Goal: Task Accomplishment & Management: Manage account settings

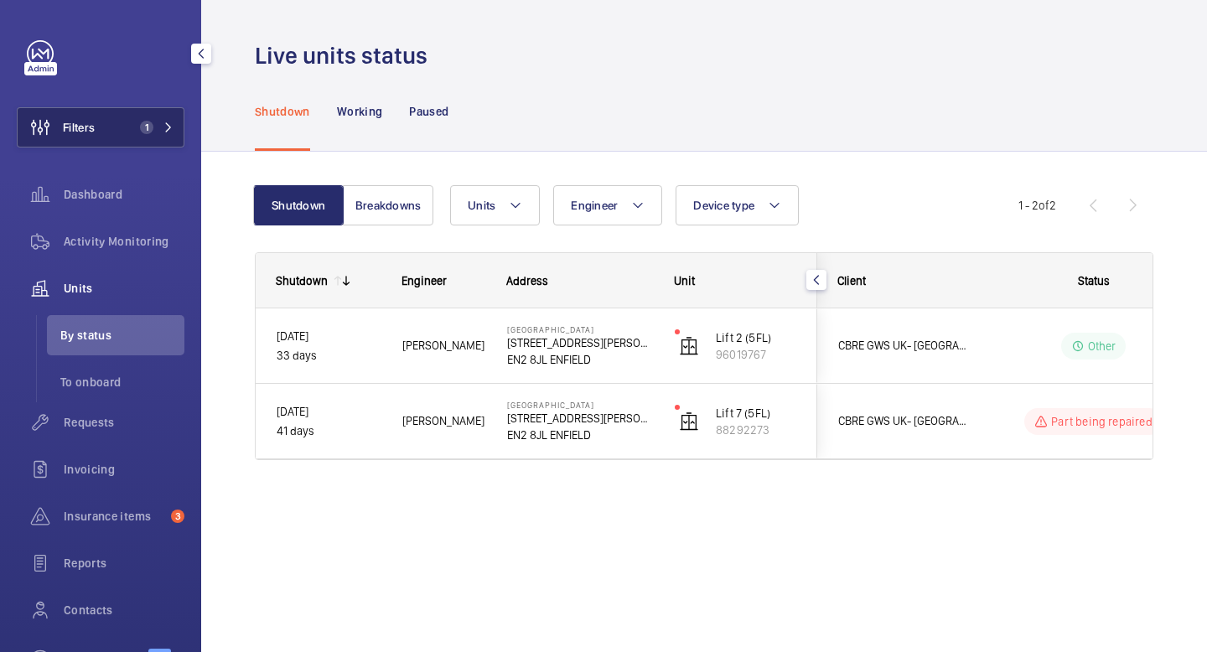
click at [169, 133] on span "1" at bounding box center [153, 127] width 40 height 13
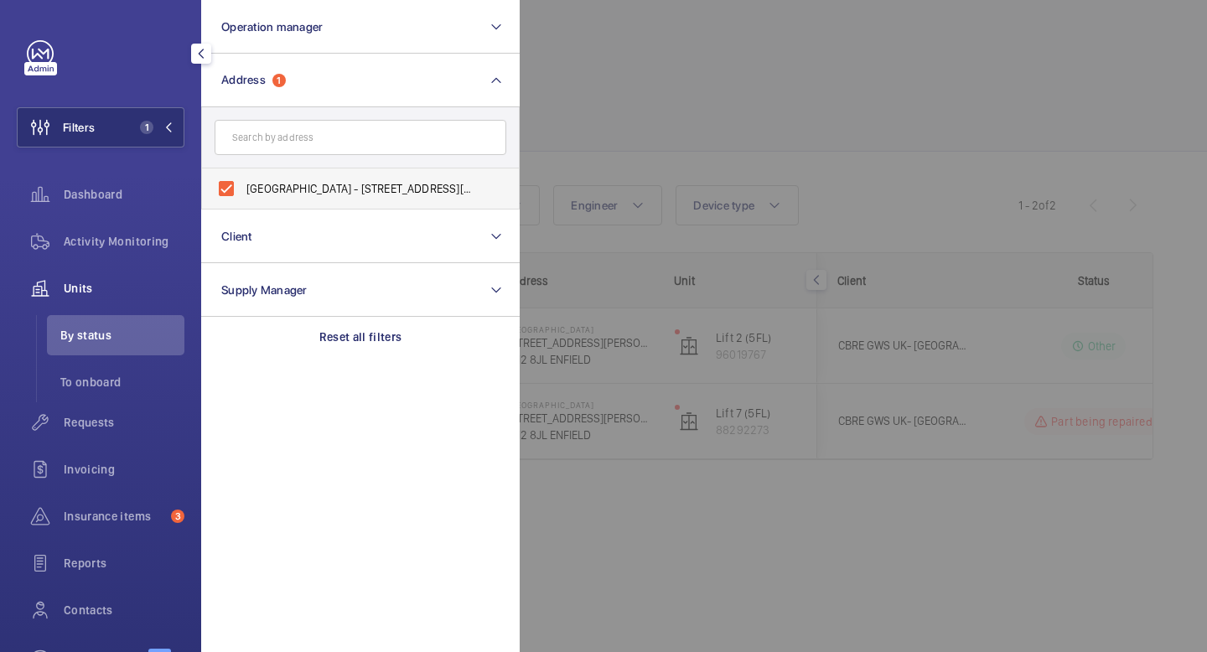
click at [226, 194] on label "Chase Farm Hospital - 127 The Ridgeway, ENFIELD EN2 8JL" at bounding box center [348, 189] width 292 height 40
click at [226, 194] on input "Chase Farm Hospital - 127 The Ridgeway, ENFIELD EN2 8JL" at bounding box center [227, 189] width 34 height 34
checkbox input "false"
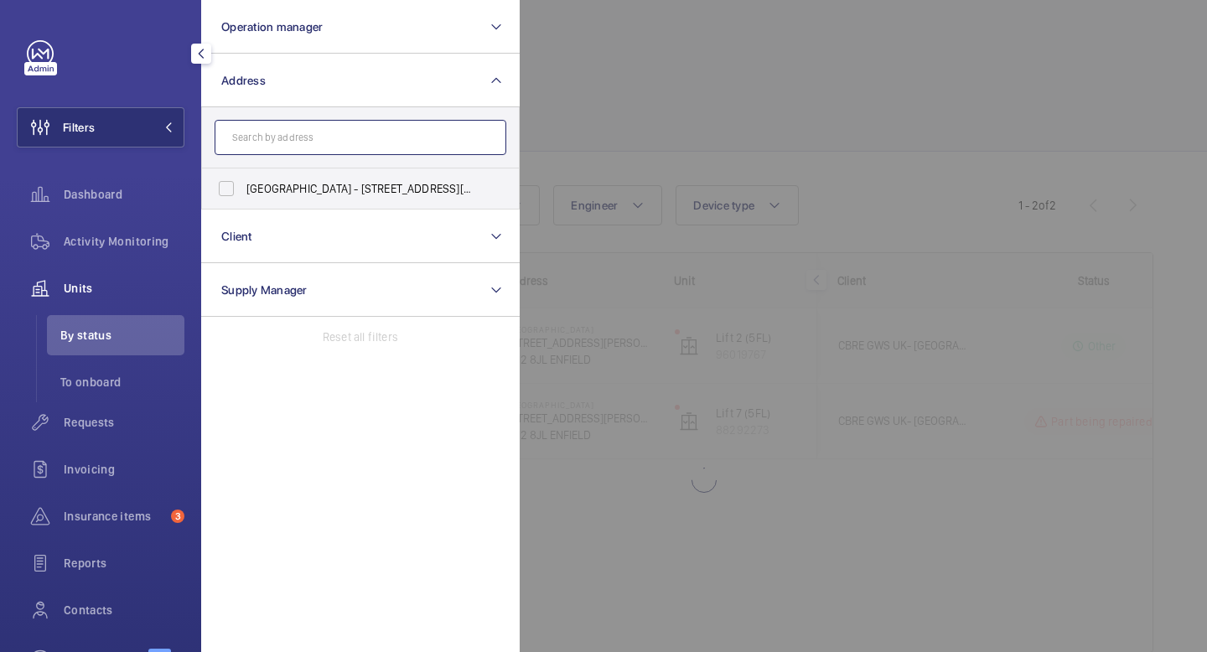
click at [298, 146] on input "text" at bounding box center [361, 137] width 292 height 35
paste input "[GEOGRAPHIC_DATA]"
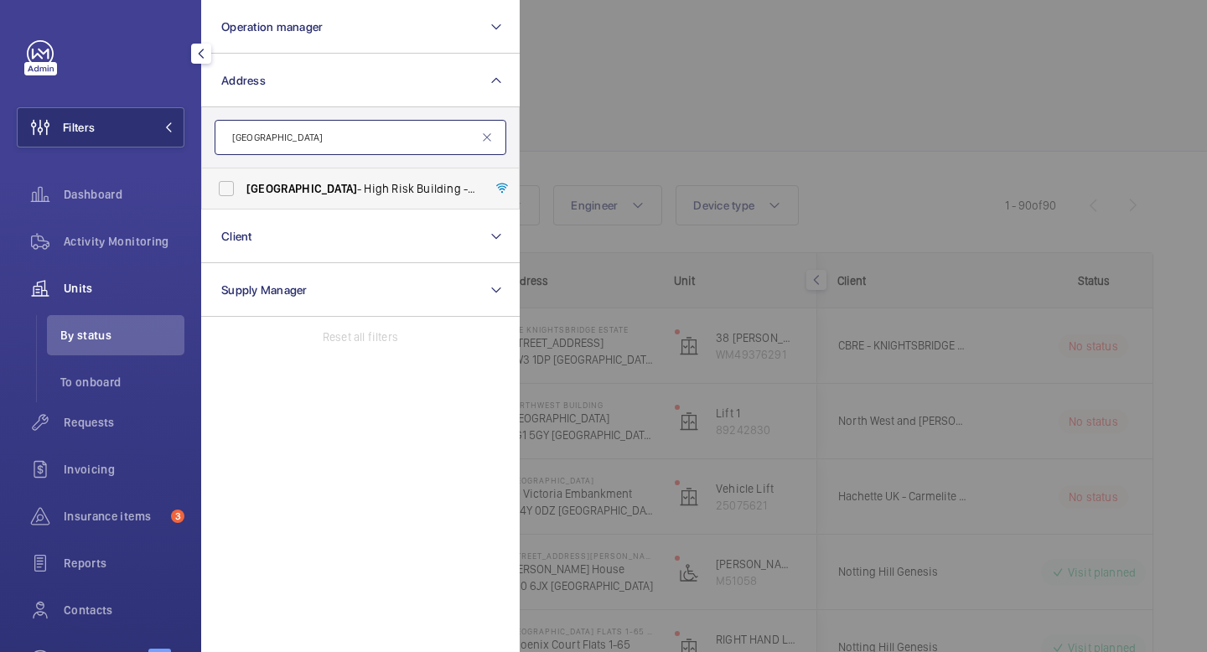
type input "[GEOGRAPHIC_DATA]"
click at [228, 188] on label "[GEOGRAPHIC_DATA] - [GEOGRAPHIC_DATA]" at bounding box center [348, 189] width 292 height 40
click at [228, 188] on input "[GEOGRAPHIC_DATA] - [GEOGRAPHIC_DATA]" at bounding box center [227, 189] width 34 height 34
checkbox input "true"
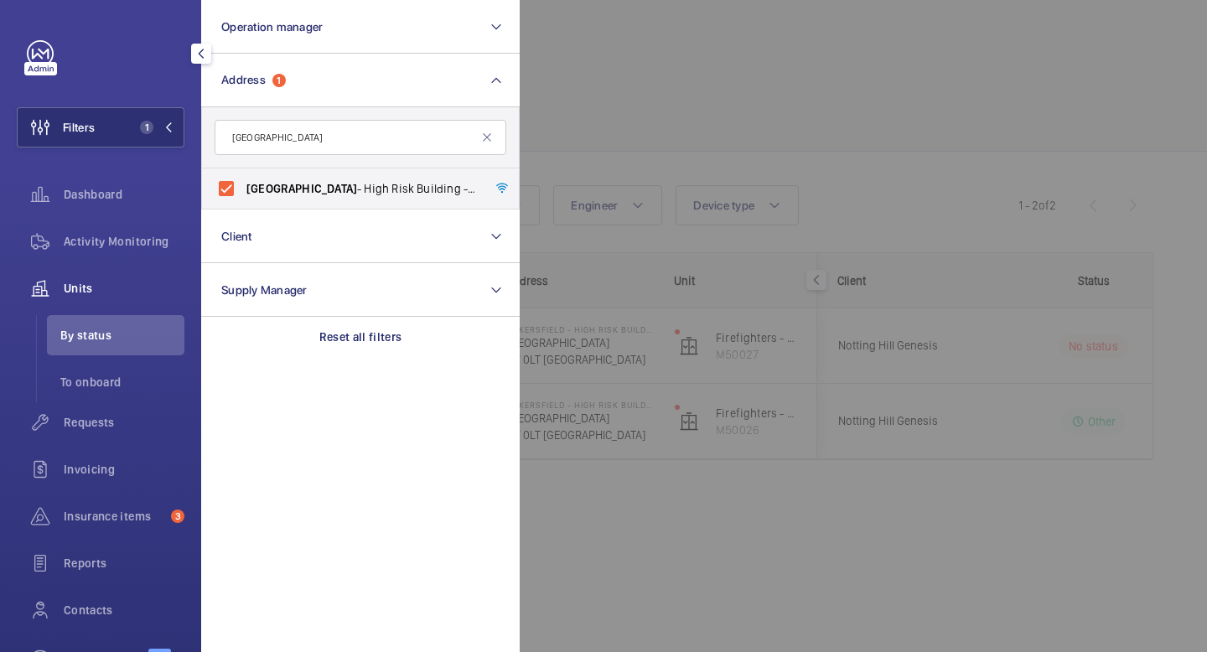
click at [193, 49] on mat-icon "button" at bounding box center [201, 53] width 20 height 13
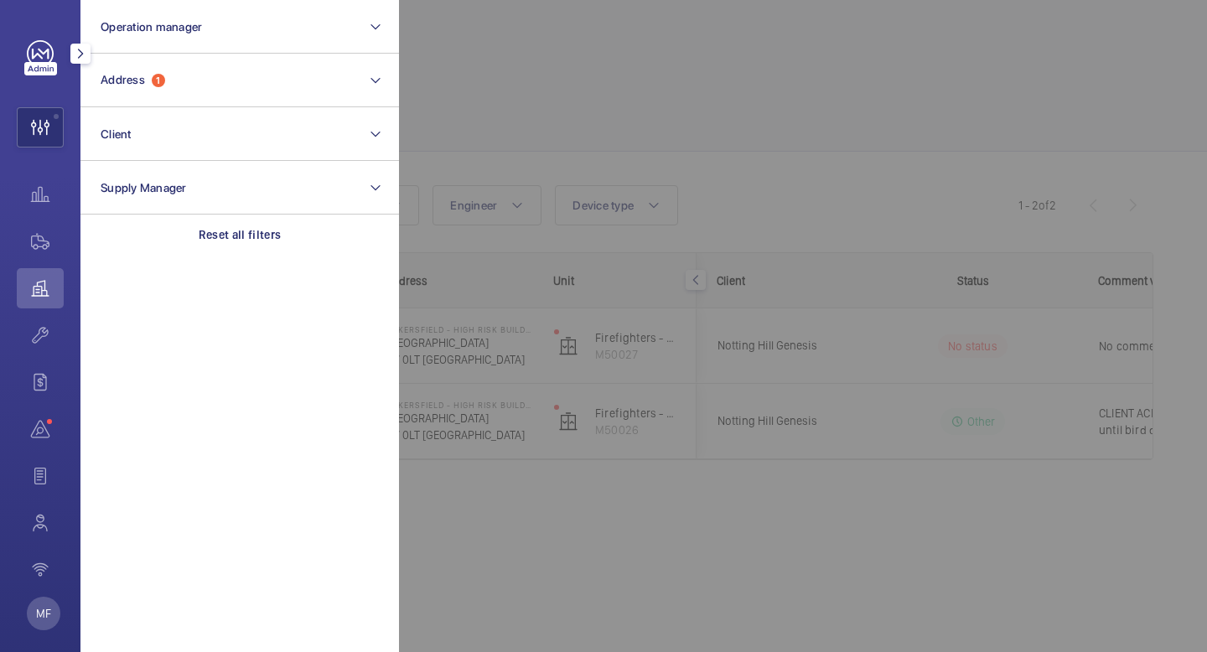
click at [88, 57] on mat-icon "button" at bounding box center [80, 53] width 20 height 13
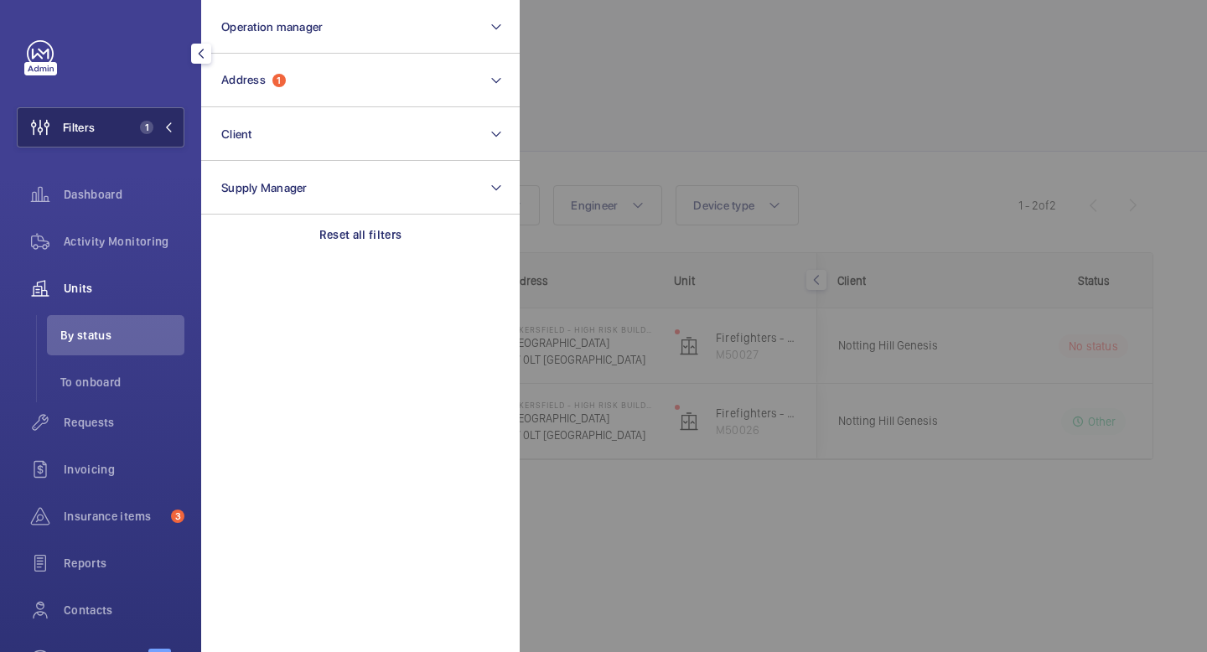
click at [172, 132] on mat-icon at bounding box center [168, 127] width 10 height 10
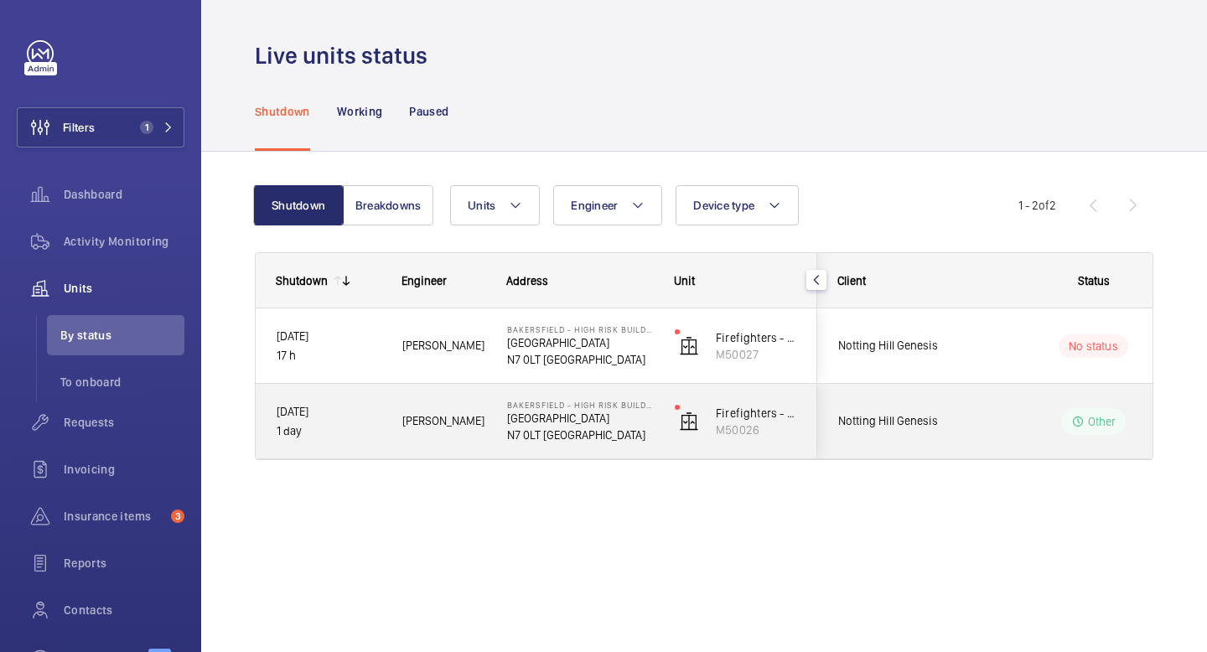
click at [1107, 422] on p "Other" at bounding box center [1102, 421] width 29 height 17
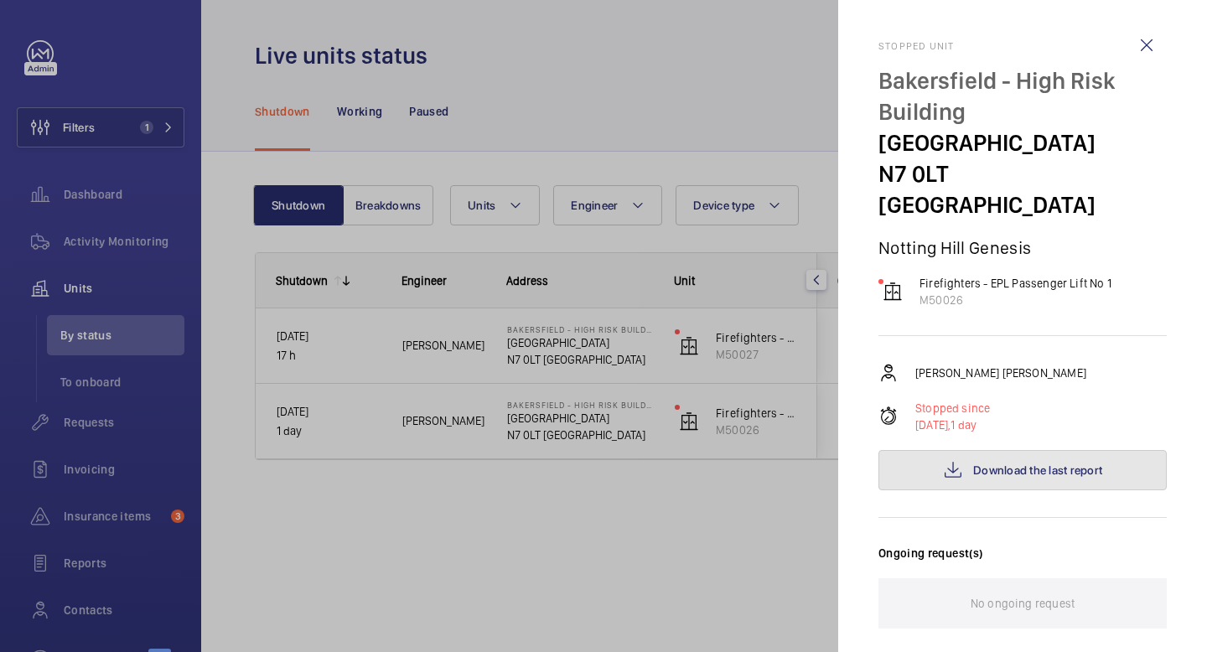
click at [1015, 464] on span "Download the last report" at bounding box center [1037, 470] width 129 height 13
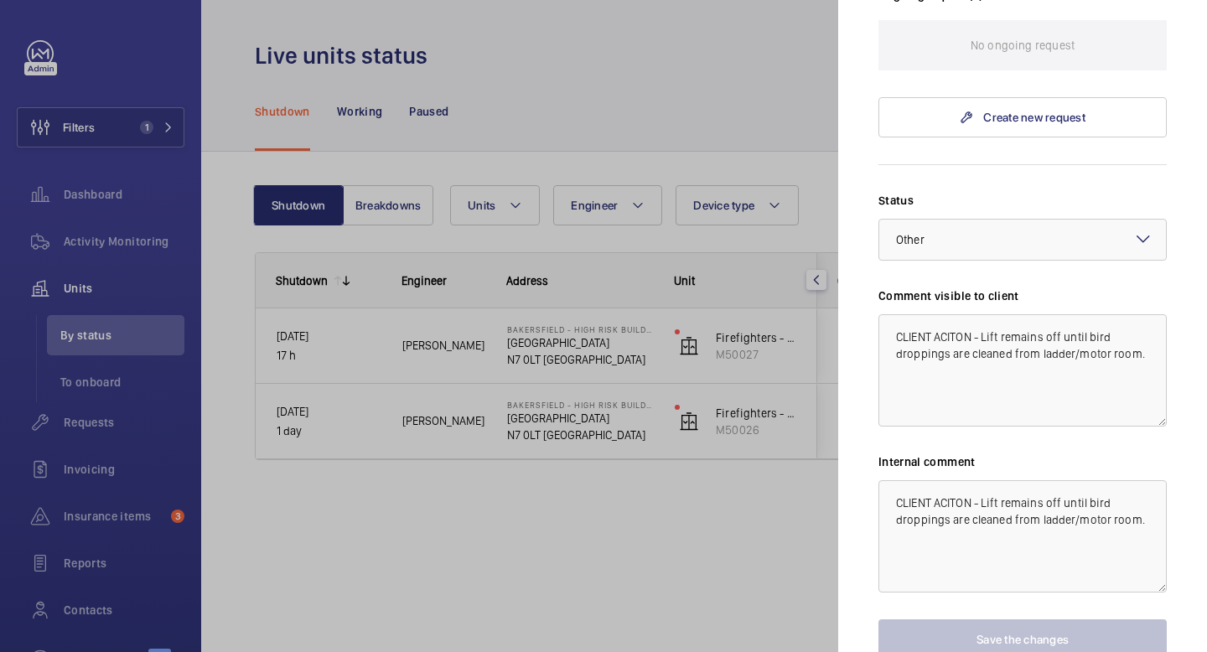
scroll to position [559, 0]
click at [822, 533] on div at bounding box center [603, 326] width 1207 height 652
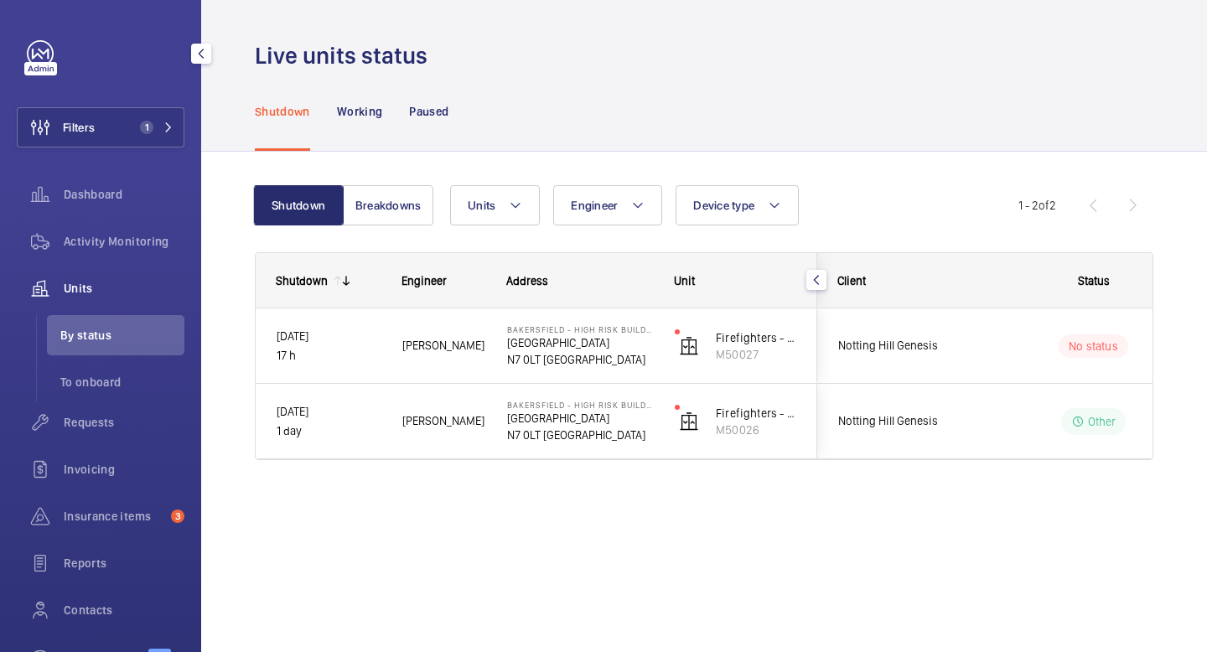
click at [87, 285] on span "Units" at bounding box center [124, 288] width 121 height 17
click at [103, 241] on span "Activity Monitoring" at bounding box center [124, 241] width 121 height 17
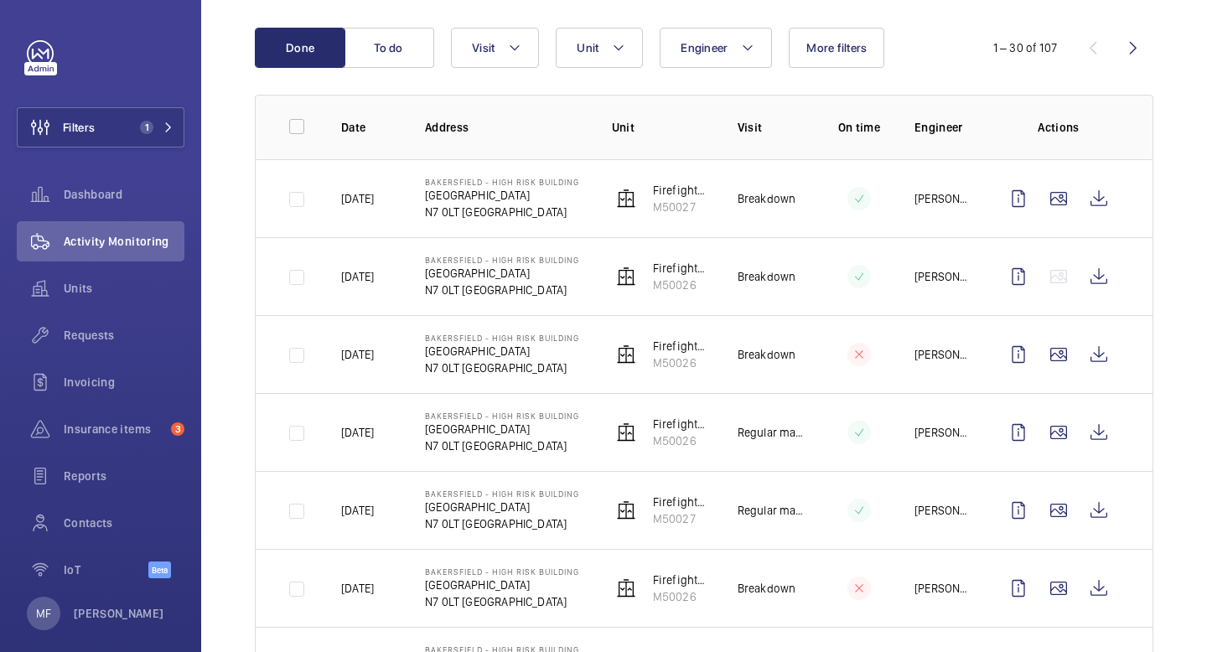
scroll to position [169, 0]
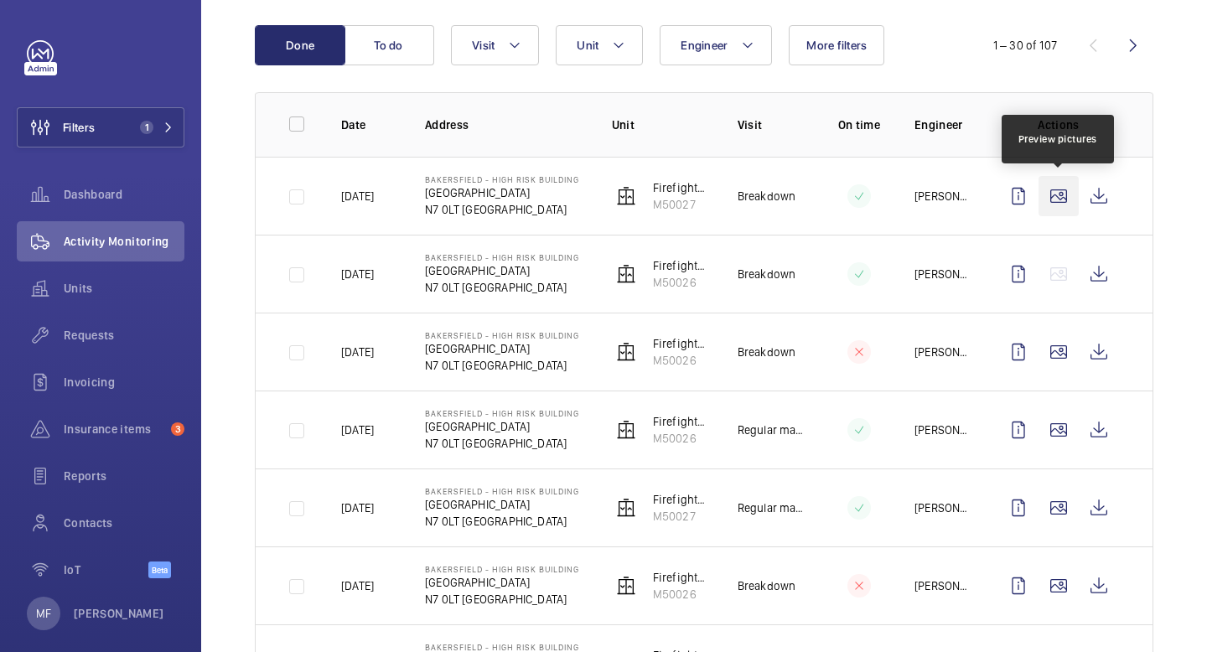
click at [1060, 198] on wm-front-icon-button at bounding box center [1059, 196] width 40 height 40
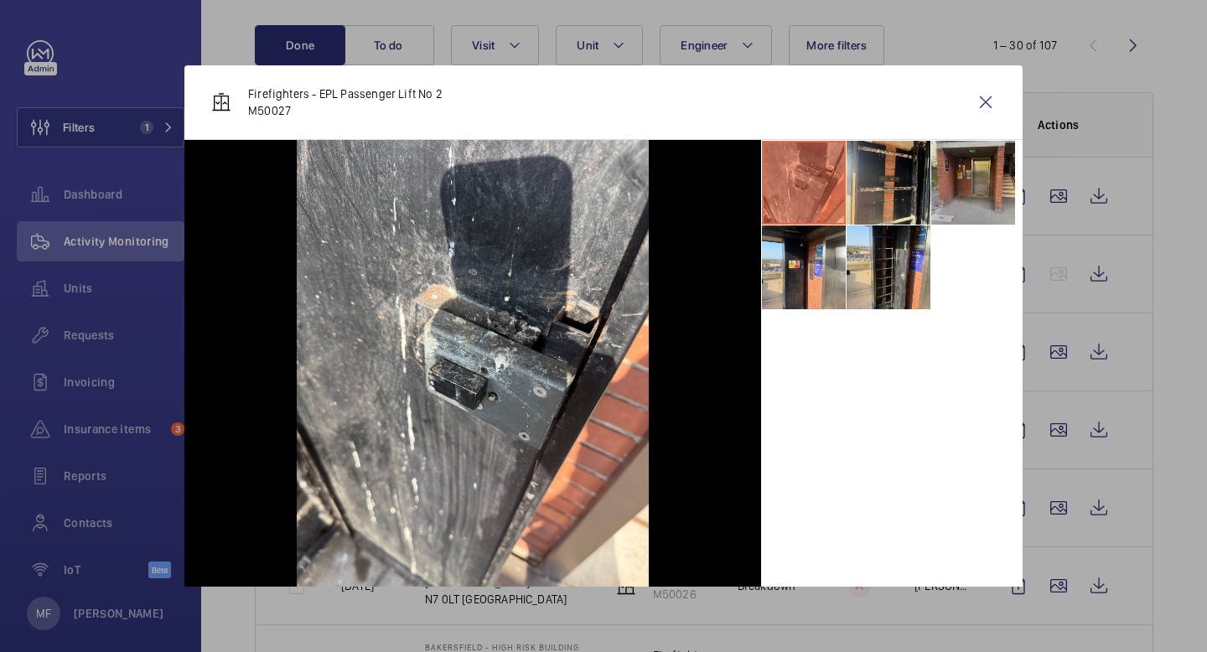
click at [966, 179] on li at bounding box center [973, 183] width 84 height 84
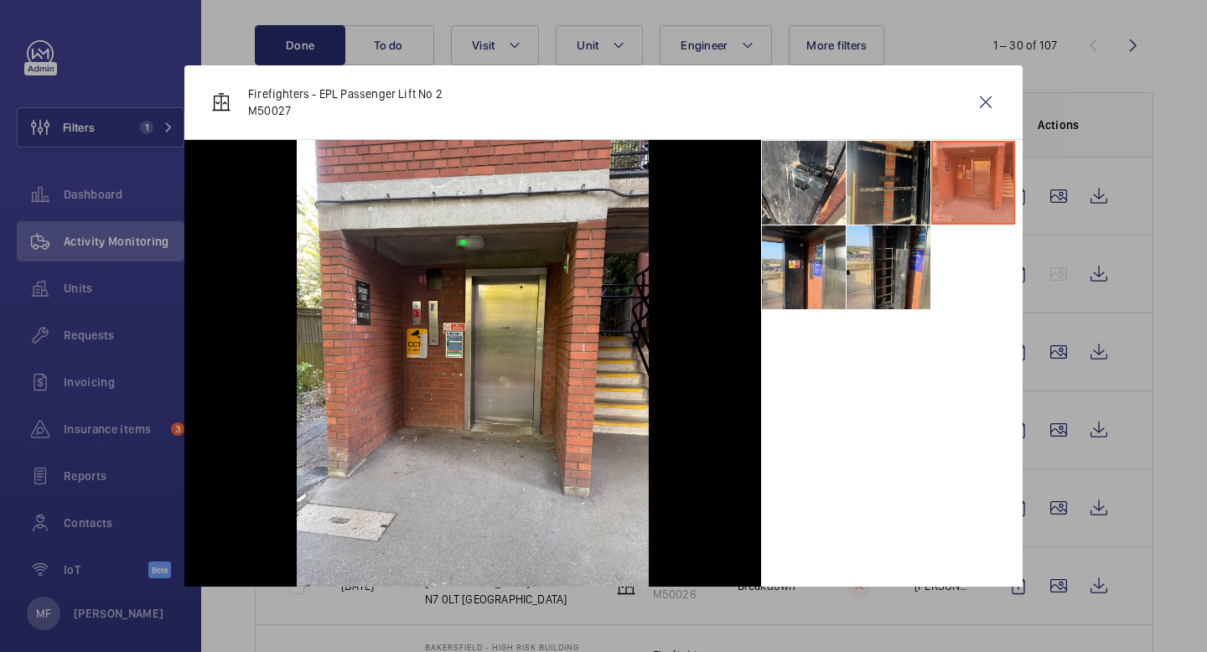
click at [871, 186] on li at bounding box center [889, 183] width 84 height 84
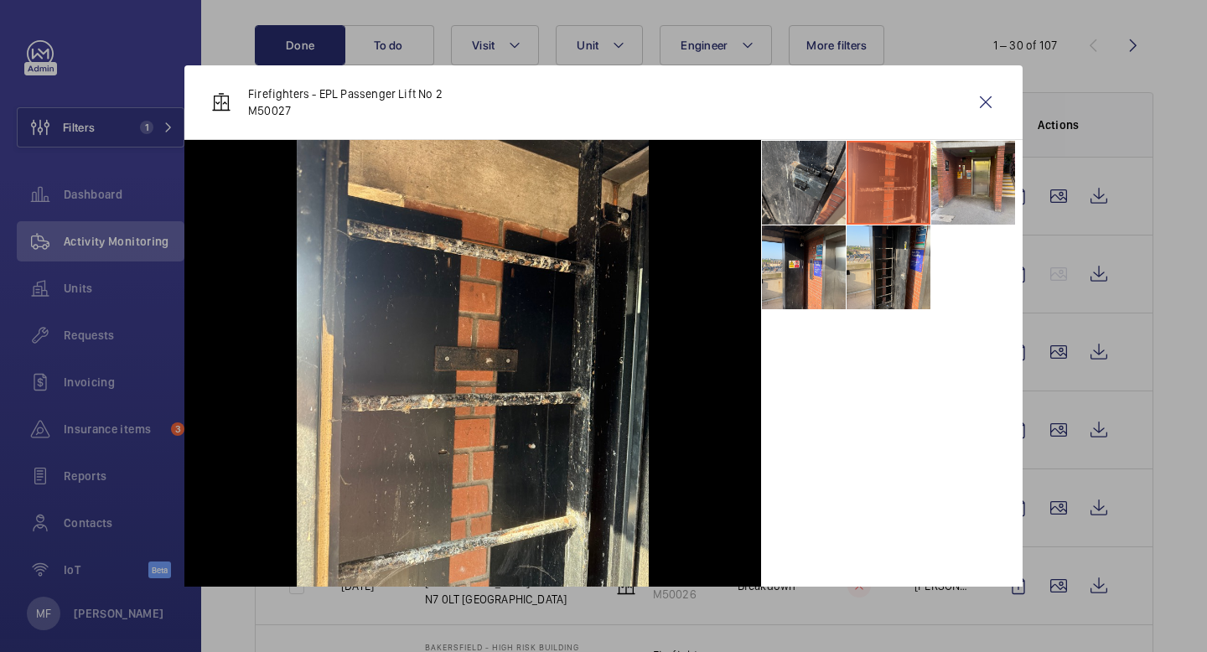
click at [800, 187] on li at bounding box center [804, 183] width 84 height 84
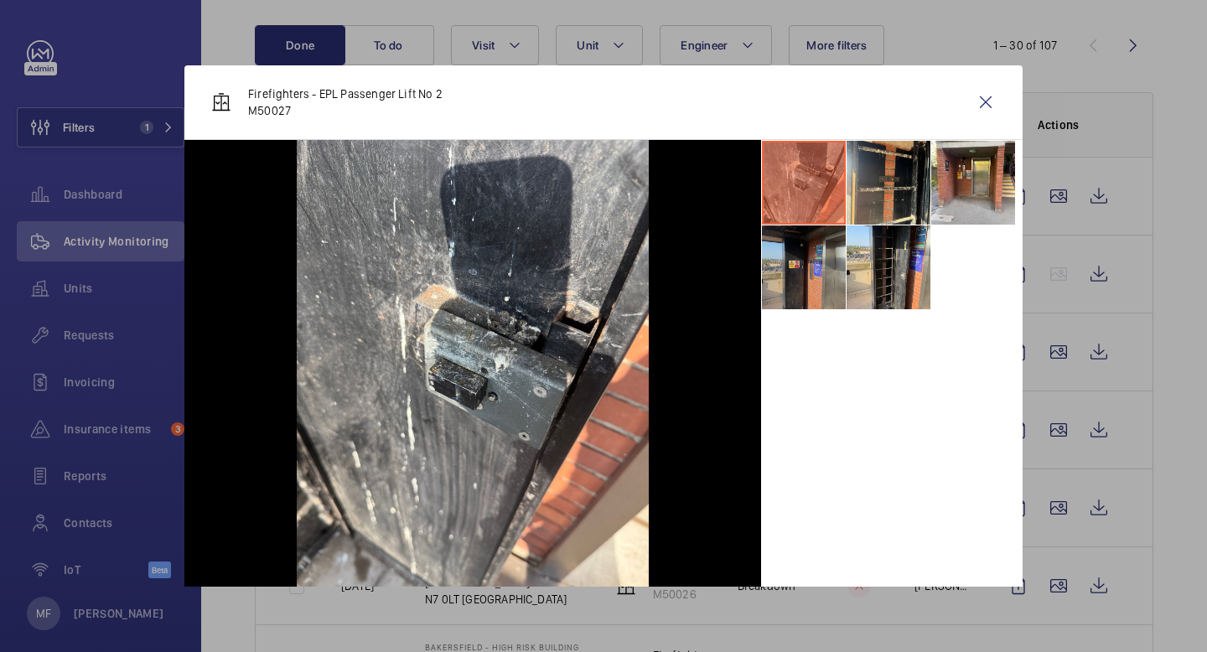
click at [812, 278] on li at bounding box center [804, 268] width 84 height 84
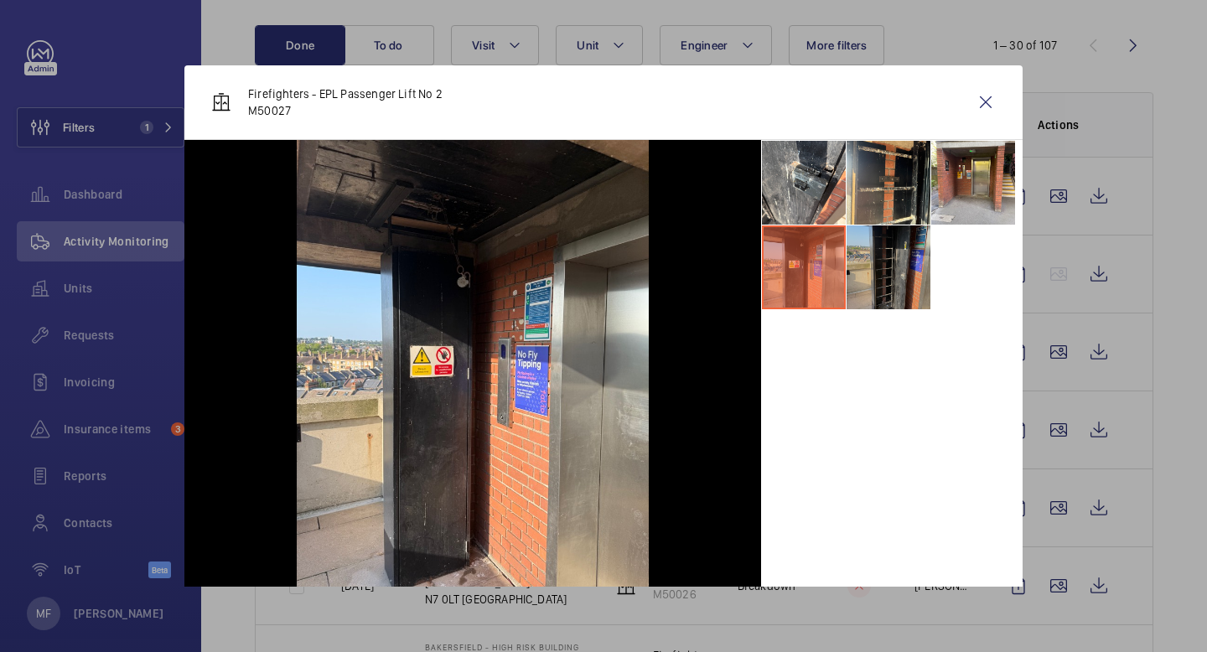
click at [910, 274] on li at bounding box center [889, 268] width 84 height 84
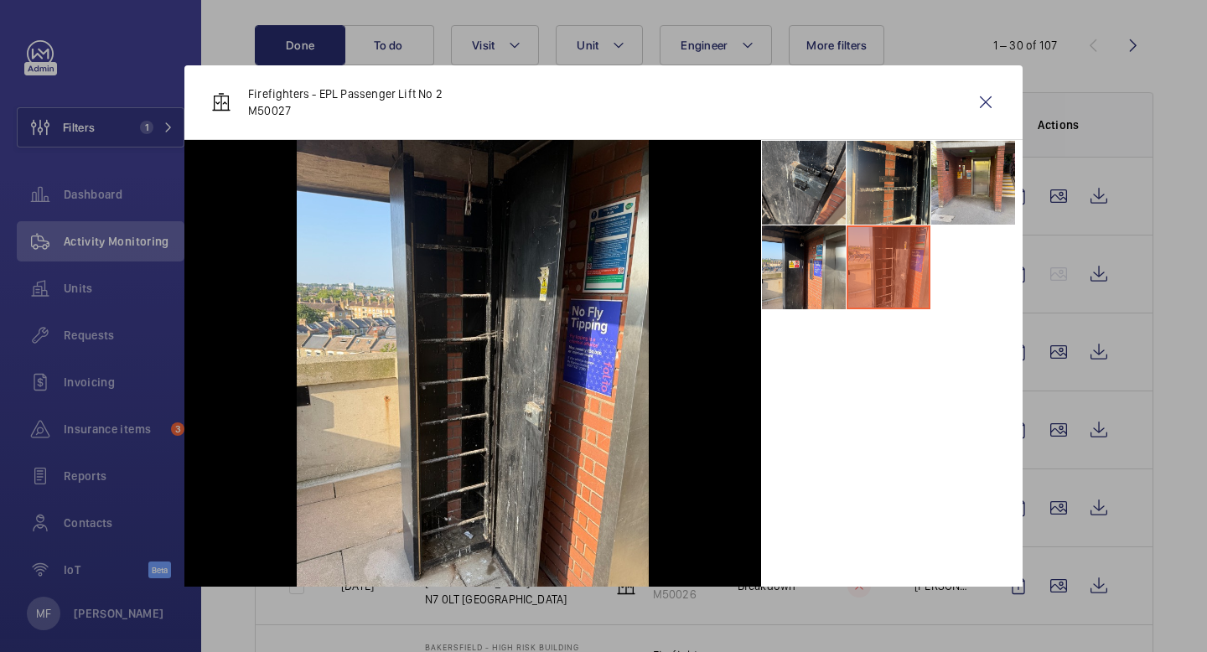
click at [828, 172] on li at bounding box center [804, 183] width 84 height 84
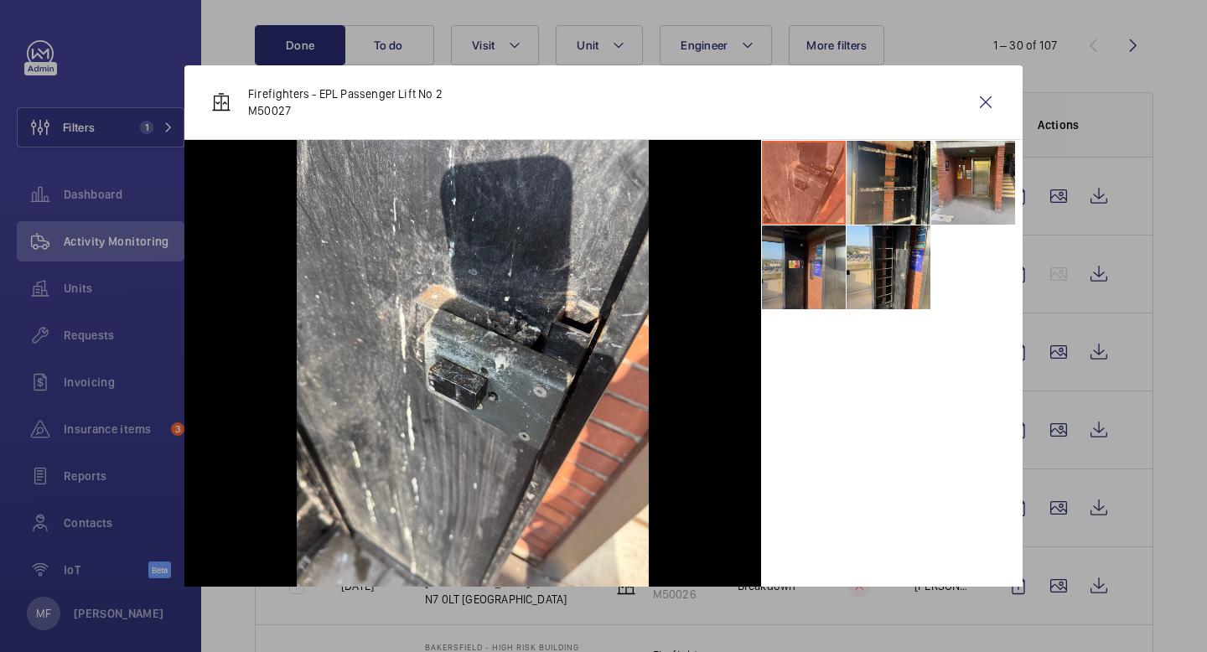
click at [828, 272] on li at bounding box center [804, 268] width 84 height 84
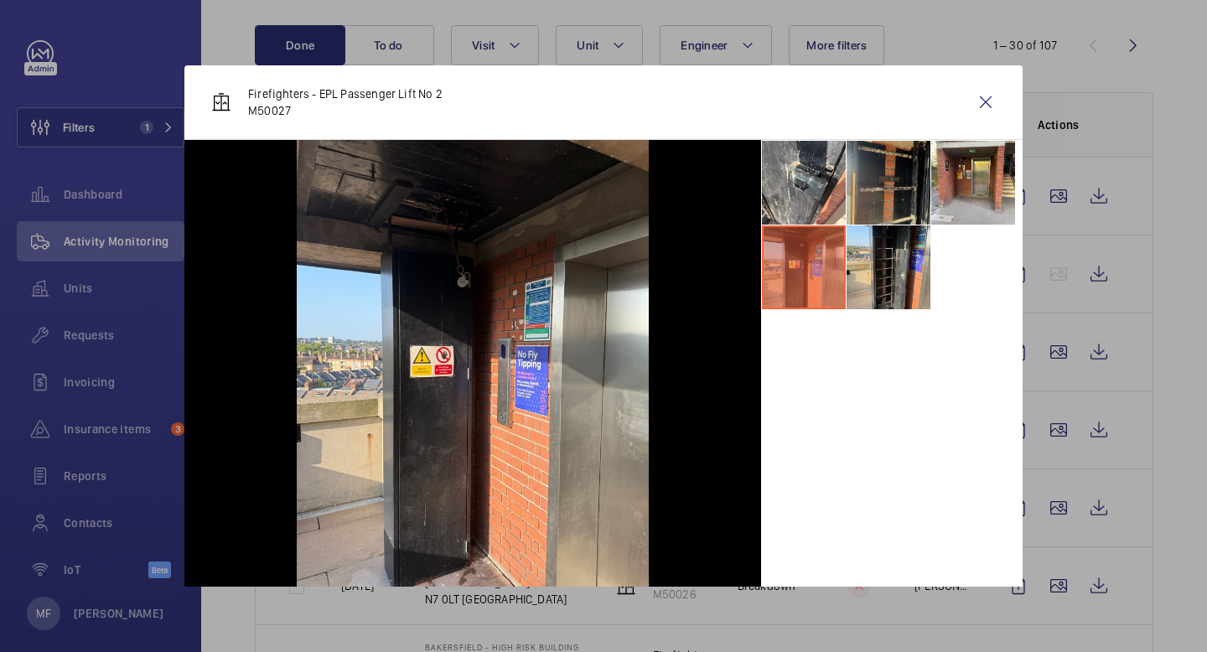
click at [904, 167] on li at bounding box center [889, 183] width 84 height 84
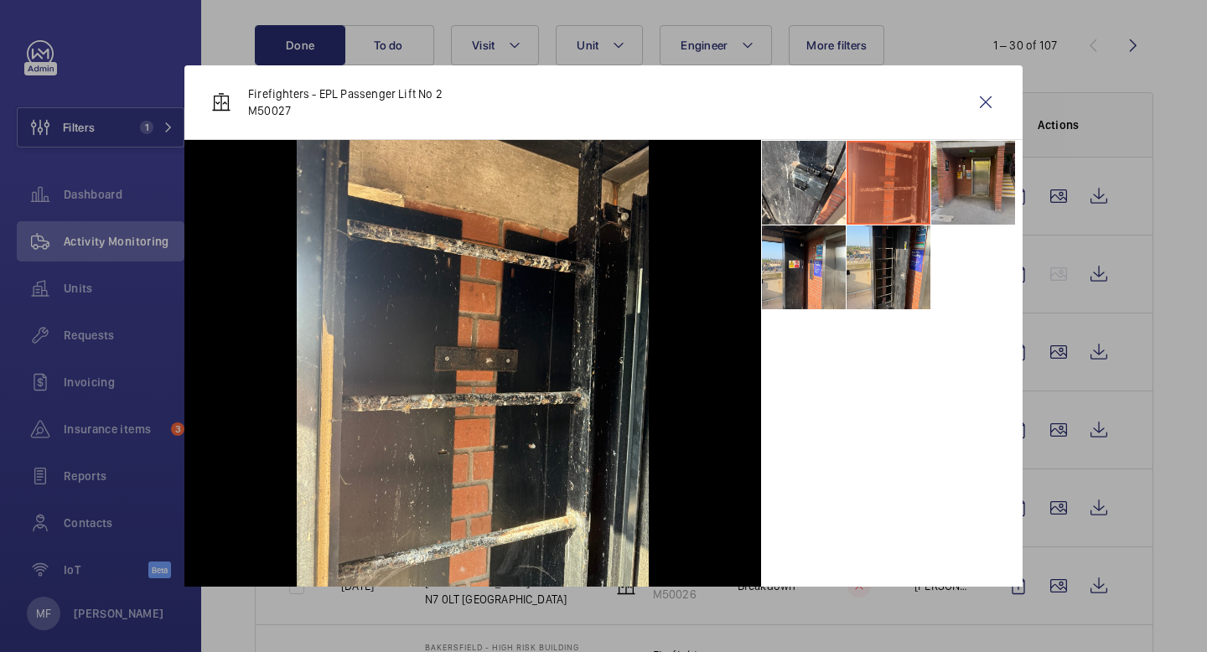
click at [936, 189] on li at bounding box center [973, 183] width 84 height 84
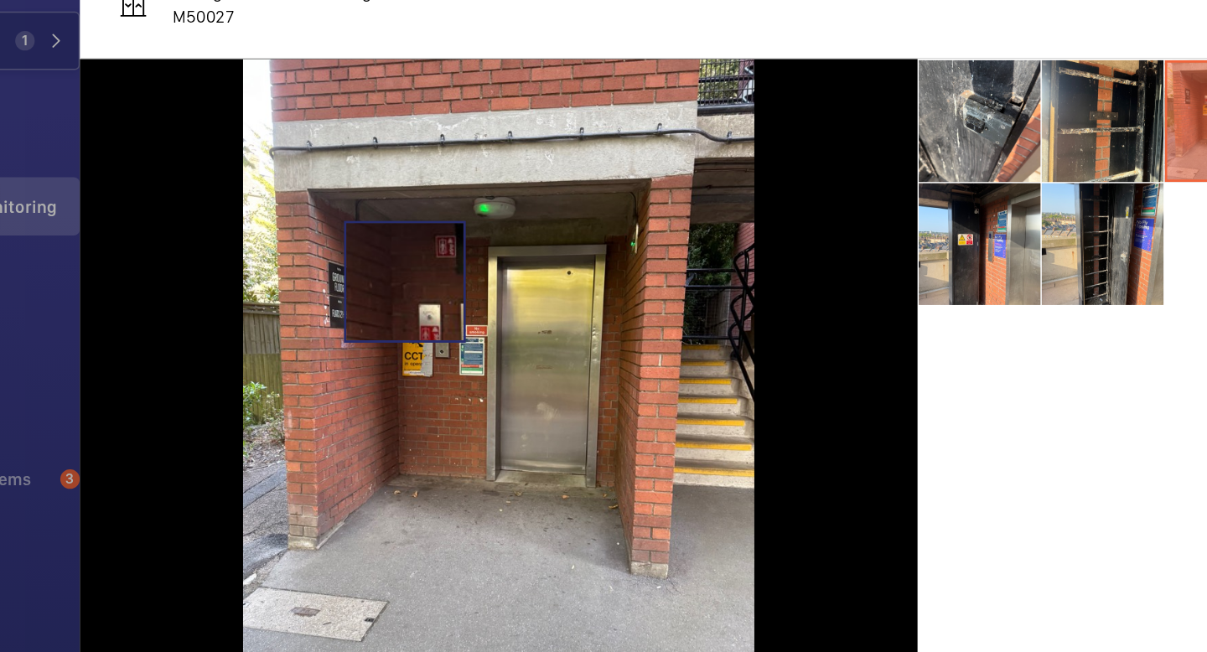
click at [408, 293] on img at bounding box center [473, 374] width 352 height 469
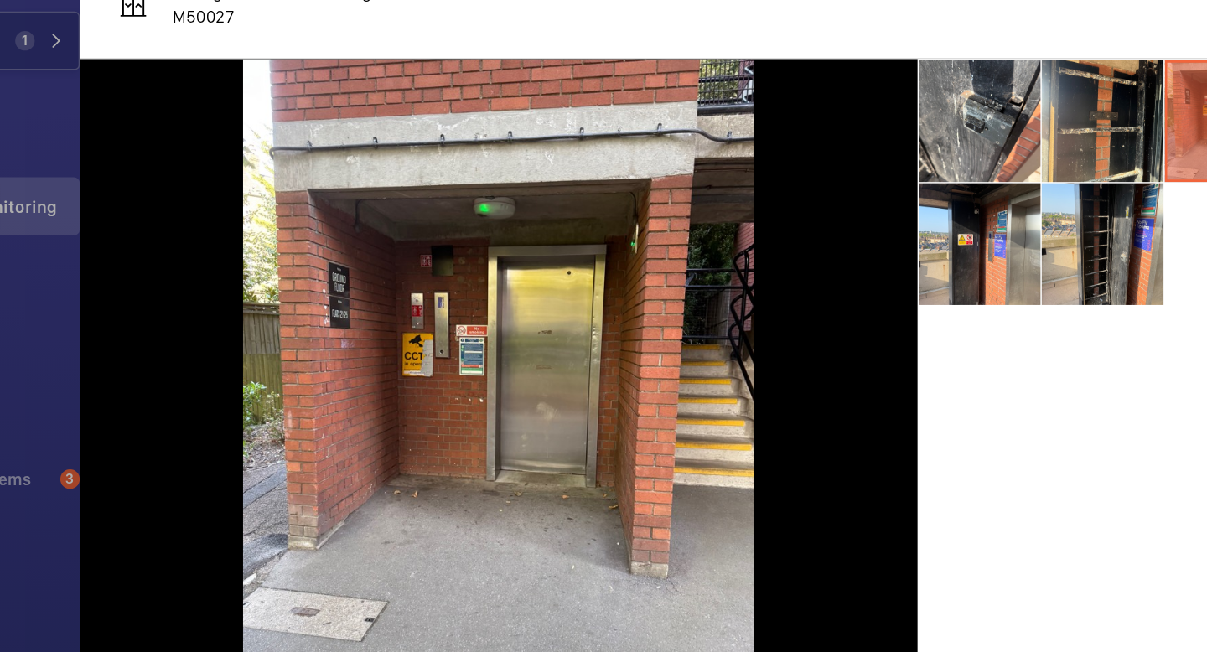
click at [956, 170] on li at bounding box center [973, 183] width 84 height 84
click at [889, 265] on li at bounding box center [889, 268] width 84 height 84
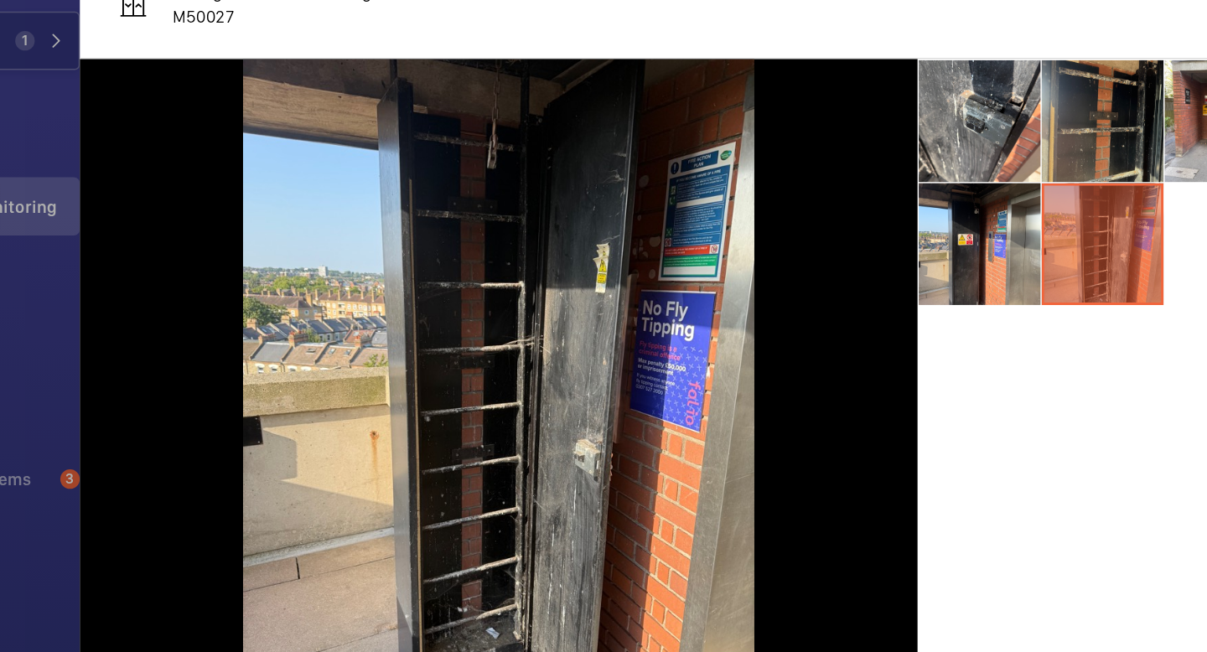
click at [871, 194] on li at bounding box center [889, 183] width 84 height 84
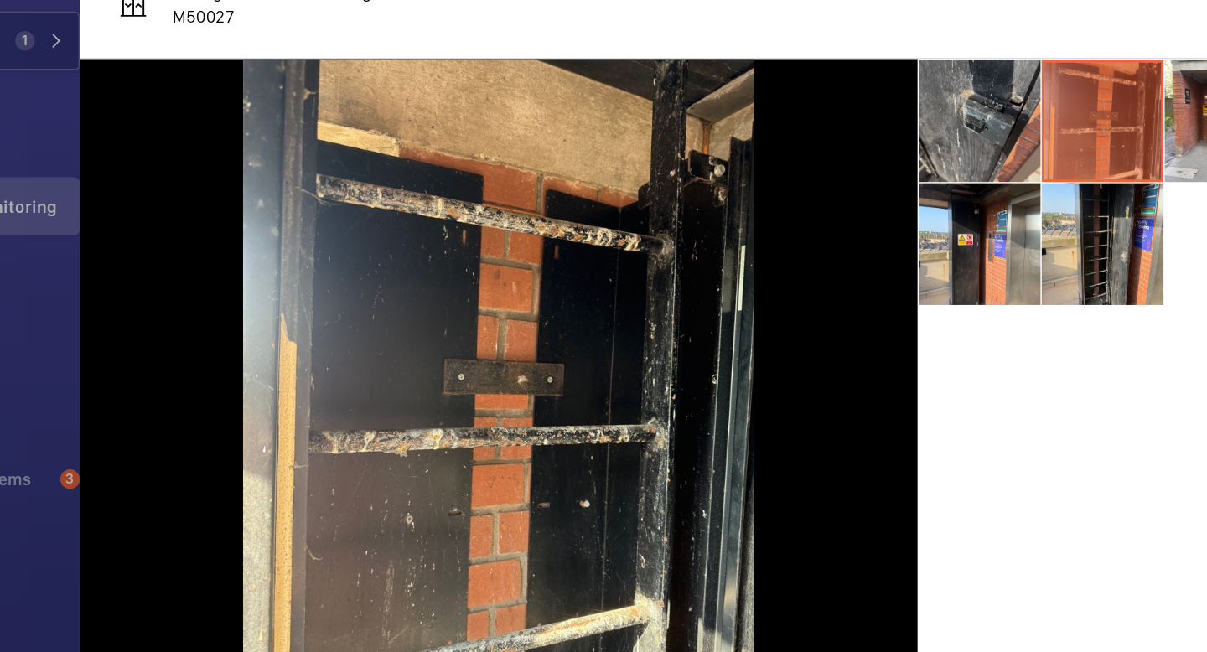
click at [816, 214] on li at bounding box center [804, 183] width 84 height 84
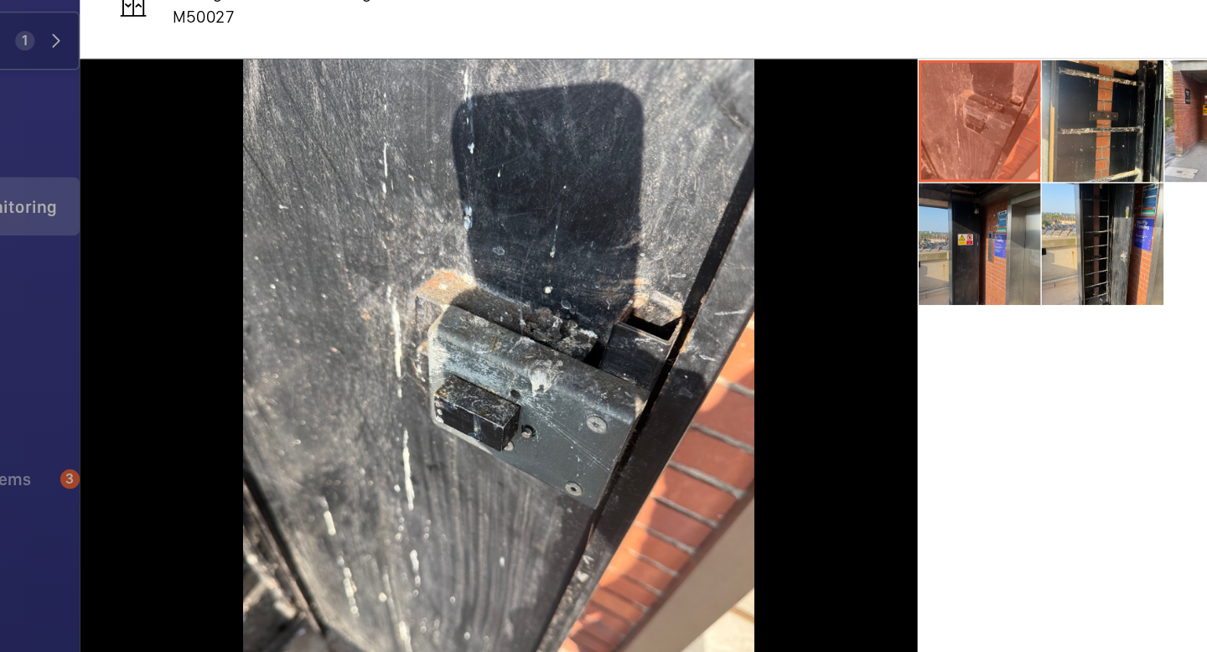
click at [817, 272] on li at bounding box center [804, 268] width 84 height 84
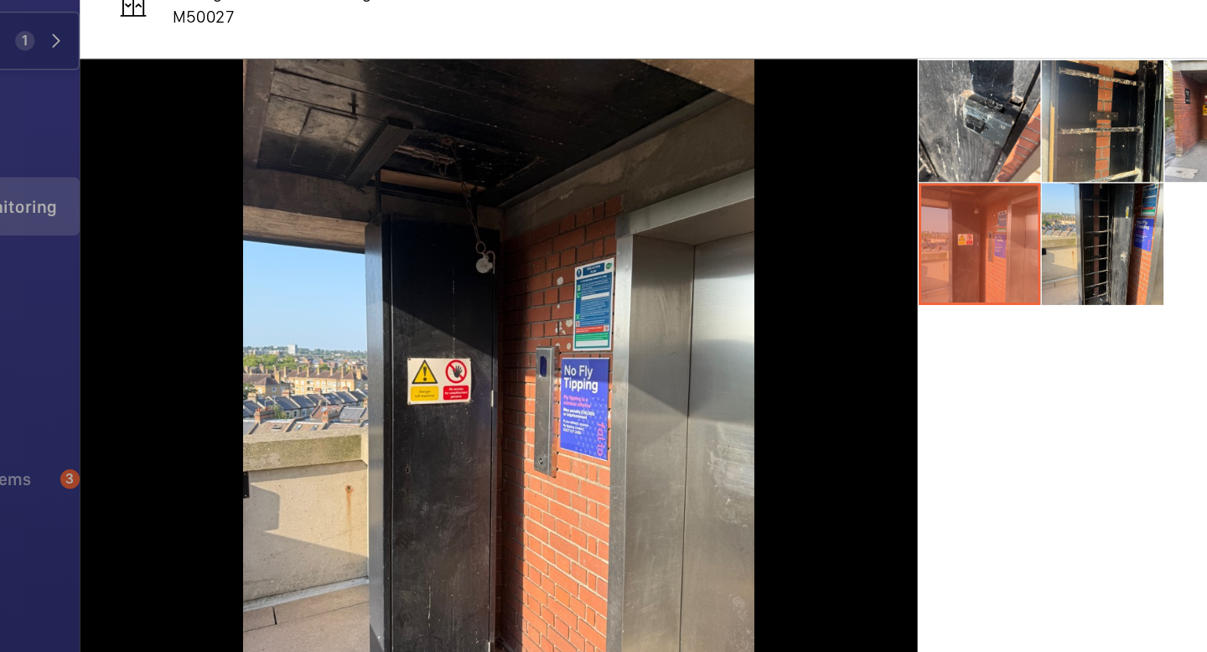
click at [845, 256] on li at bounding box center [804, 268] width 84 height 84
click at [902, 259] on li at bounding box center [889, 268] width 84 height 84
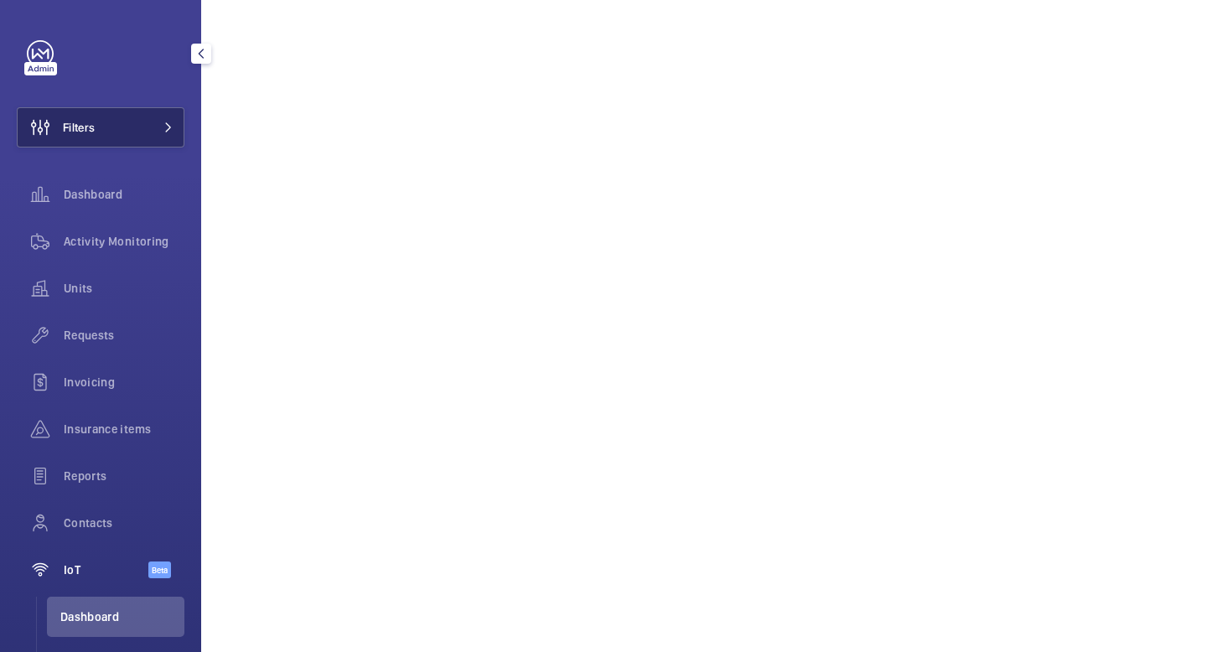
click at [132, 134] on button "Filters" at bounding box center [101, 127] width 168 height 40
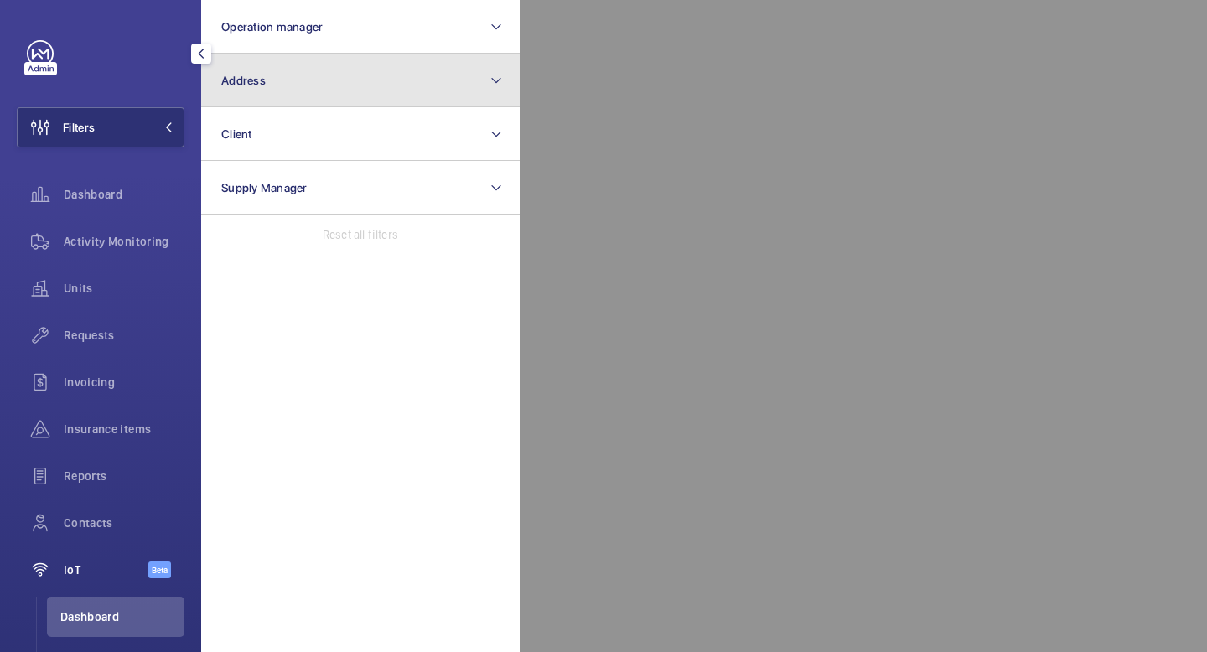
click at [309, 81] on button "Address" at bounding box center [360, 81] width 319 height 54
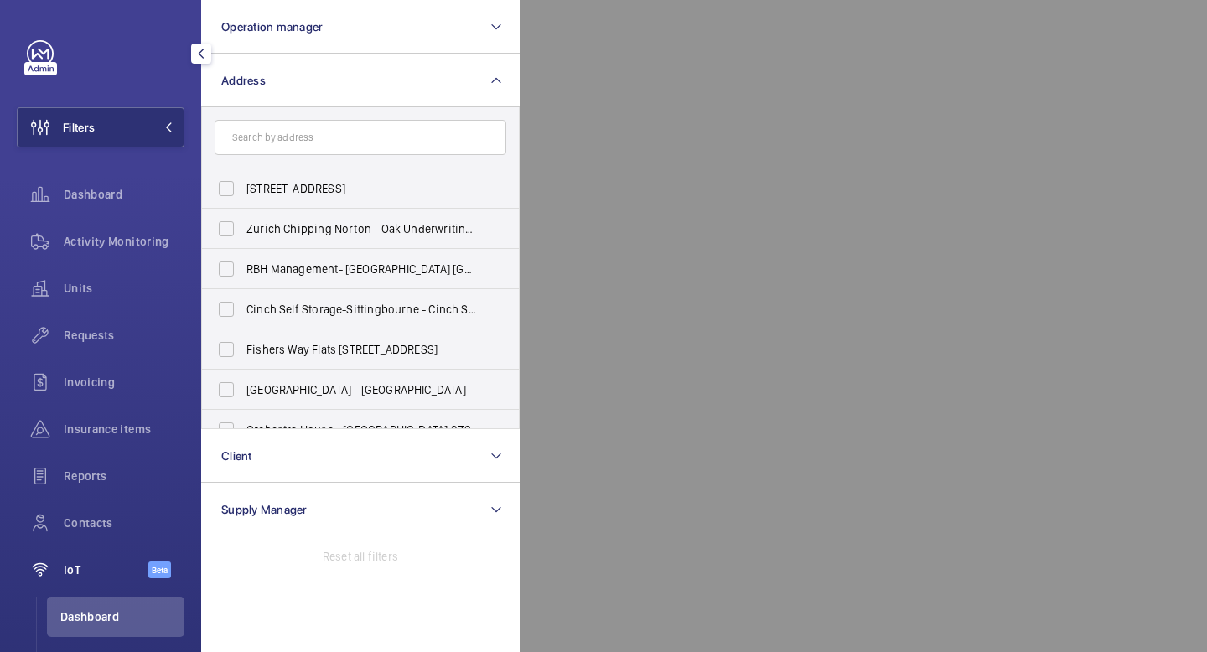
click at [313, 144] on input "text" at bounding box center [361, 137] width 292 height 35
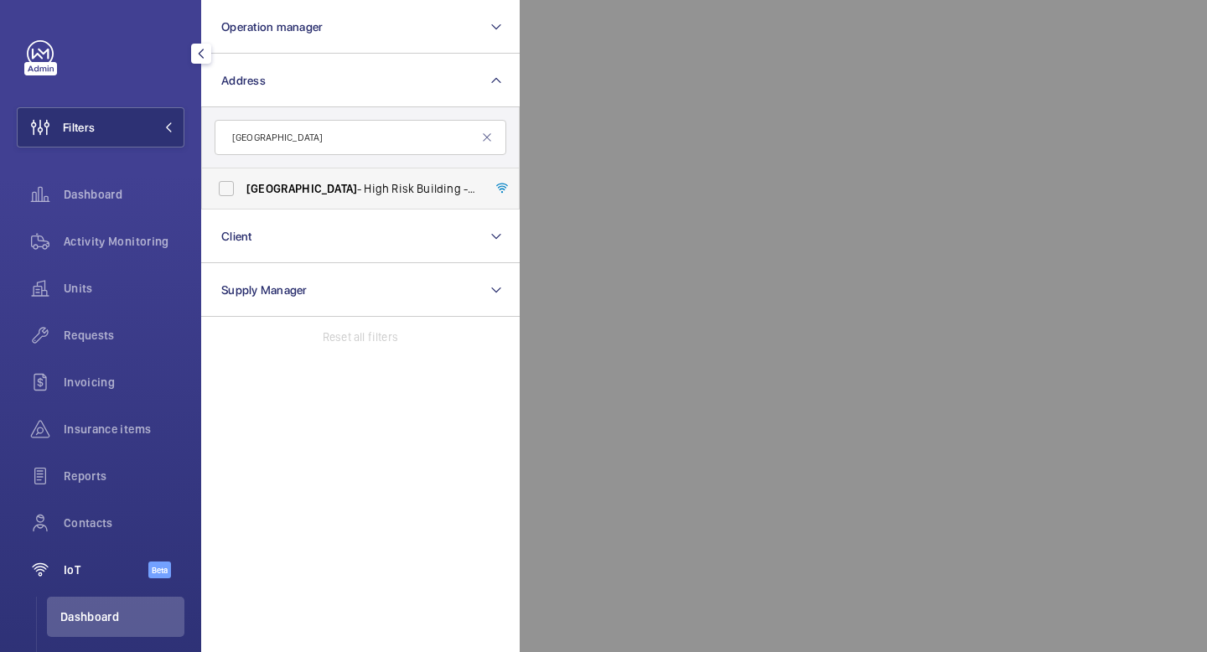
type input "[GEOGRAPHIC_DATA]"
click at [231, 187] on label "[GEOGRAPHIC_DATA] - [GEOGRAPHIC_DATA]" at bounding box center [348, 189] width 292 height 40
click at [231, 187] on input "[GEOGRAPHIC_DATA] - [GEOGRAPHIC_DATA]" at bounding box center [227, 189] width 34 height 34
checkbox input "true"
click at [173, 124] on mat-icon at bounding box center [168, 127] width 10 height 10
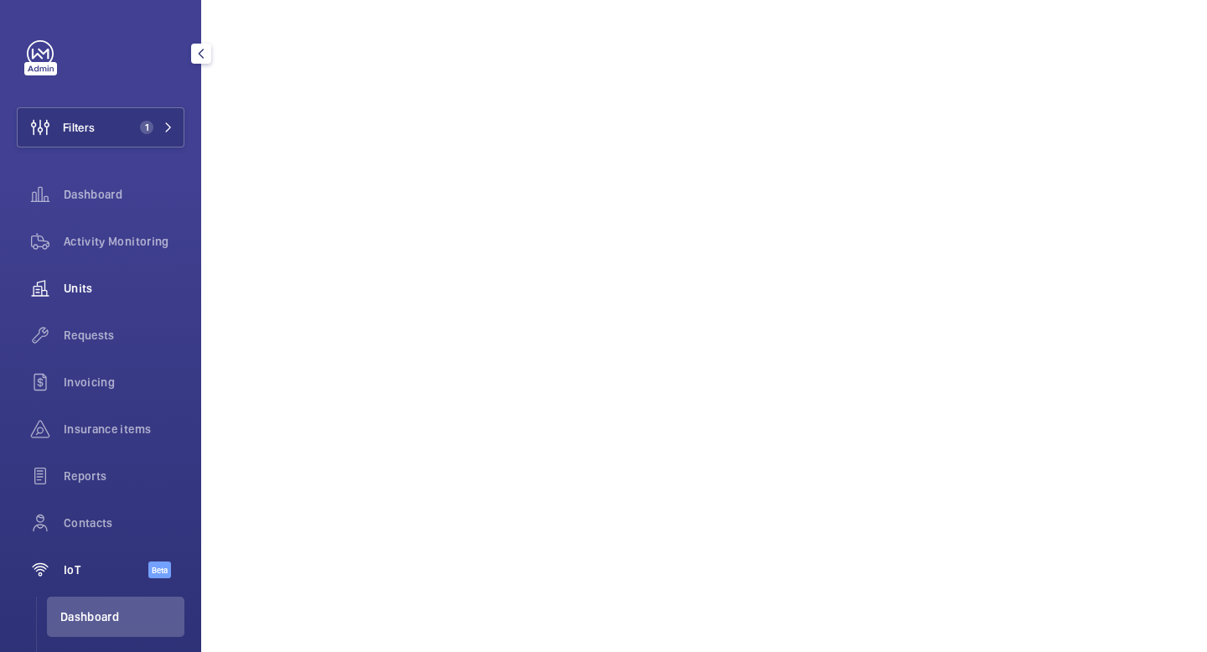
click at [111, 292] on span "Units" at bounding box center [124, 288] width 121 height 17
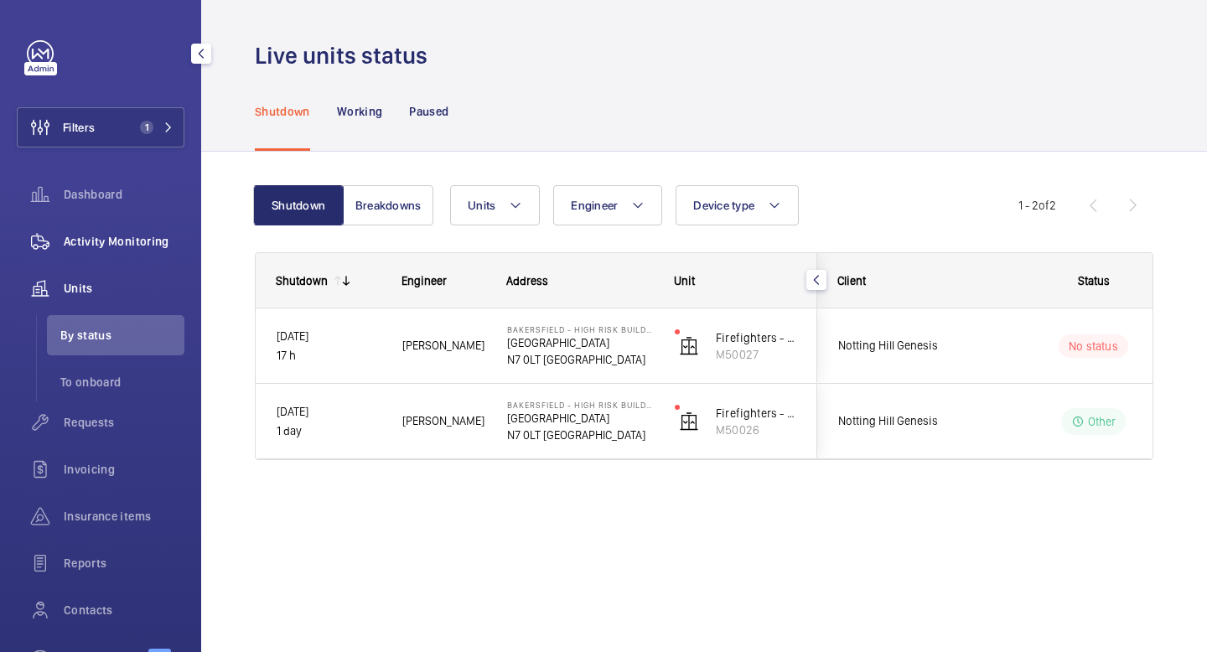
click at [117, 251] on div "Activity Monitoring" at bounding box center [101, 241] width 168 height 40
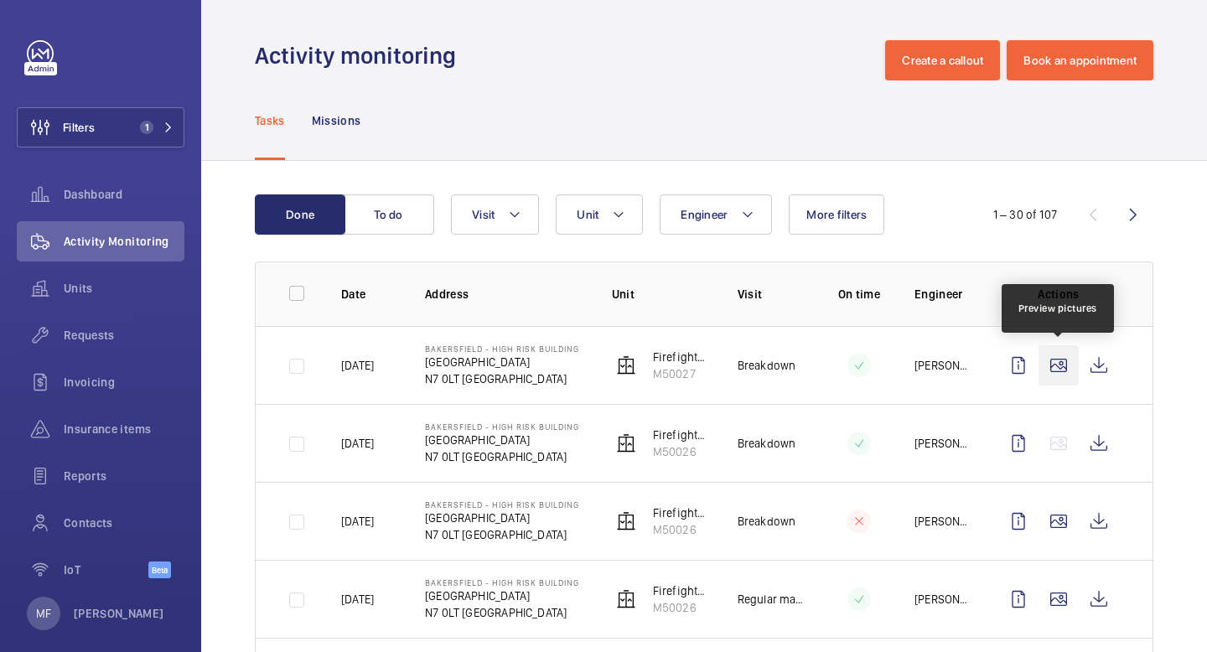
click at [1063, 370] on wm-front-icon-button at bounding box center [1059, 365] width 40 height 40
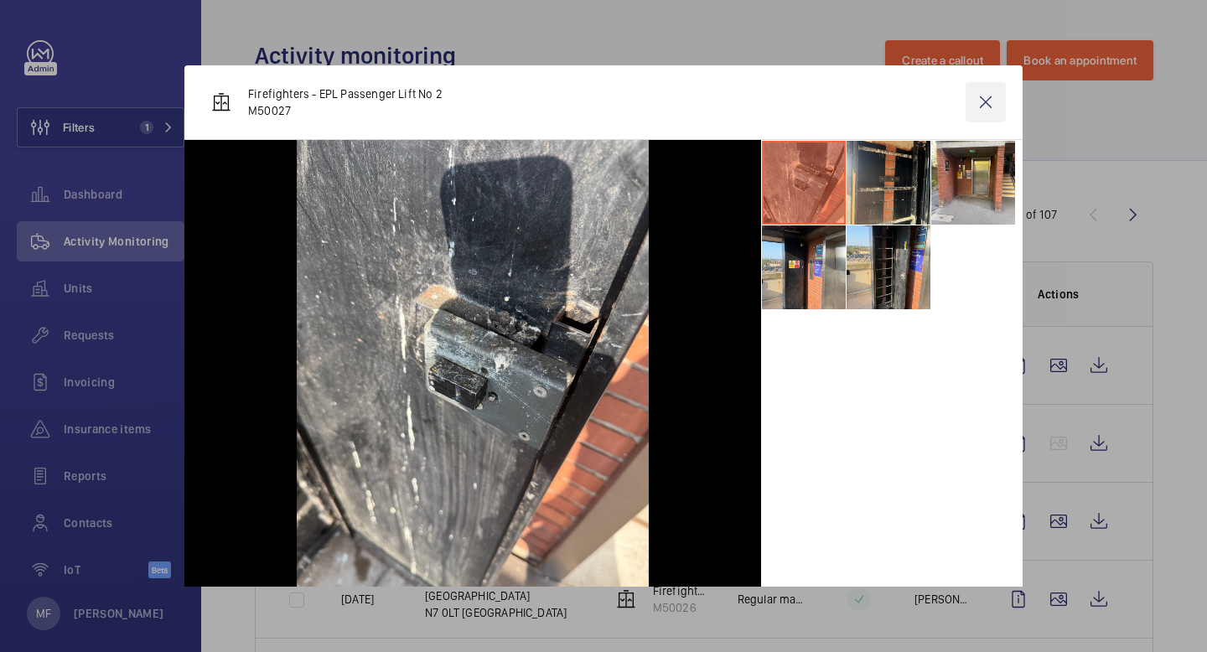
click at [987, 104] on wm-front-icon-button at bounding box center [986, 102] width 40 height 40
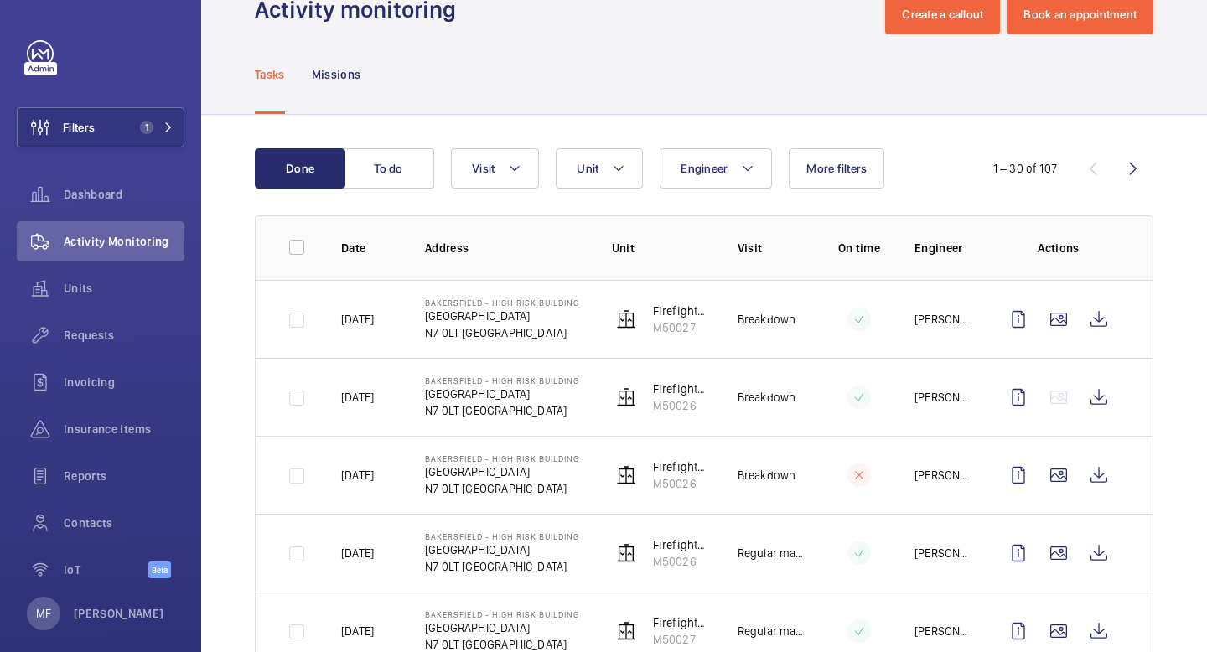
scroll to position [53, 0]
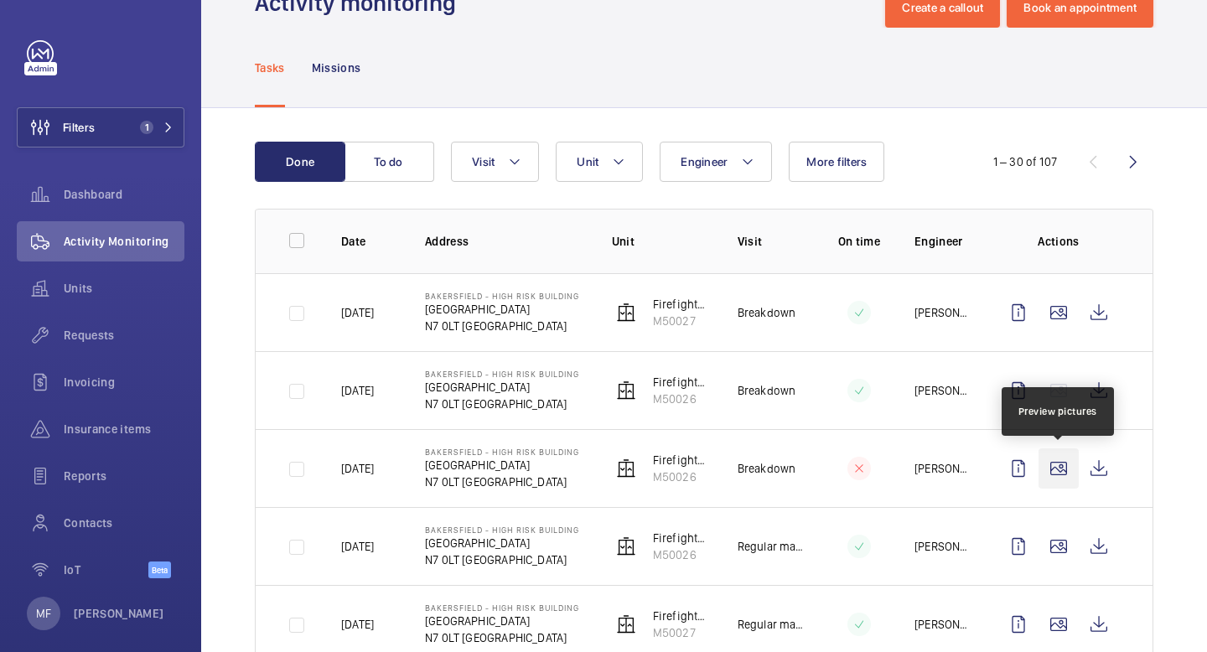
click at [1052, 468] on wm-front-icon-button at bounding box center [1059, 468] width 40 height 40
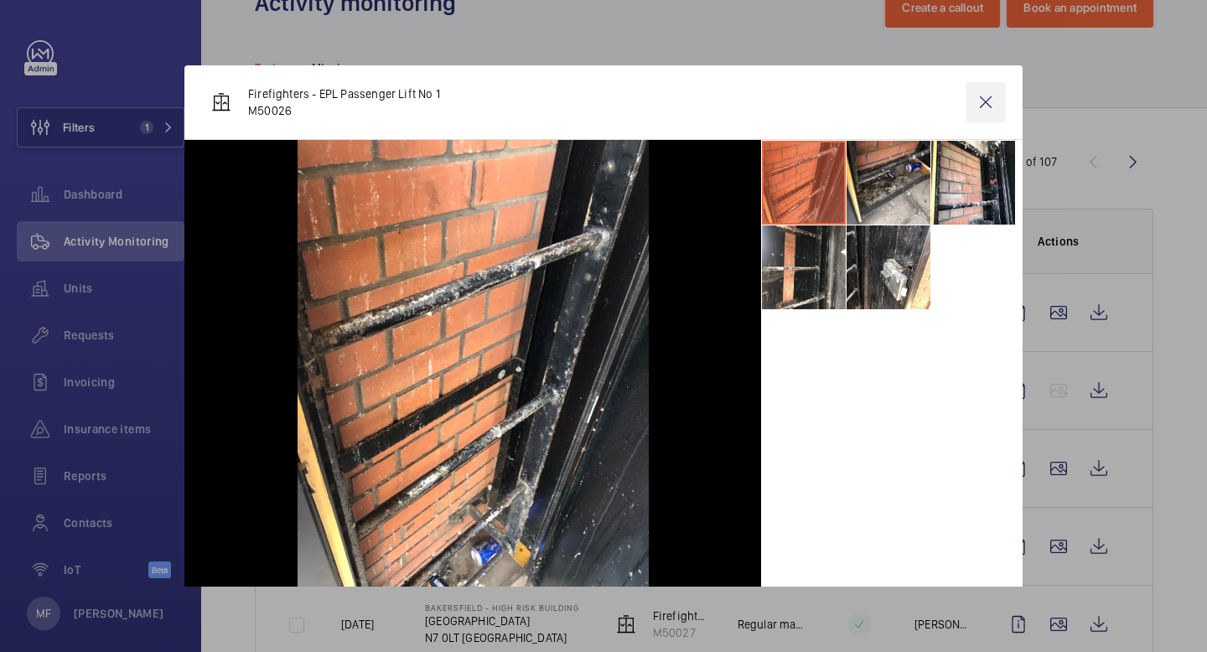
click at [987, 103] on wm-front-icon-button at bounding box center [986, 102] width 40 height 40
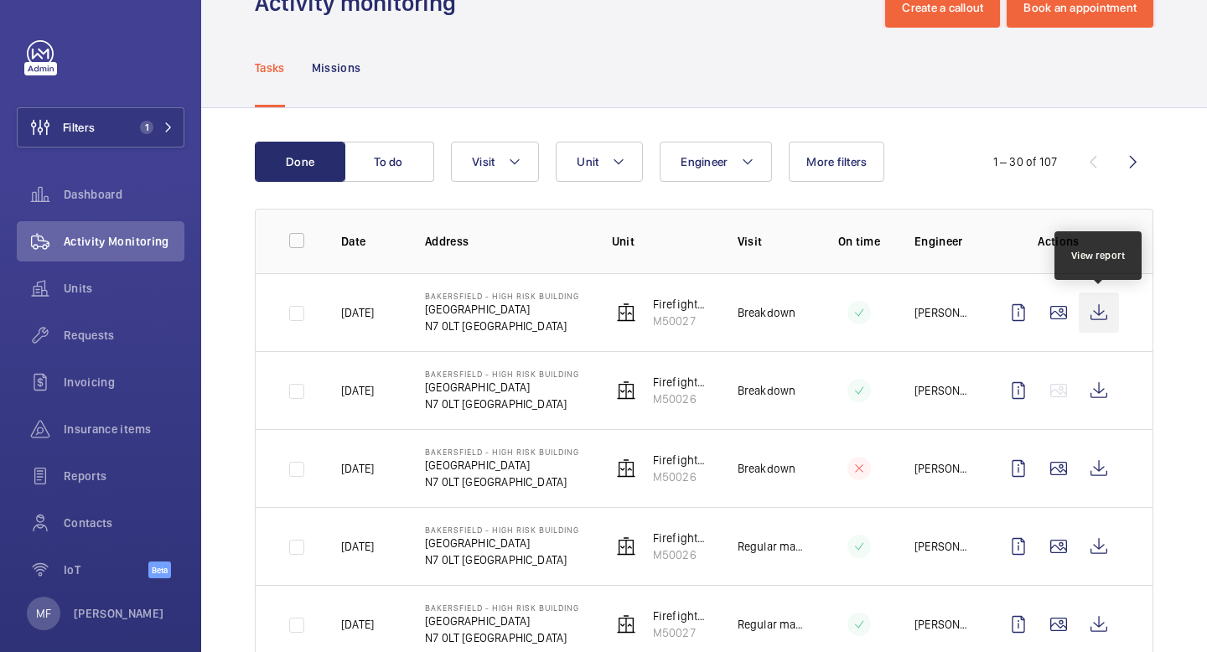
click at [1104, 309] on wm-front-icon-button at bounding box center [1099, 313] width 40 height 40
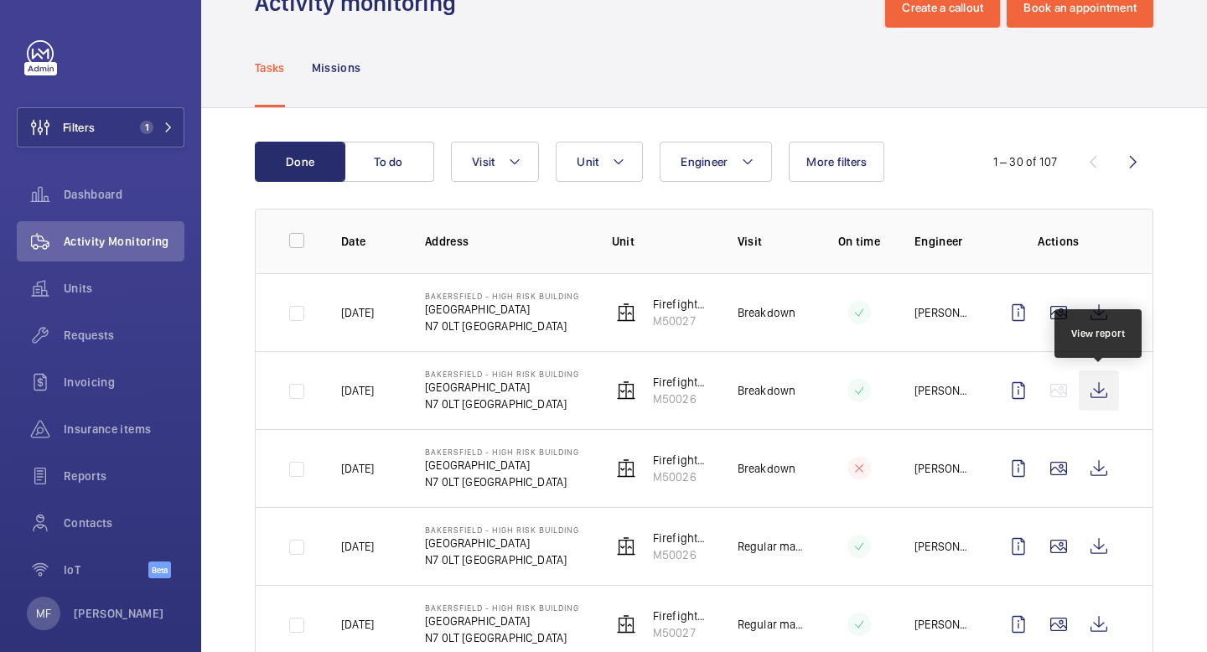
click at [1112, 388] on wm-front-icon-button at bounding box center [1099, 391] width 40 height 40
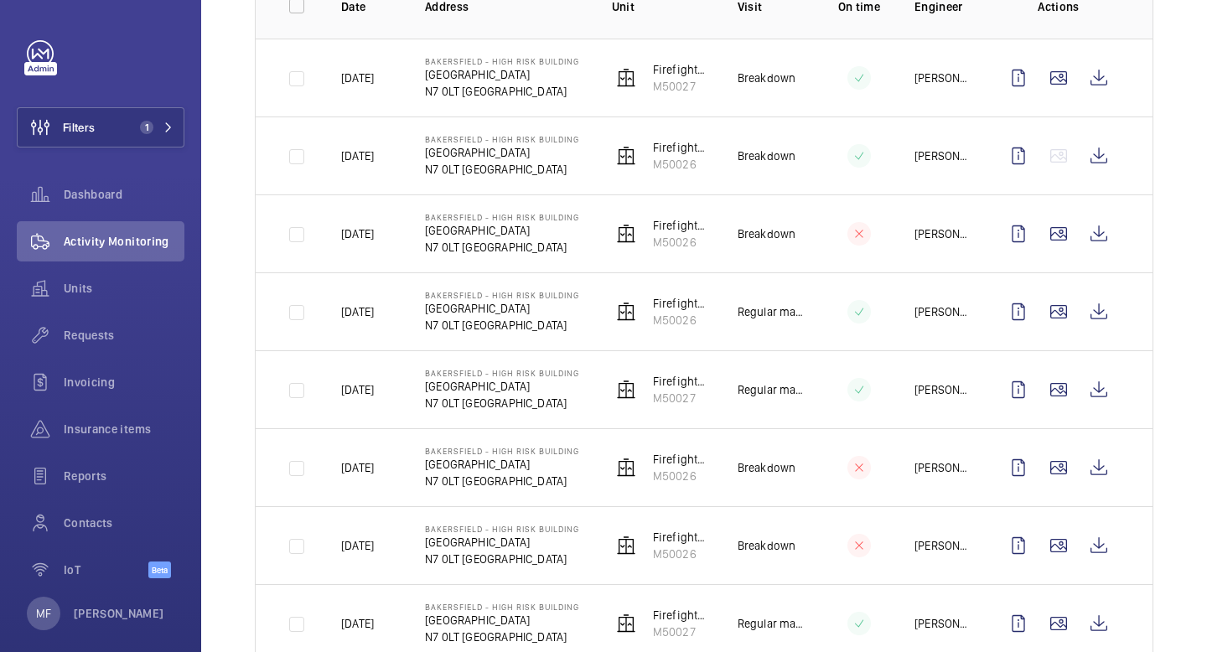
scroll to position [287, 0]
click at [1058, 477] on wm-front-icon-button at bounding box center [1059, 468] width 40 height 40
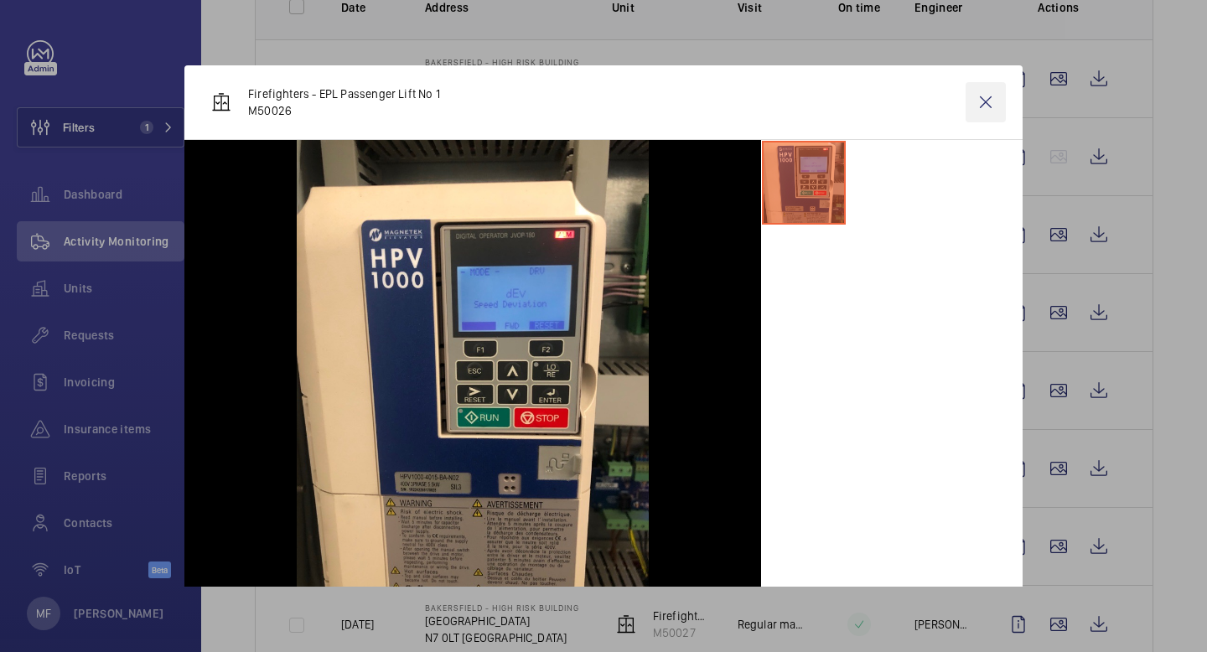
click at [986, 103] on wm-front-icon-button at bounding box center [986, 102] width 40 height 40
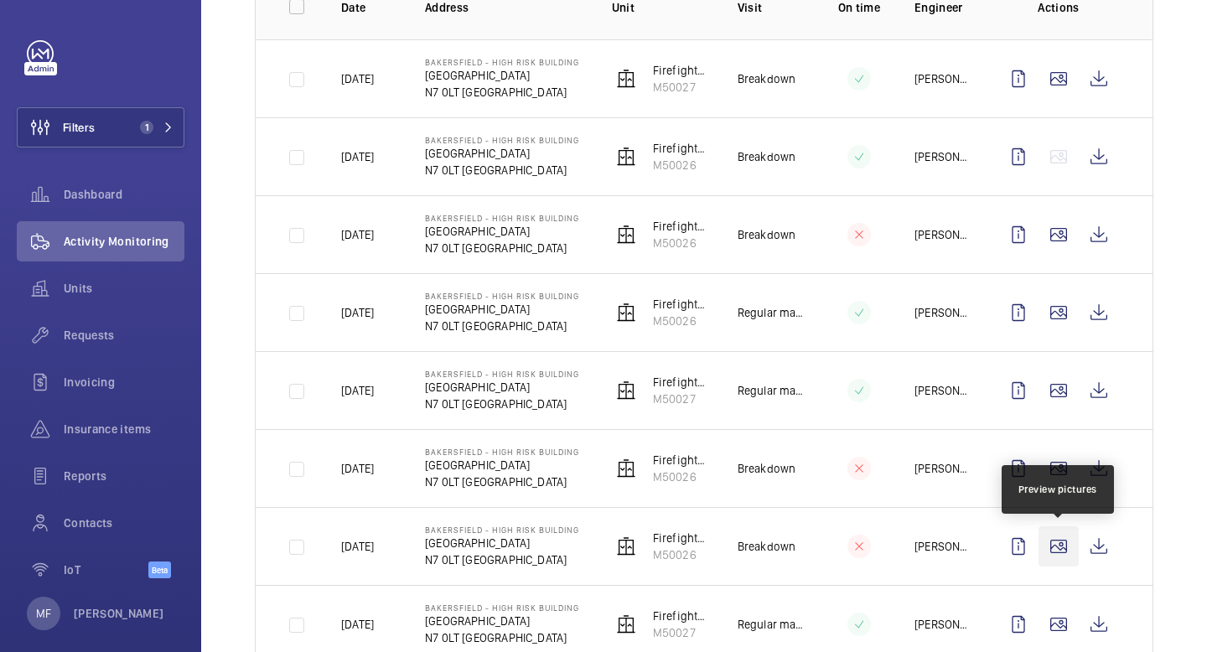
click at [1059, 544] on wm-front-icon-button at bounding box center [1059, 546] width 40 height 40
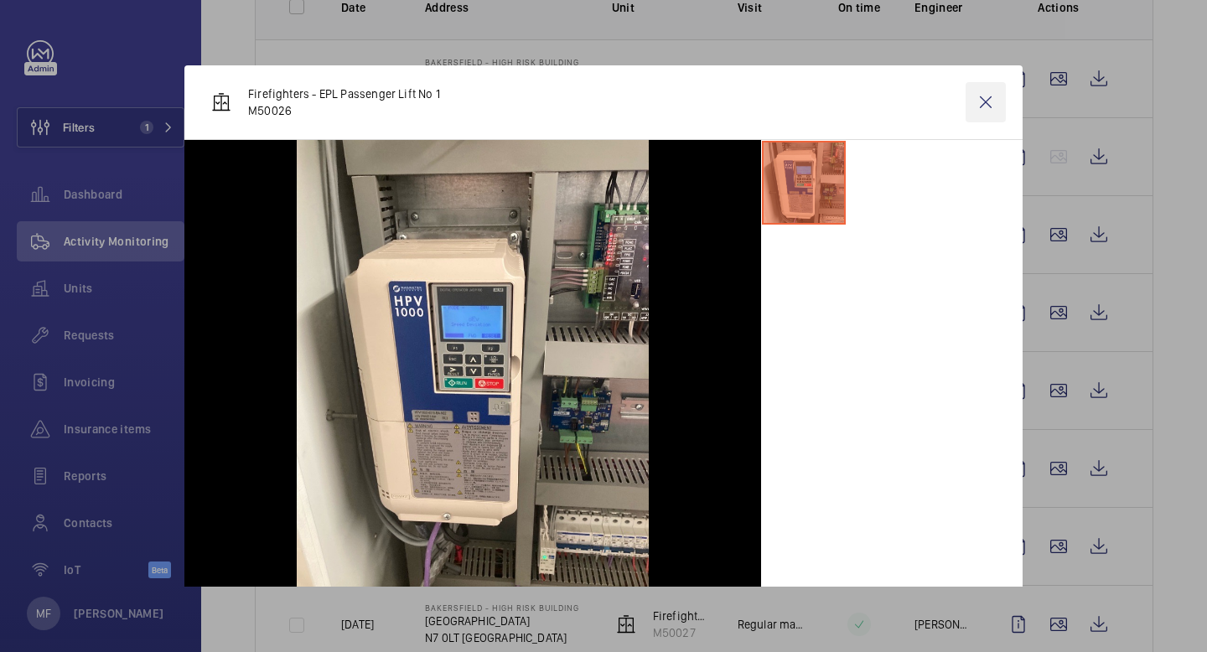
click at [993, 106] on wm-front-icon-button at bounding box center [986, 102] width 40 height 40
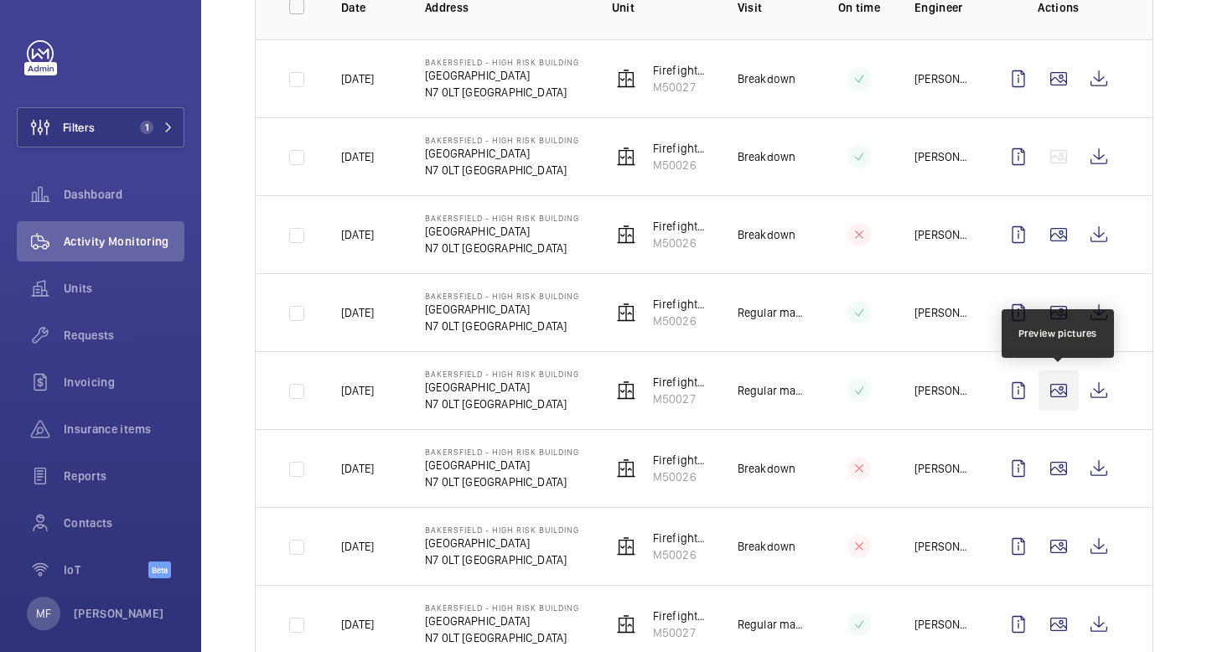
click at [1060, 394] on wm-front-icon-button at bounding box center [1059, 391] width 40 height 40
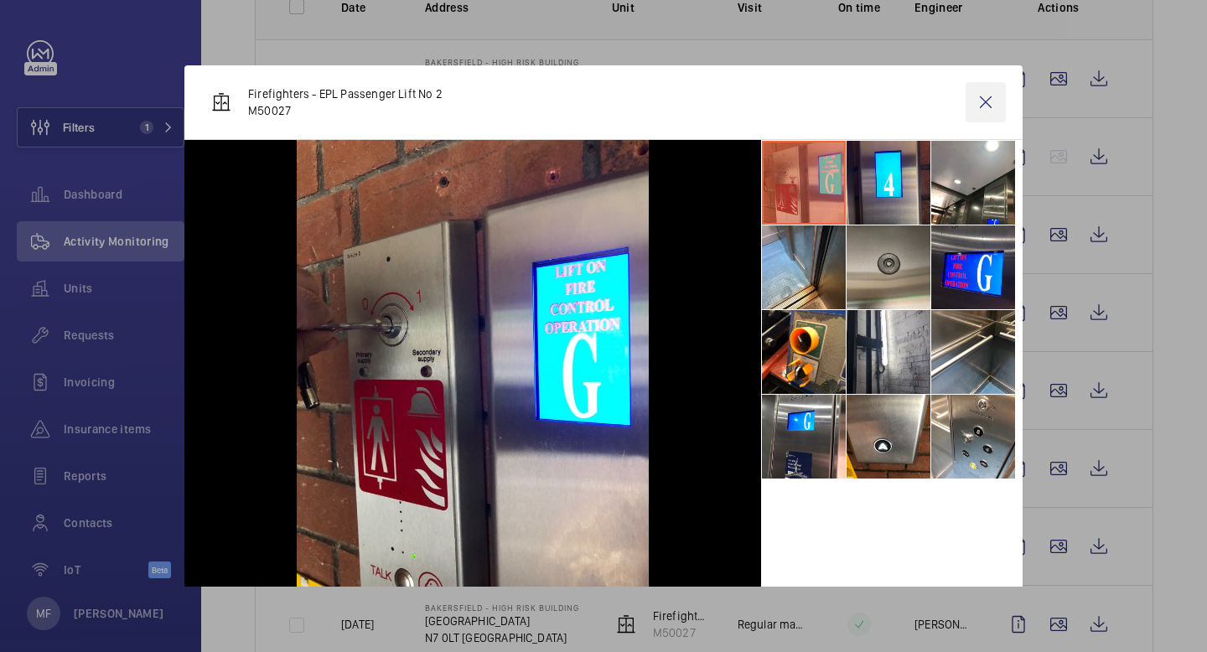
click at [981, 97] on wm-front-icon-button at bounding box center [986, 102] width 40 height 40
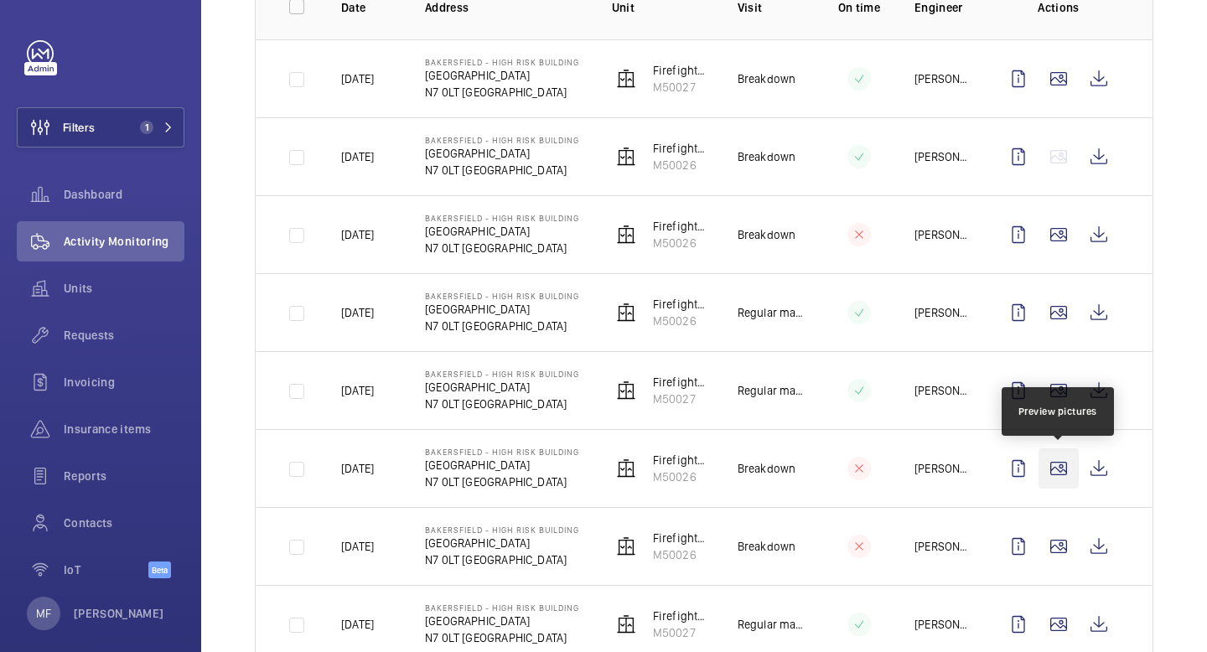
click at [1061, 474] on wm-front-icon-button at bounding box center [1059, 468] width 40 height 40
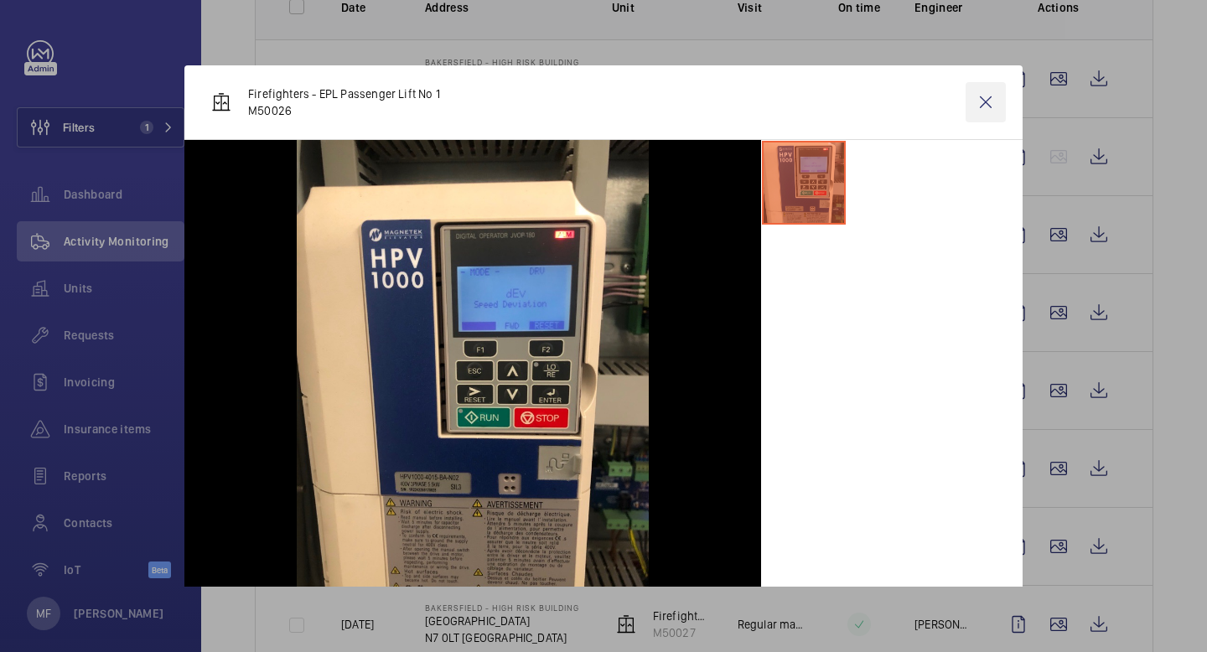
click at [991, 106] on wm-front-icon-button at bounding box center [986, 102] width 40 height 40
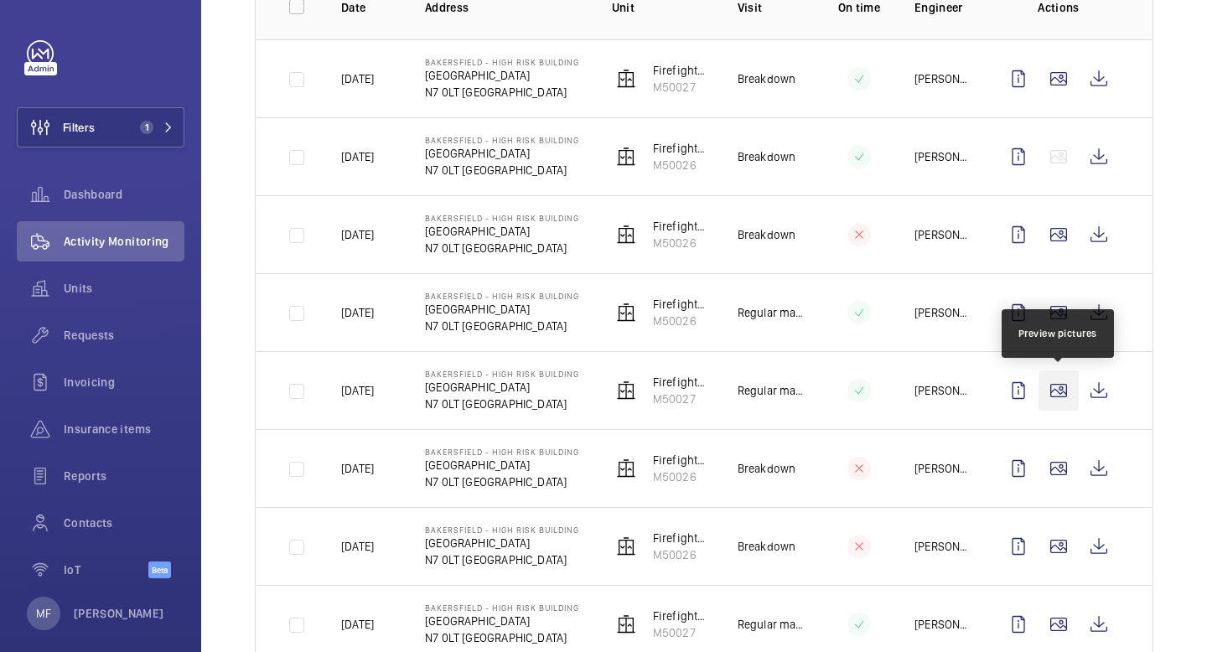
click at [1057, 396] on wm-front-icon-button at bounding box center [1059, 391] width 40 height 40
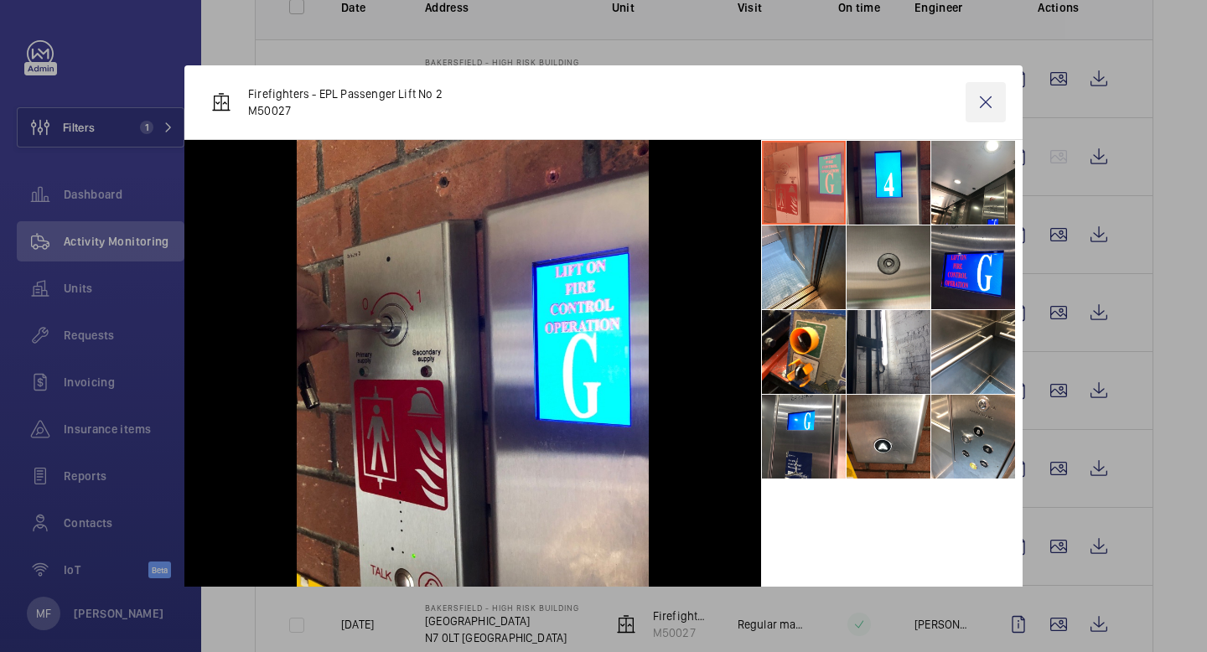
click at [988, 89] on wm-front-icon-button at bounding box center [986, 102] width 40 height 40
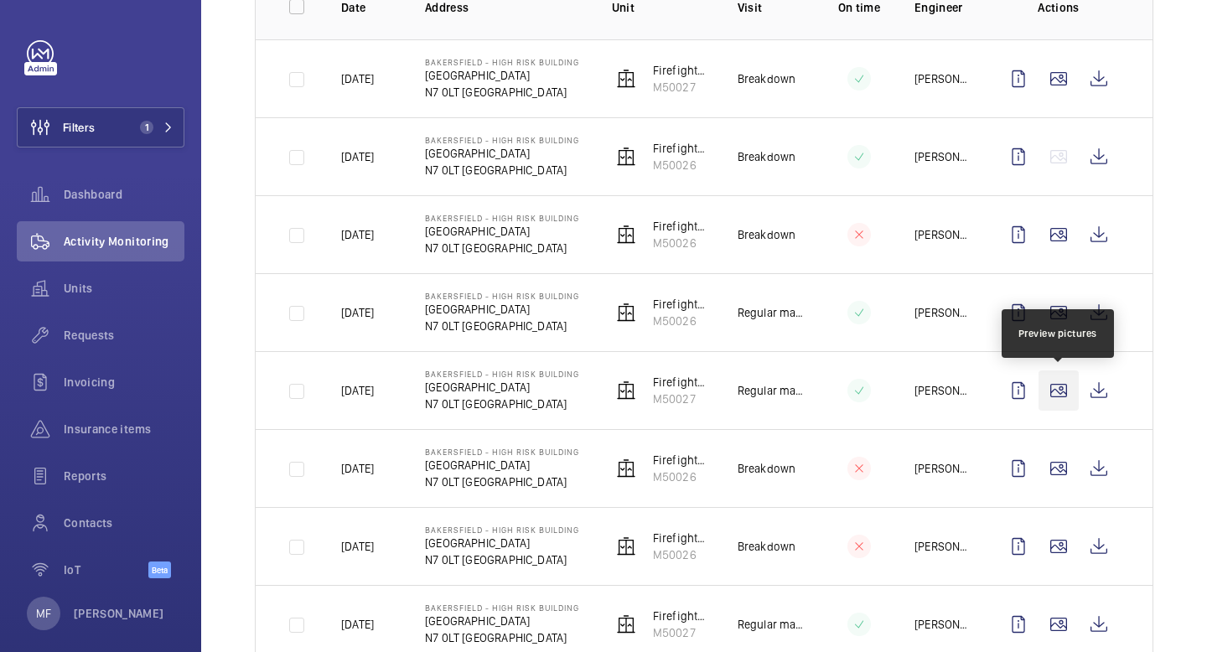
click at [1058, 394] on wm-front-icon-button at bounding box center [1059, 391] width 40 height 40
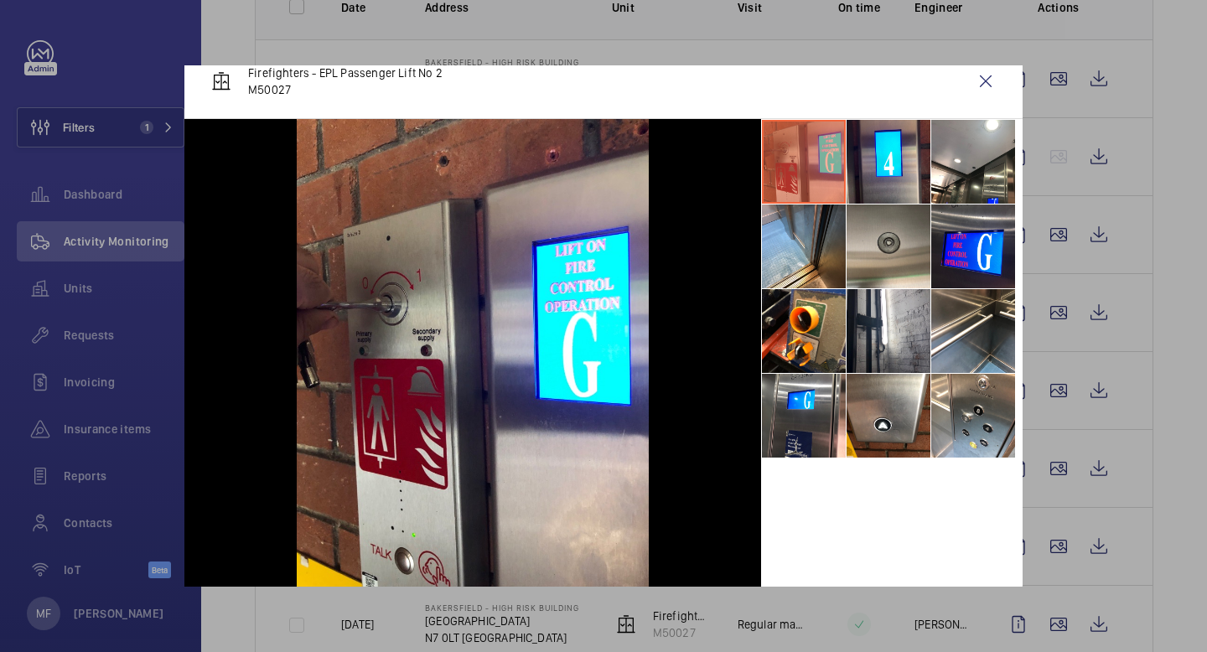
scroll to position [13, 0]
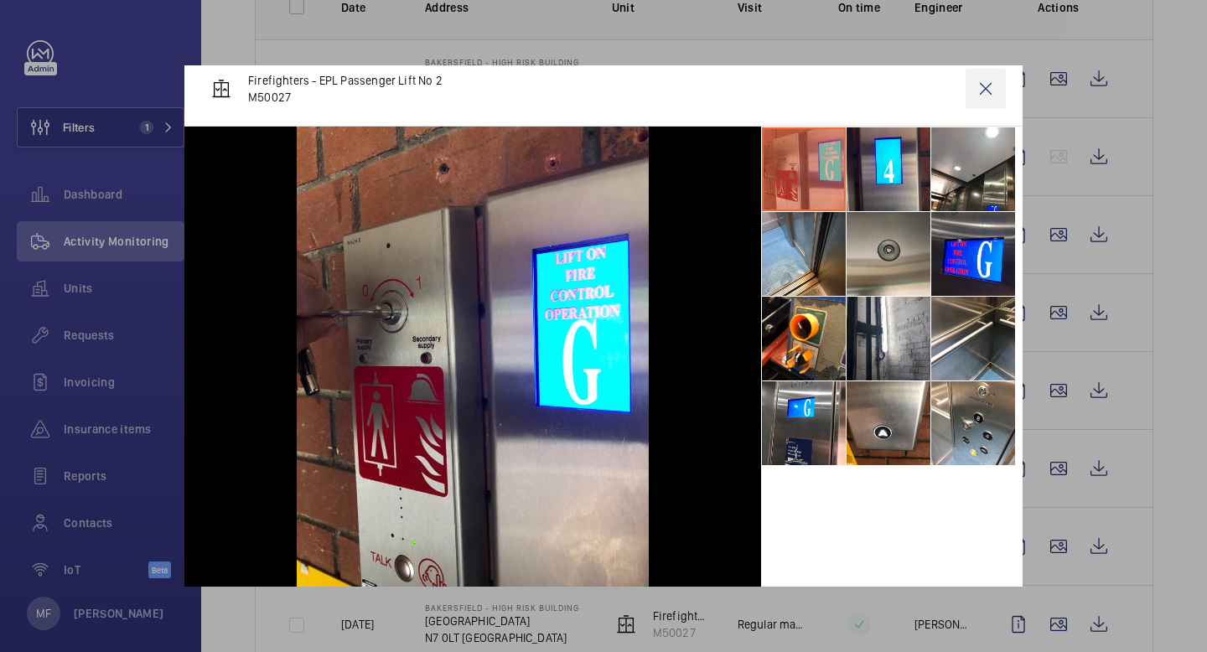
click at [987, 91] on wm-front-icon-button at bounding box center [986, 89] width 40 height 40
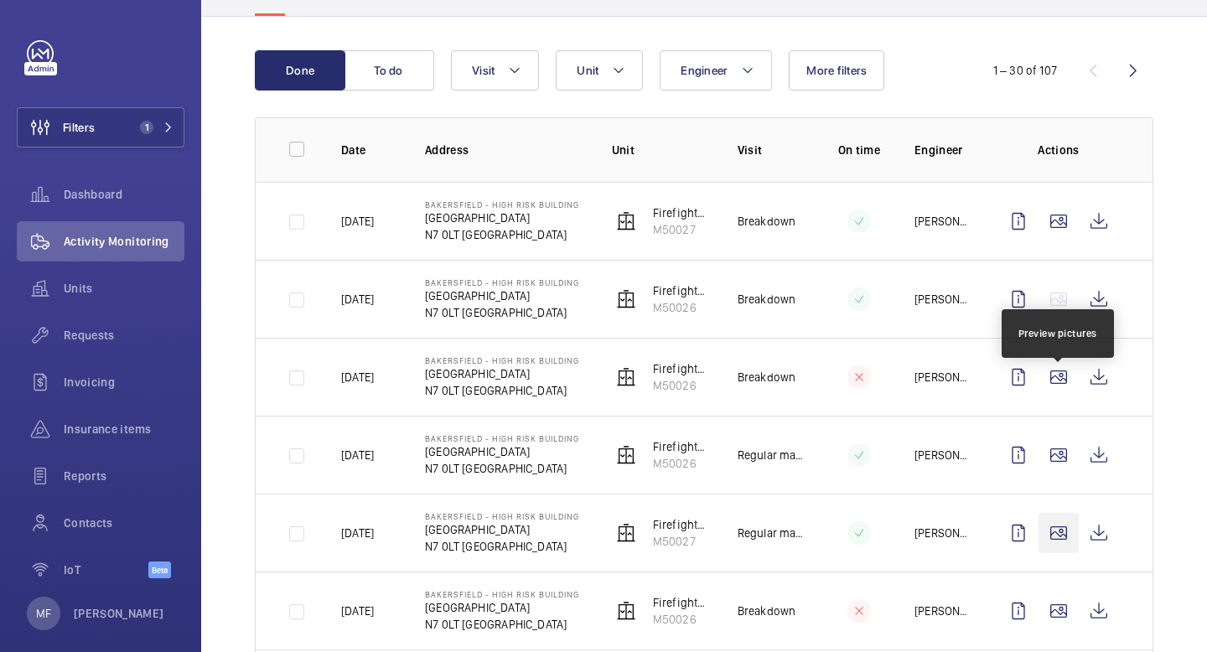
scroll to position [0, 0]
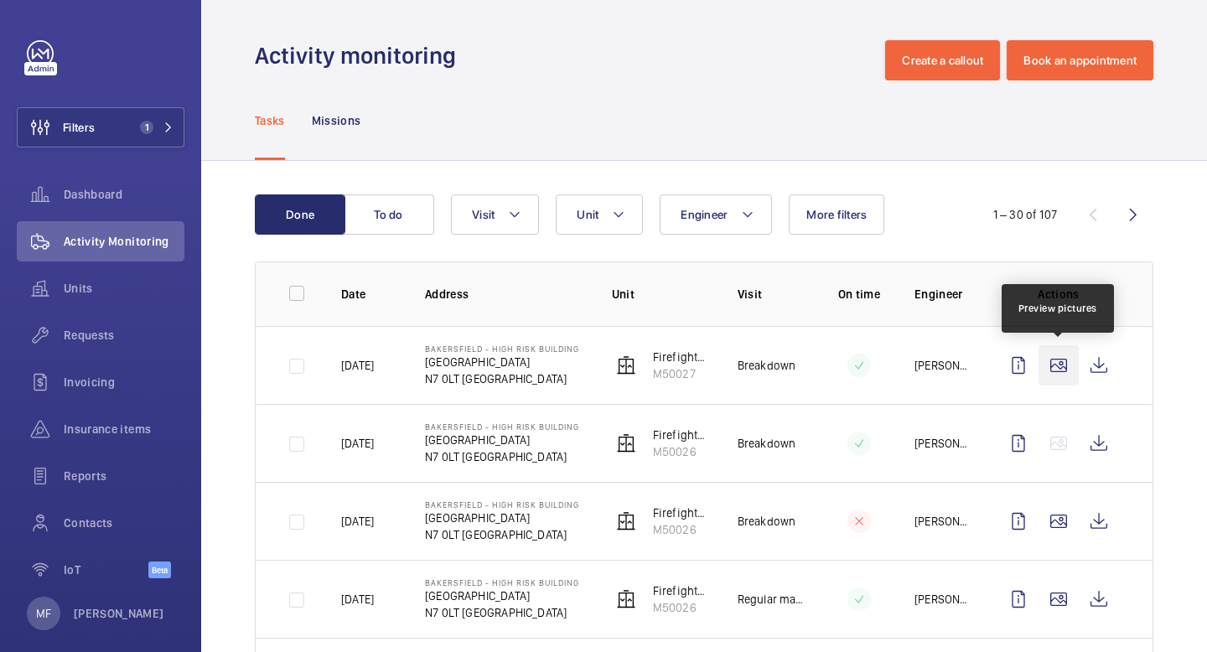
click at [1048, 374] on wm-front-icon-button at bounding box center [1059, 365] width 40 height 40
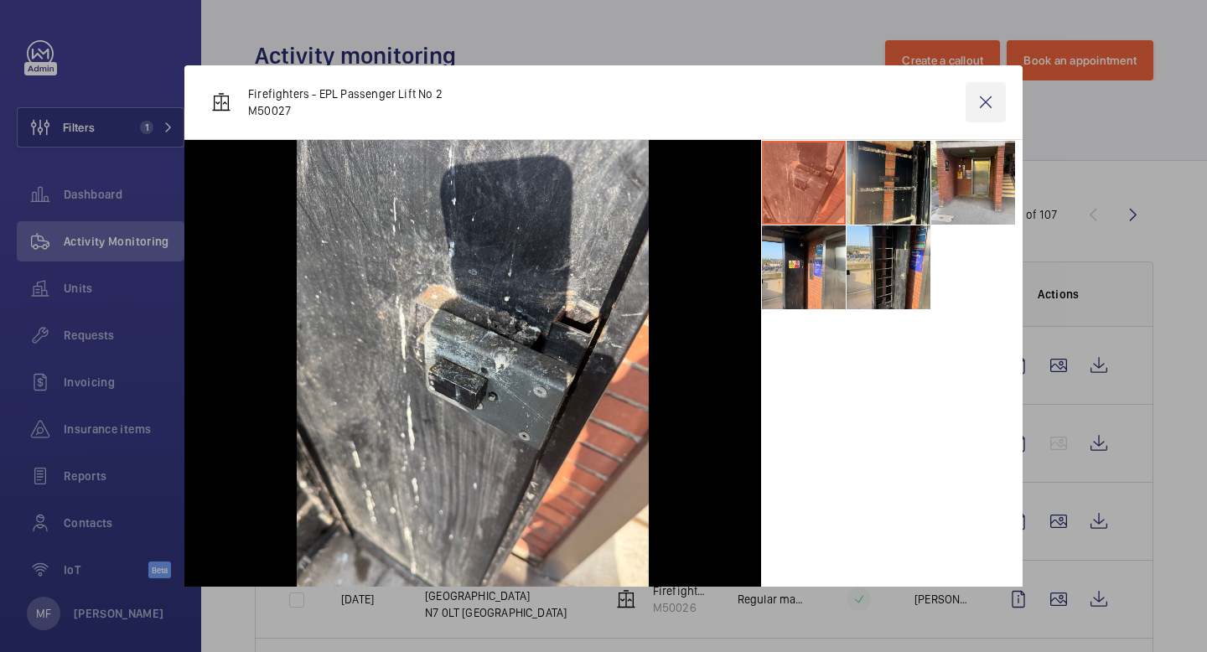
click at [984, 105] on wm-front-icon-button at bounding box center [986, 102] width 40 height 40
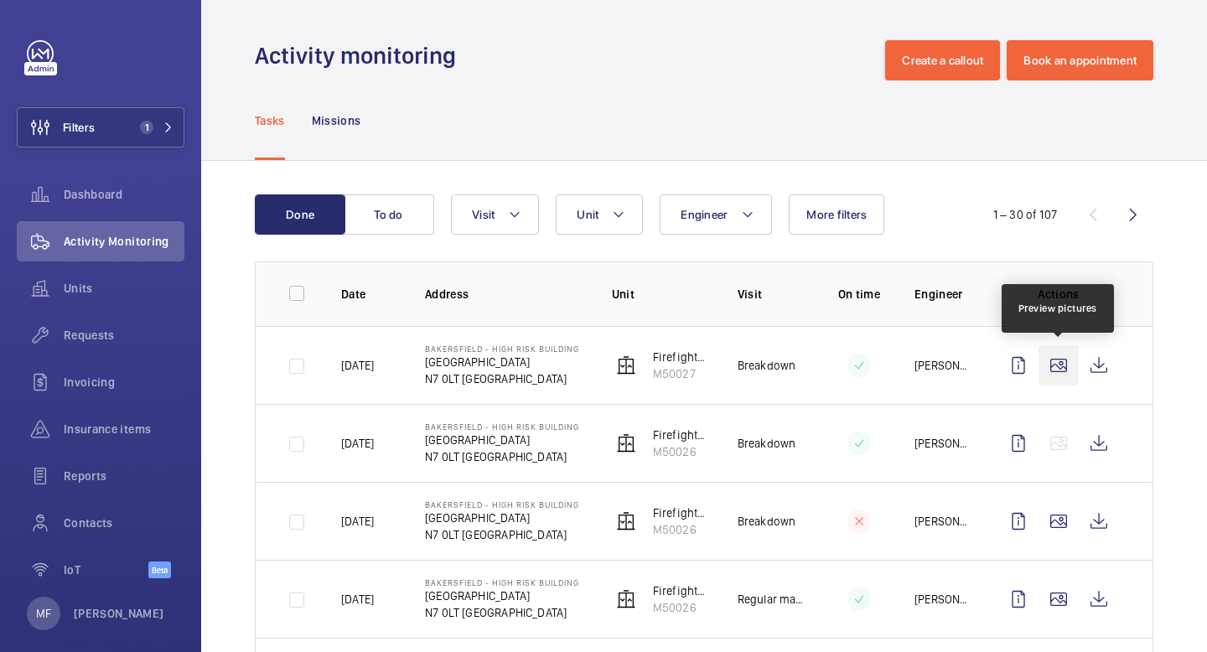
click at [1060, 365] on wm-front-icon-button at bounding box center [1059, 365] width 40 height 40
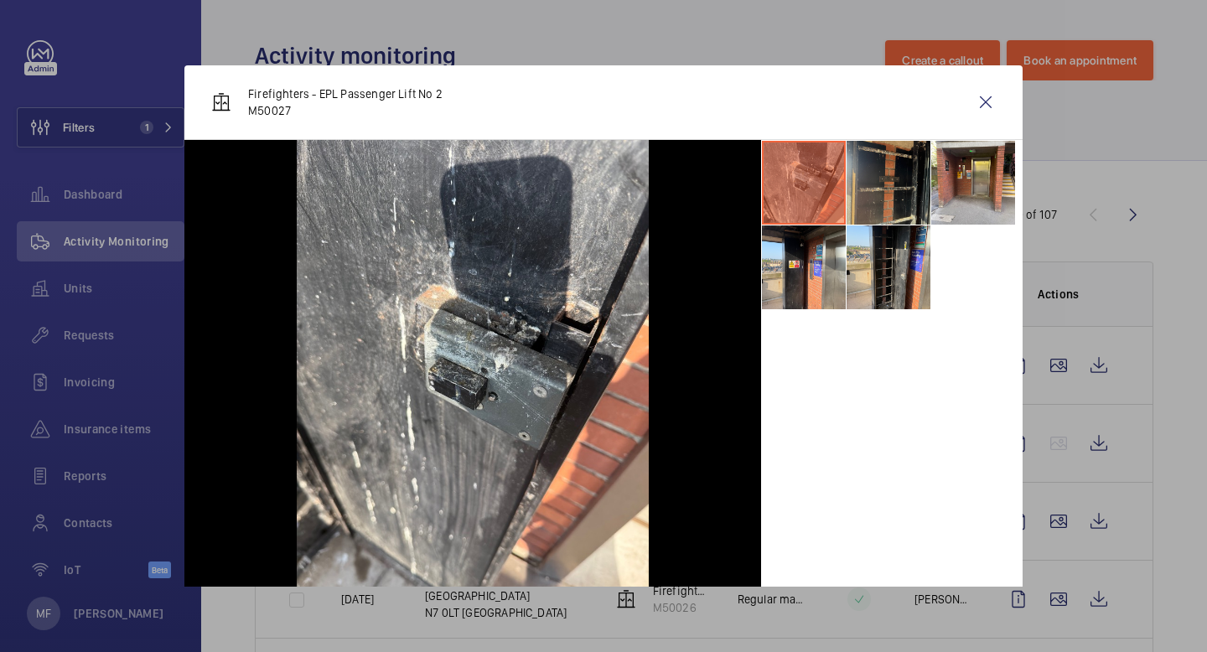
click at [902, 189] on li at bounding box center [889, 183] width 84 height 84
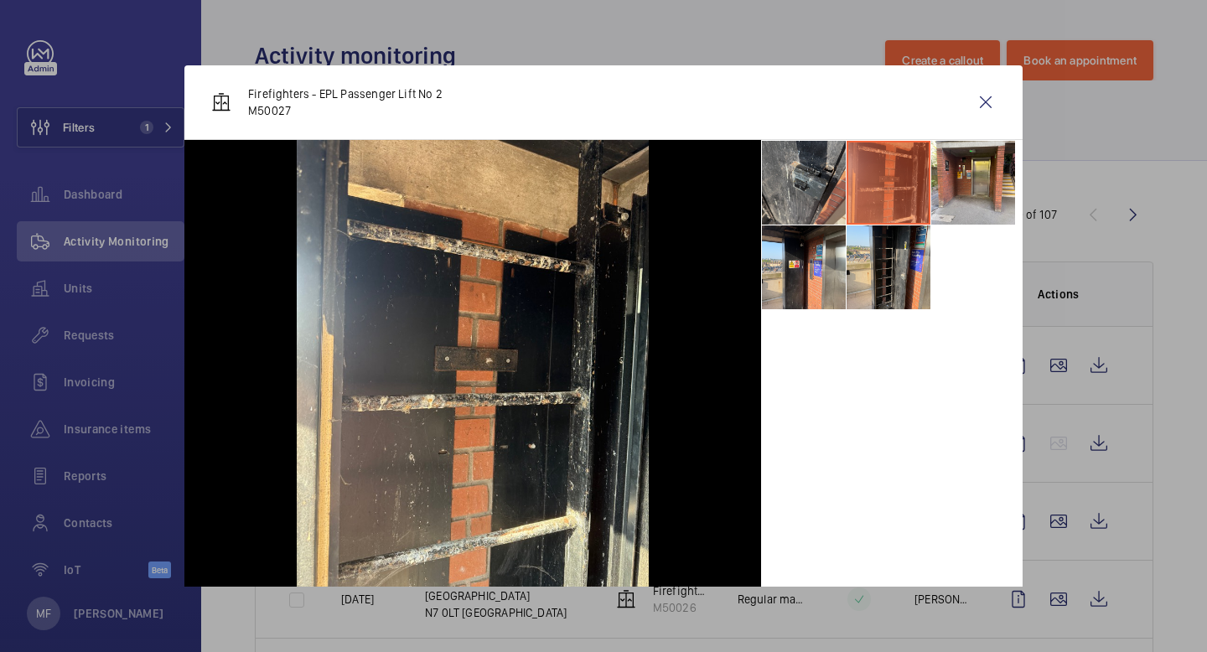
click at [802, 189] on li at bounding box center [804, 183] width 84 height 84
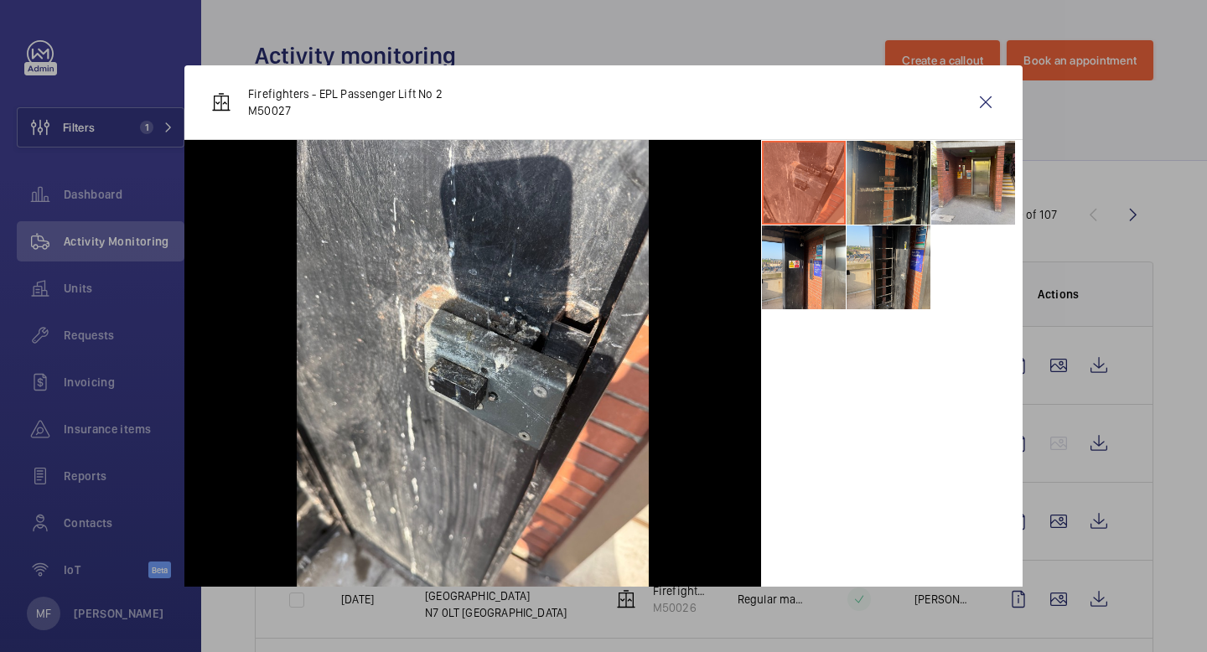
click at [885, 190] on li at bounding box center [889, 183] width 84 height 84
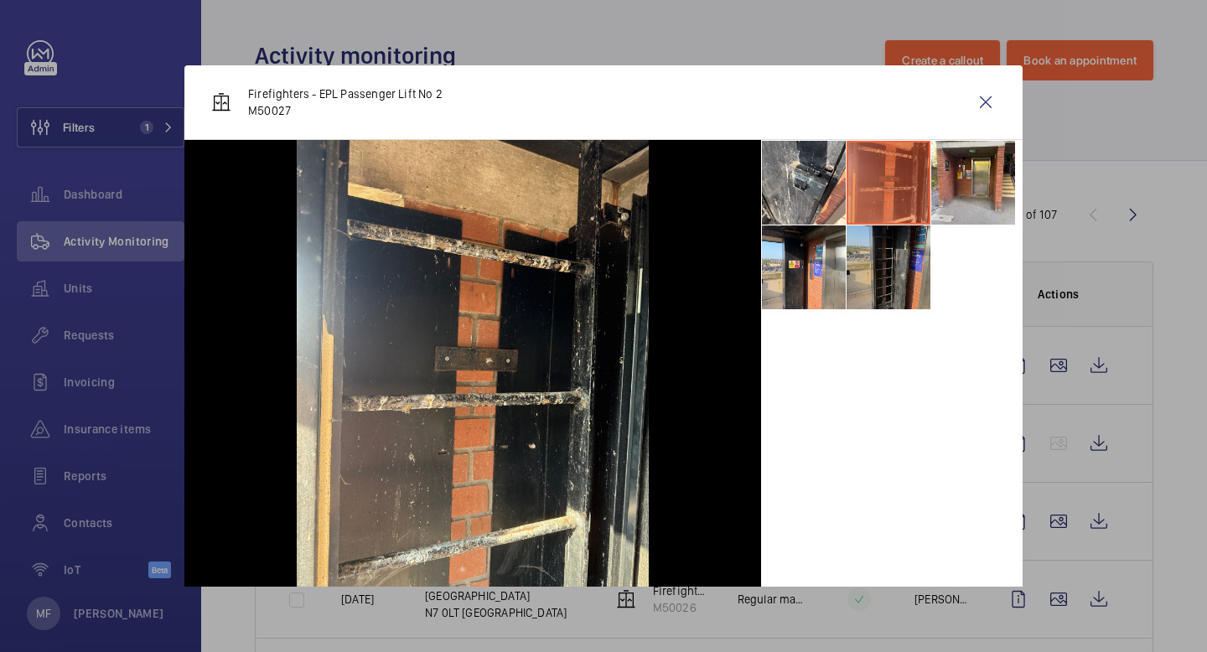
click at [857, 270] on li at bounding box center [889, 268] width 84 height 84
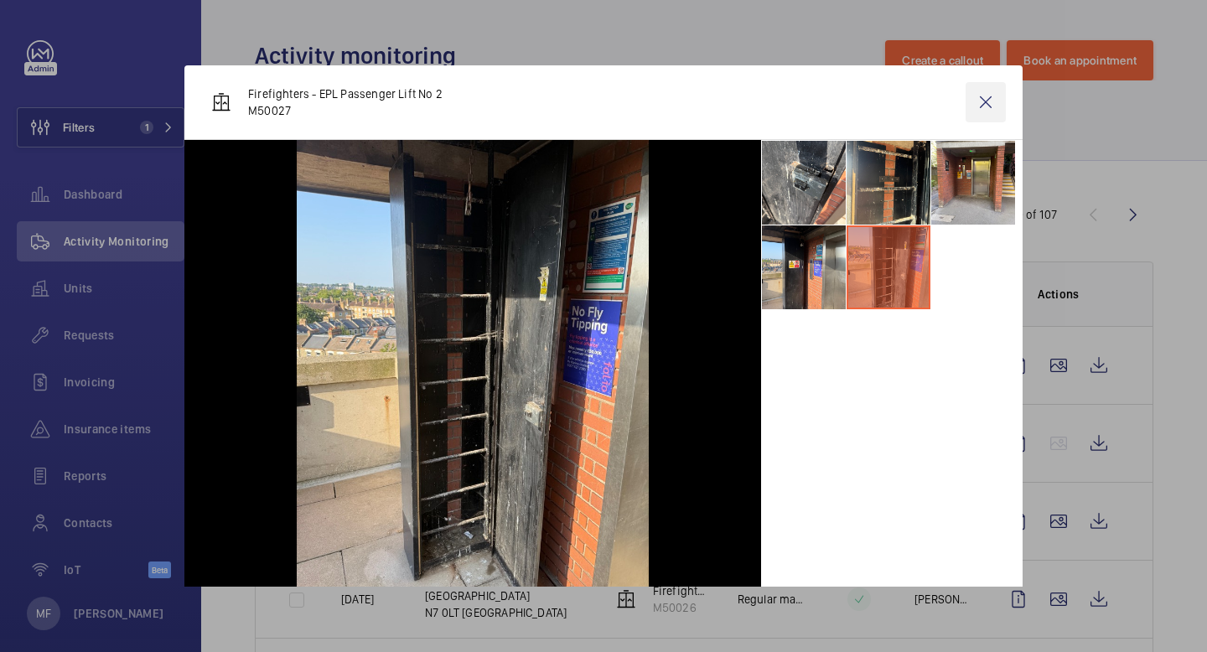
click at [986, 113] on wm-front-icon-button at bounding box center [986, 102] width 40 height 40
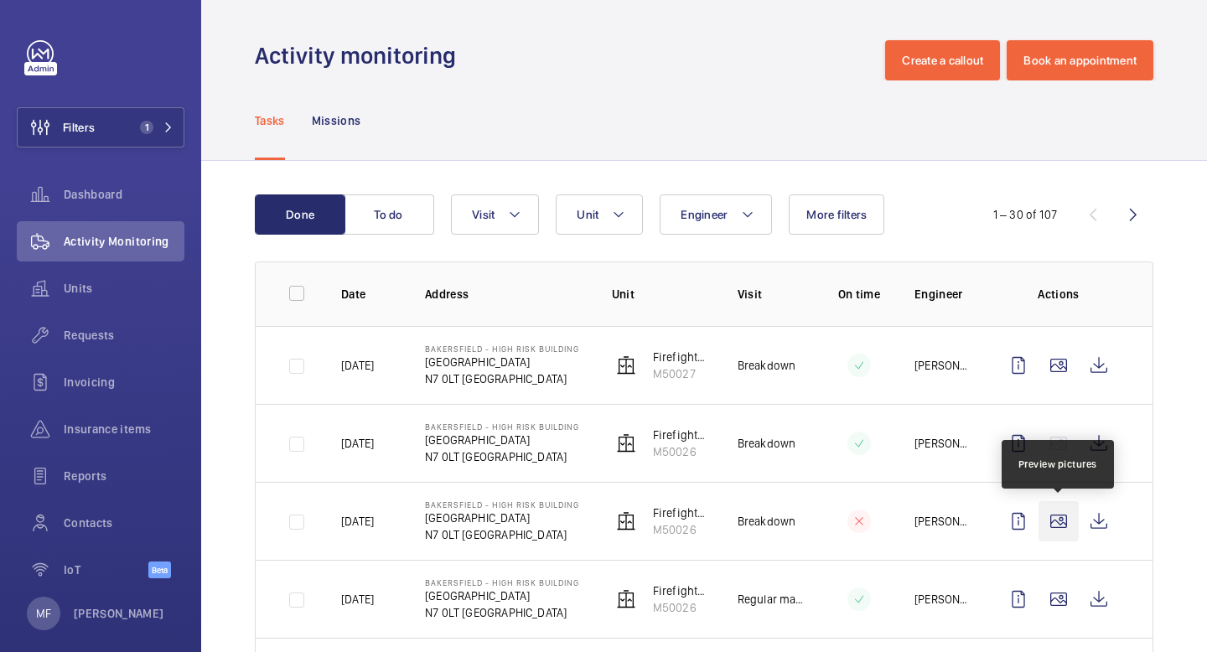
click at [1057, 535] on wm-front-icon-button at bounding box center [1059, 521] width 40 height 40
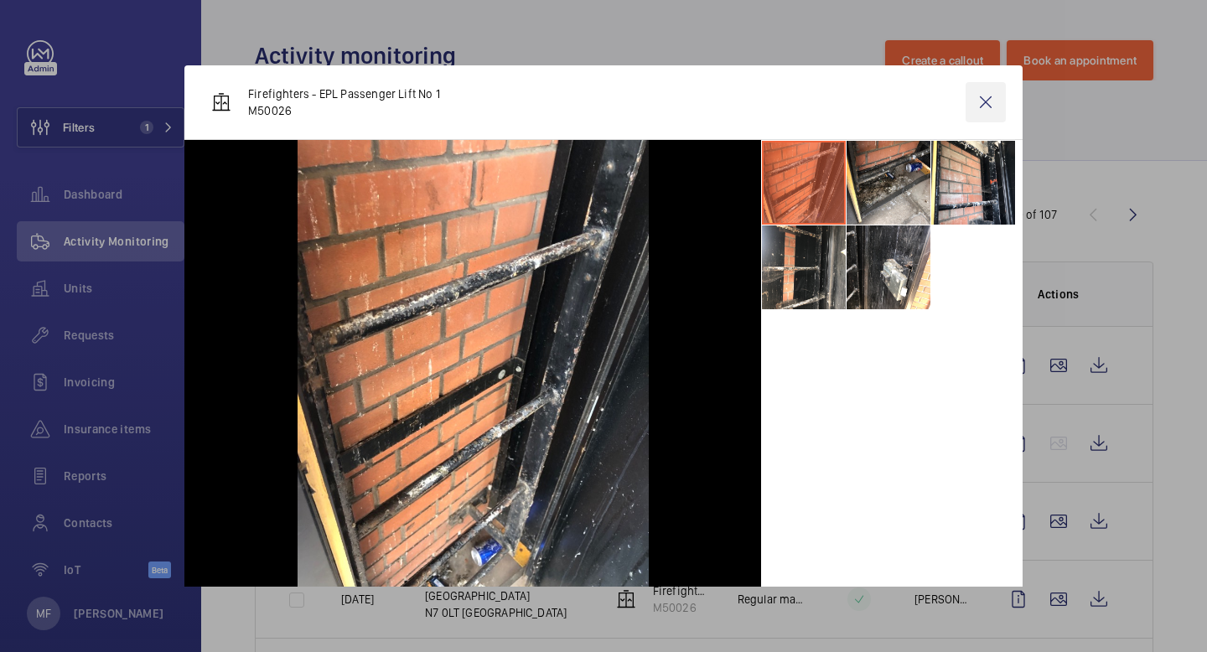
click at [986, 100] on wm-front-icon-button at bounding box center [986, 102] width 40 height 40
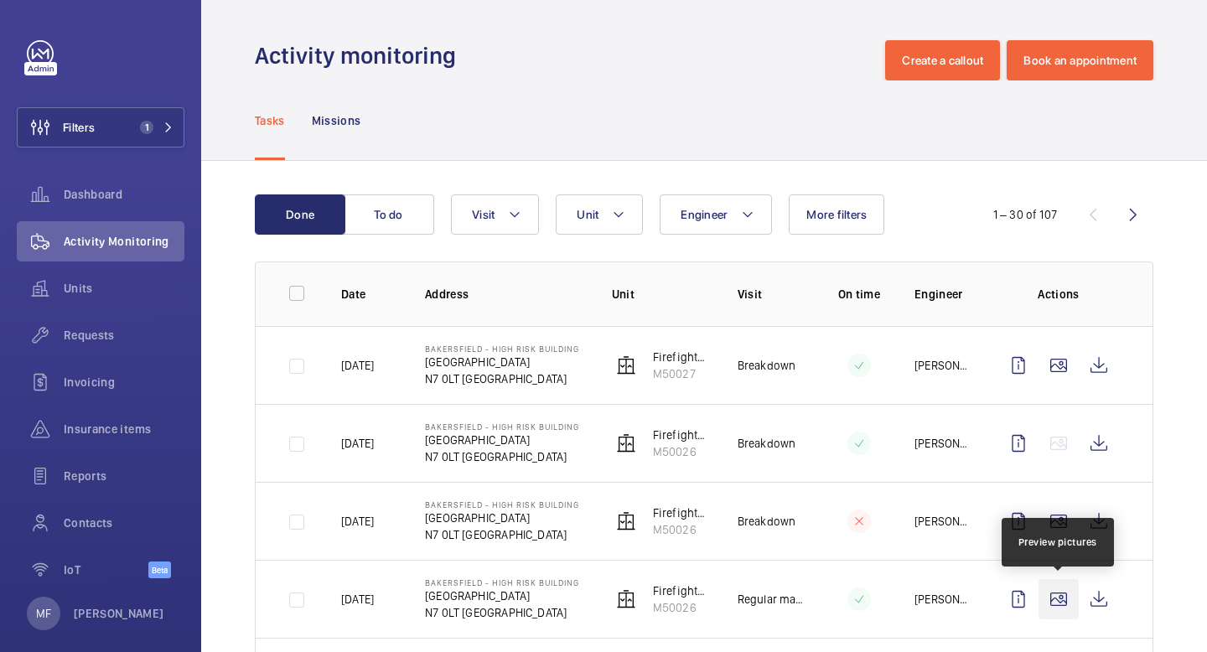
click at [1064, 608] on wm-front-icon-button at bounding box center [1059, 599] width 40 height 40
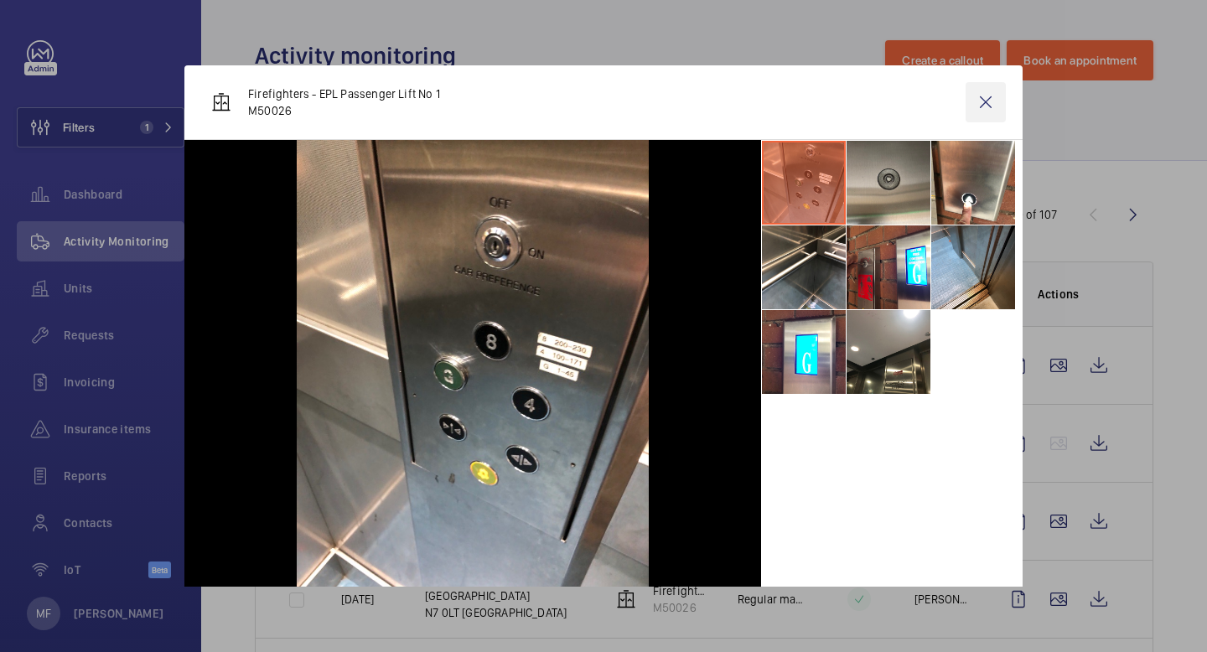
click at [988, 108] on wm-front-icon-button at bounding box center [986, 102] width 40 height 40
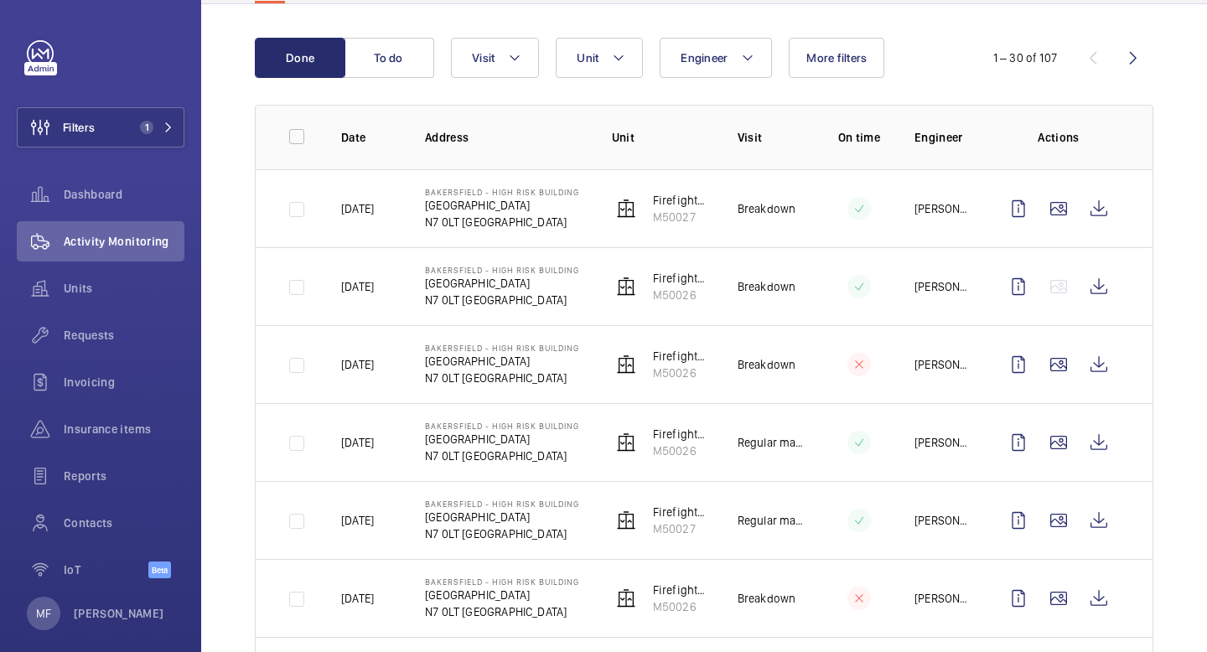
scroll to position [158, 0]
click at [1065, 521] on wm-front-icon-button at bounding box center [1059, 520] width 40 height 40
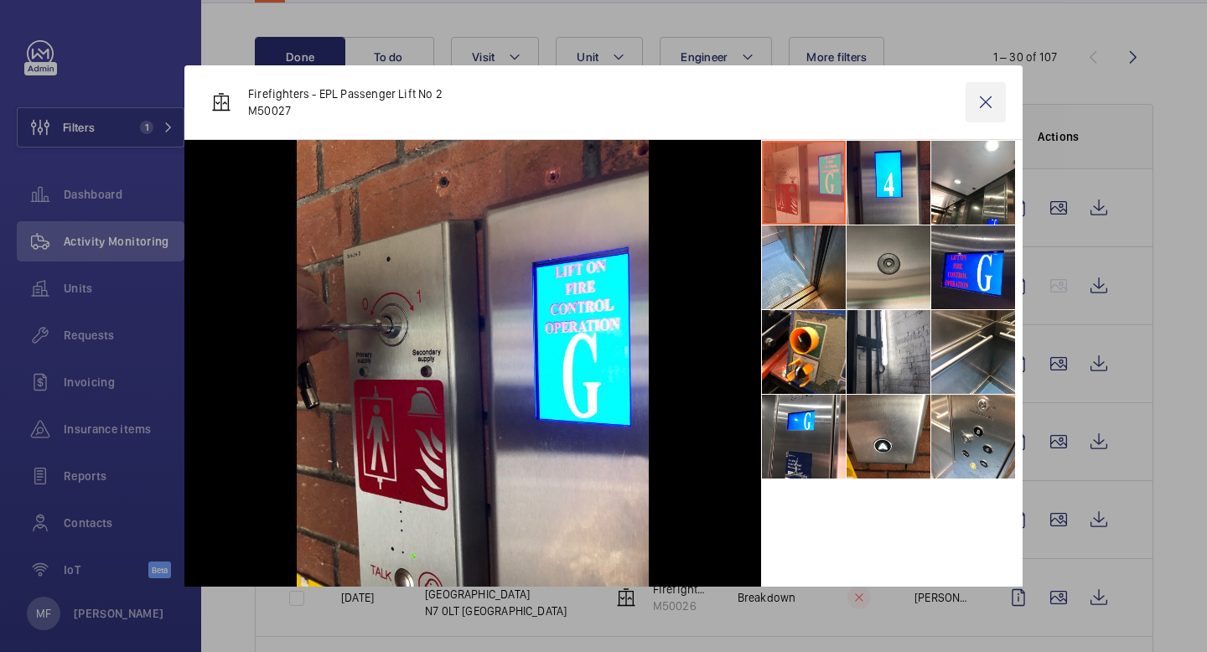
click at [987, 105] on wm-front-icon-button at bounding box center [986, 102] width 40 height 40
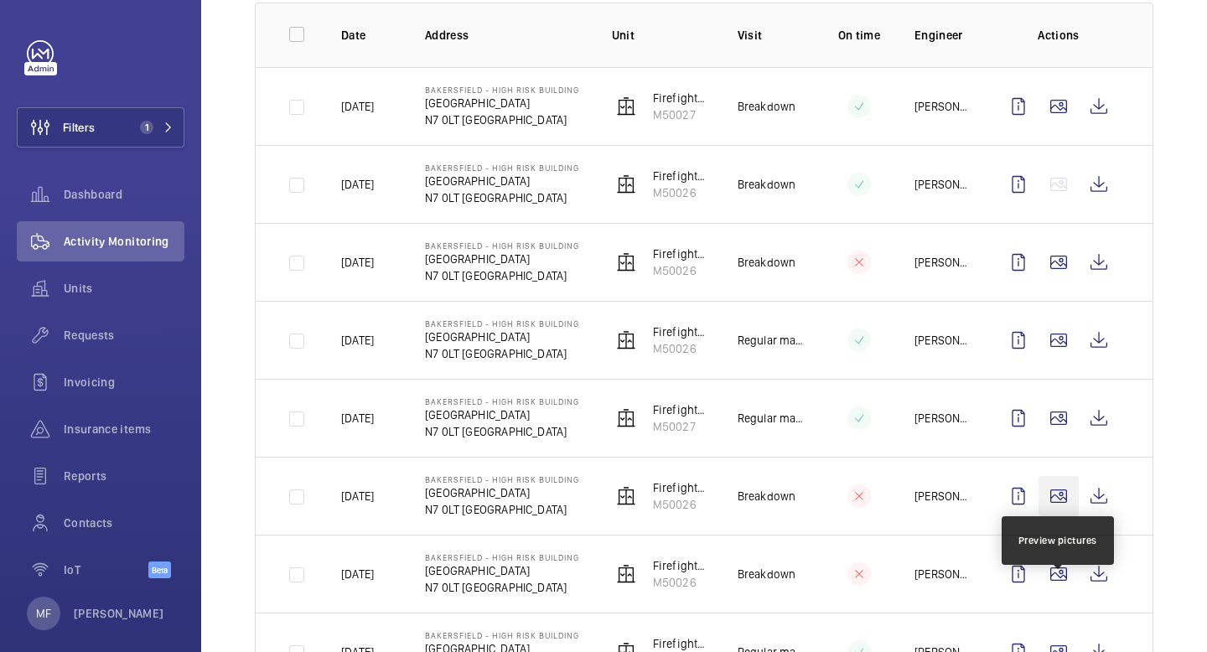
scroll to position [271, 0]
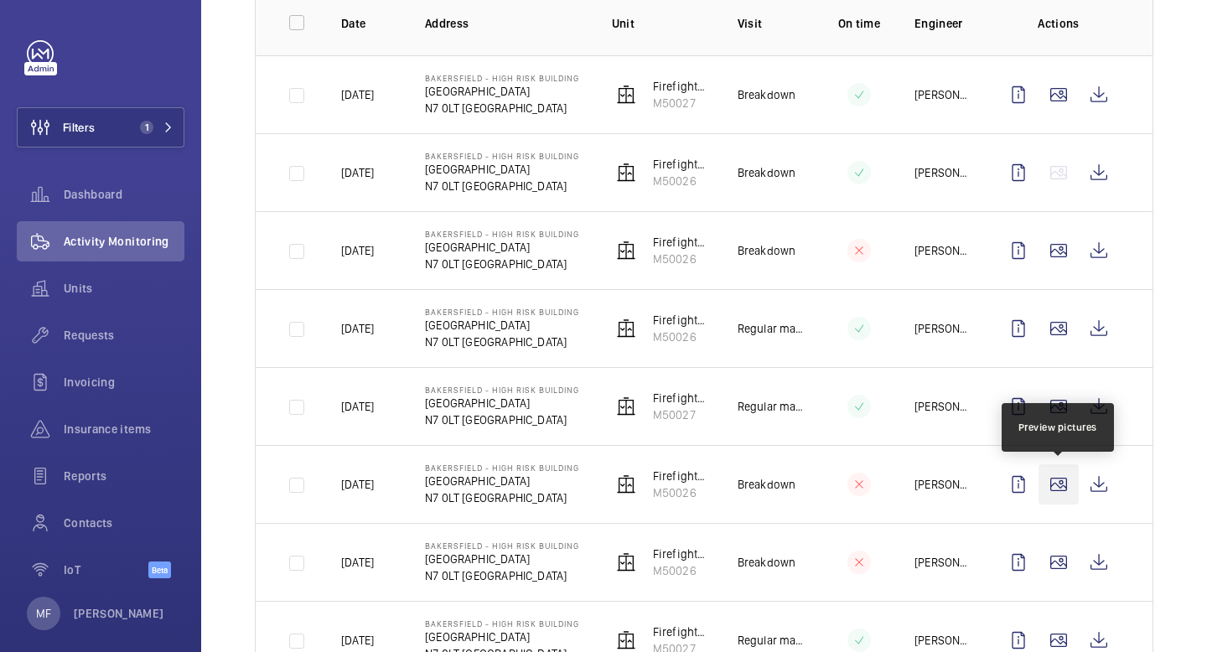
click at [1065, 491] on wm-front-icon-button at bounding box center [1059, 484] width 40 height 40
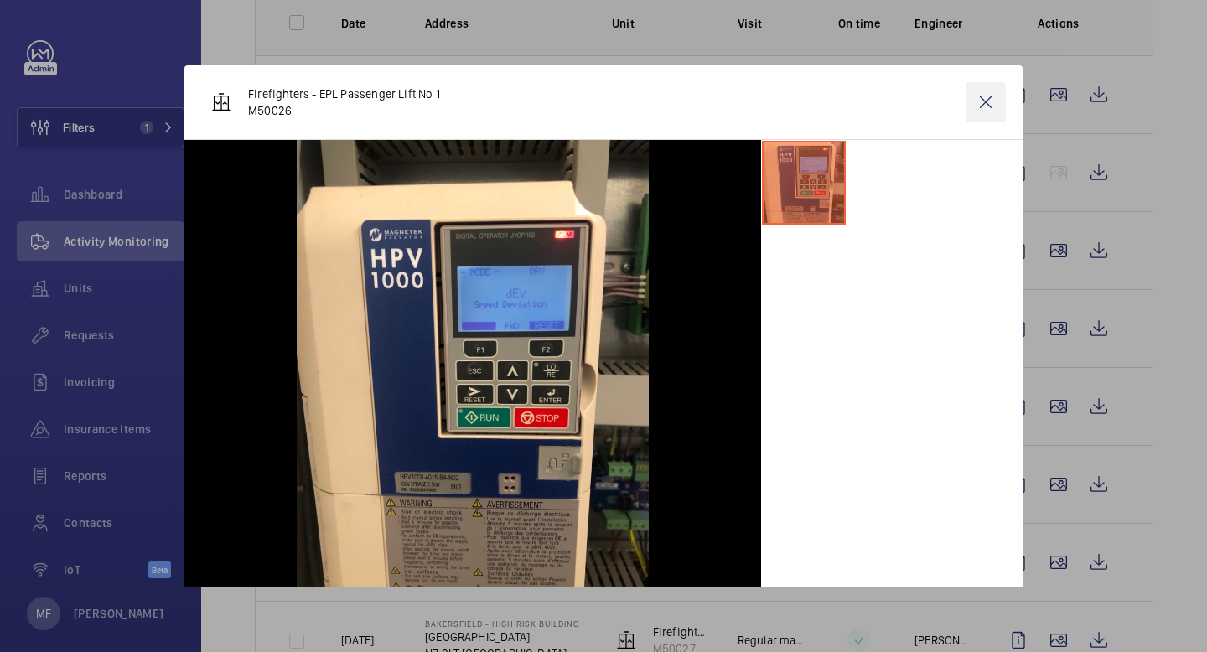
click at [987, 101] on wm-front-icon-button at bounding box center [986, 102] width 40 height 40
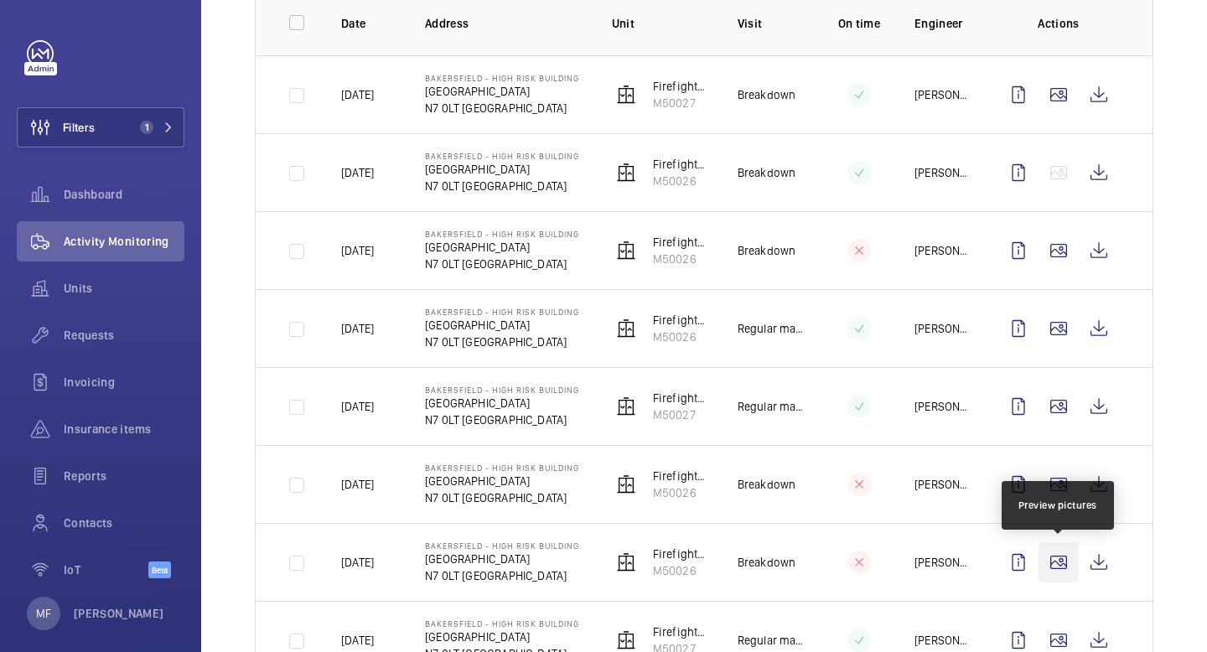
click at [1056, 566] on wm-front-icon-button at bounding box center [1059, 562] width 40 height 40
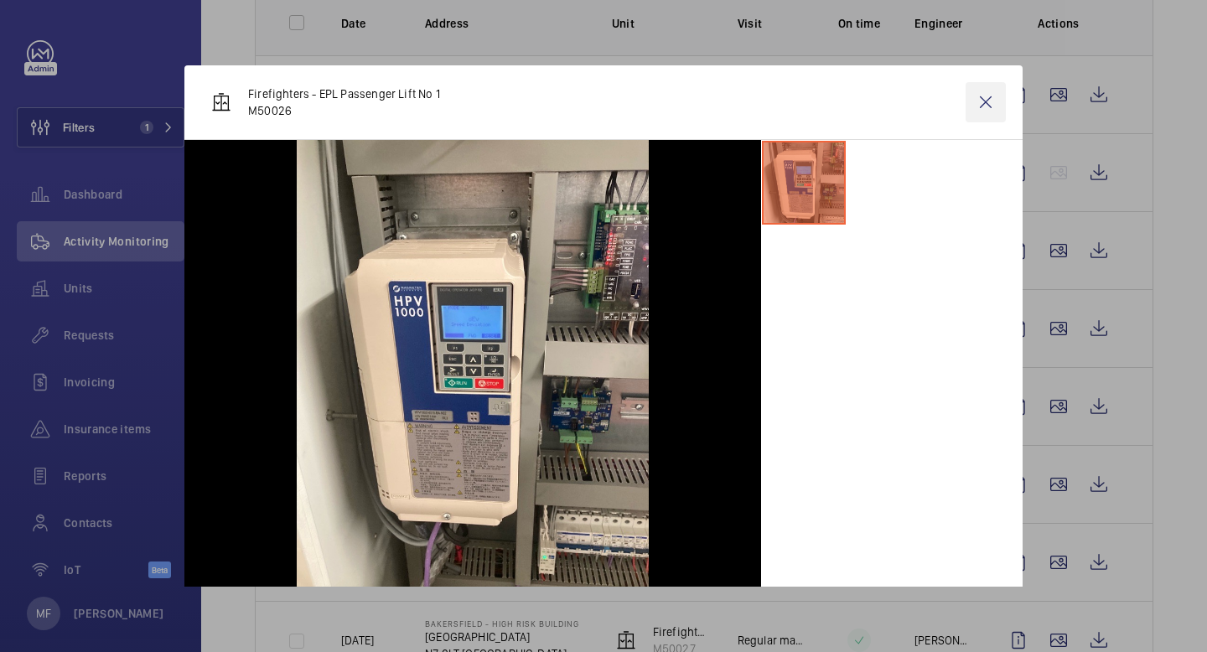
click at [990, 111] on wm-front-icon-button at bounding box center [986, 102] width 40 height 40
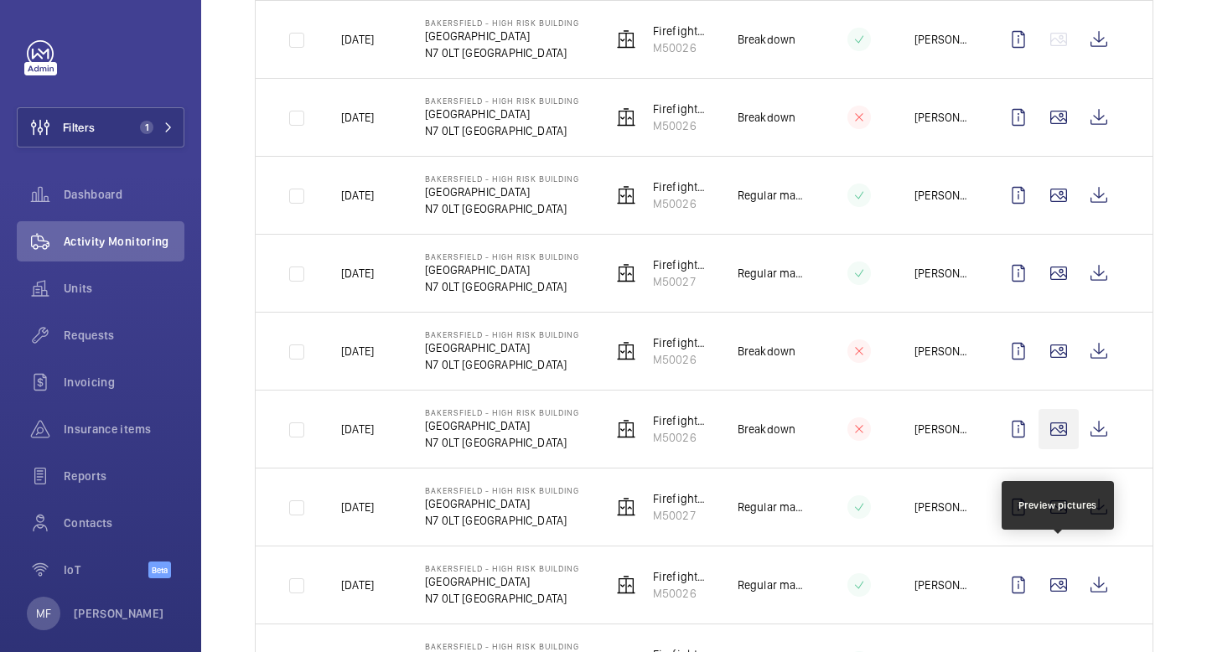
scroll to position [407, 0]
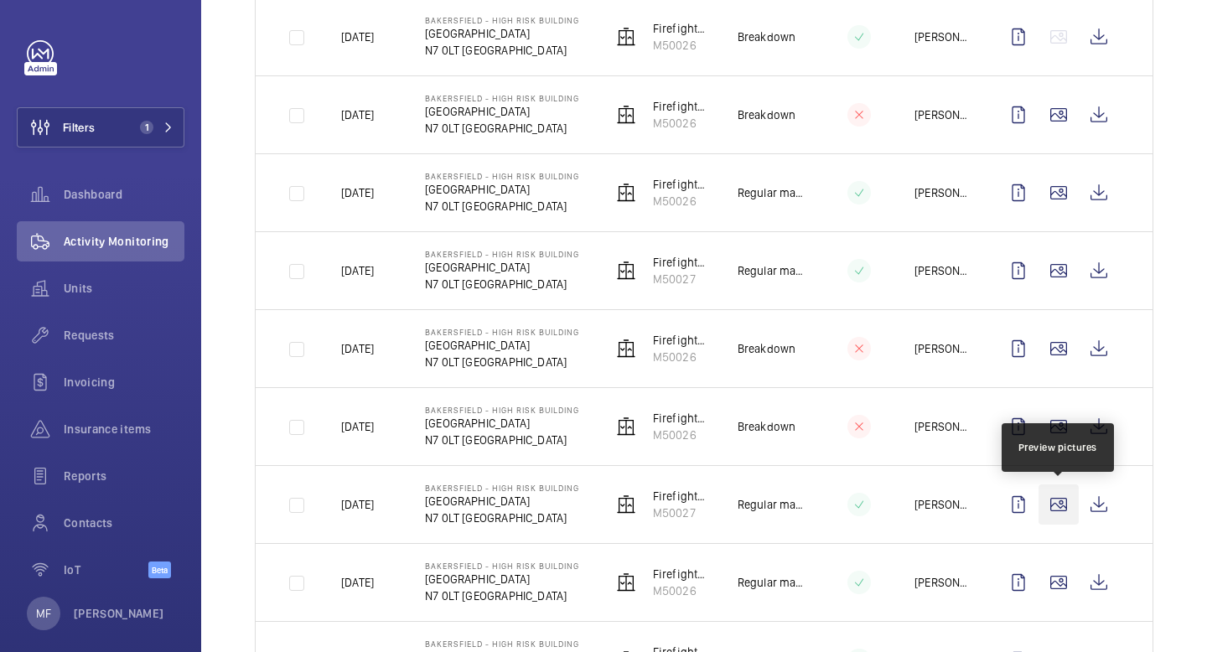
click at [1059, 506] on wm-front-icon-button at bounding box center [1059, 505] width 40 height 40
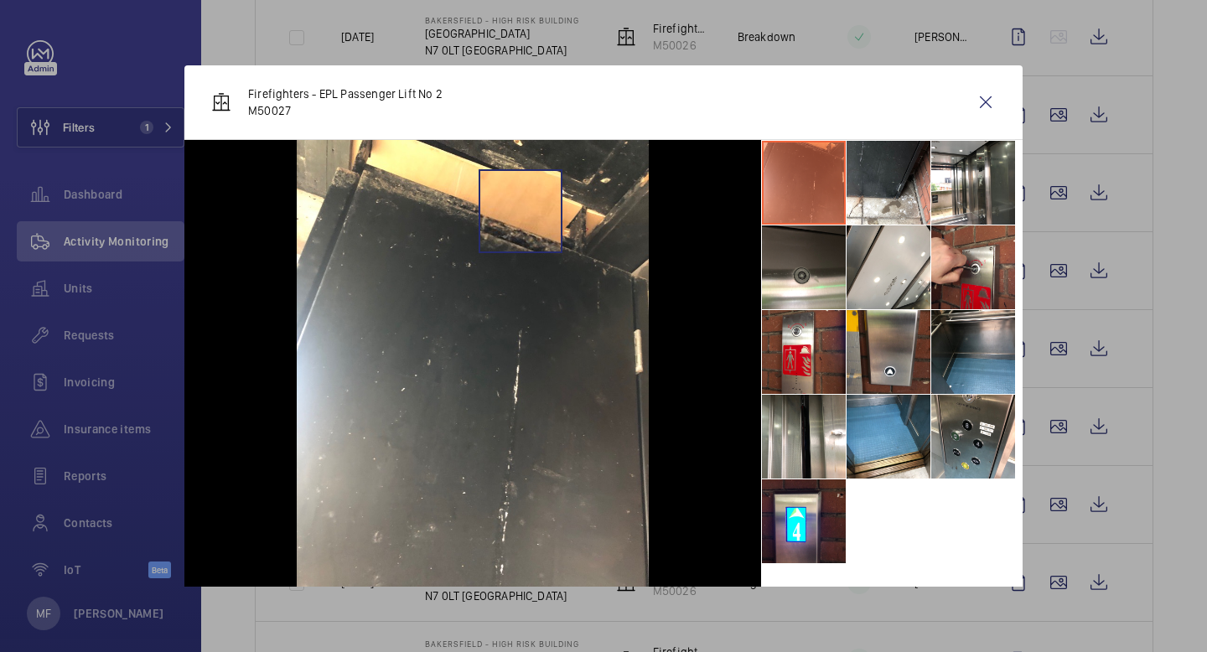
click at [520, 210] on img at bounding box center [473, 374] width 352 height 469
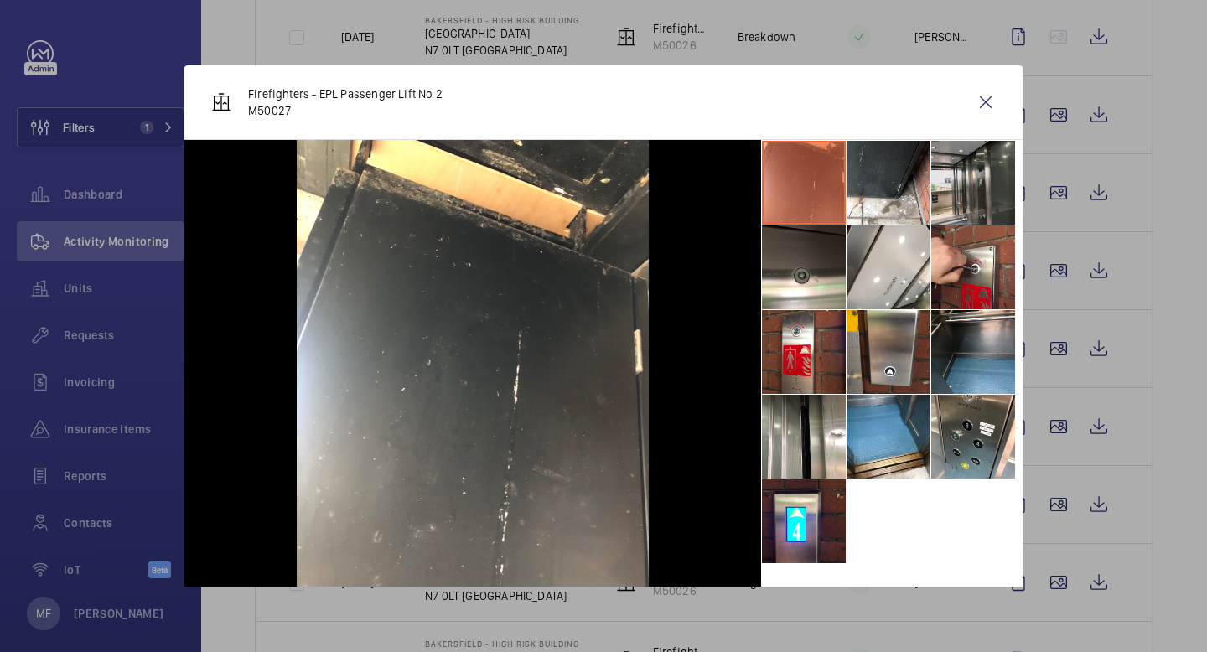
click at [972, 158] on li at bounding box center [973, 183] width 84 height 84
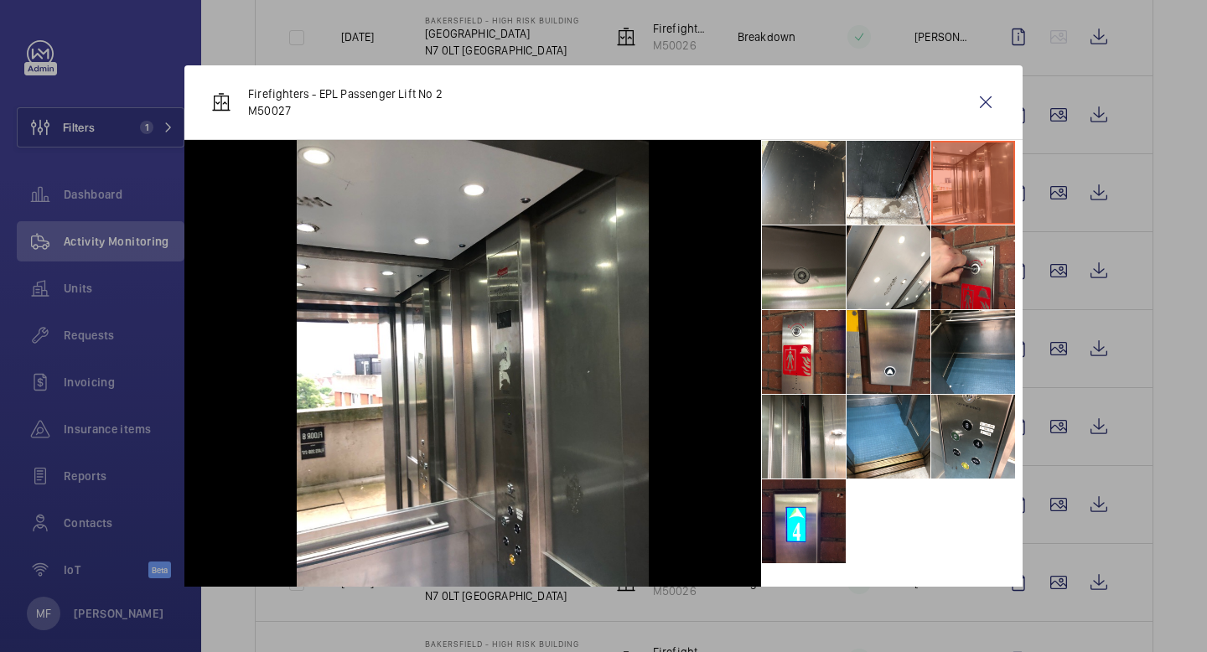
click at [826, 182] on li at bounding box center [804, 183] width 84 height 84
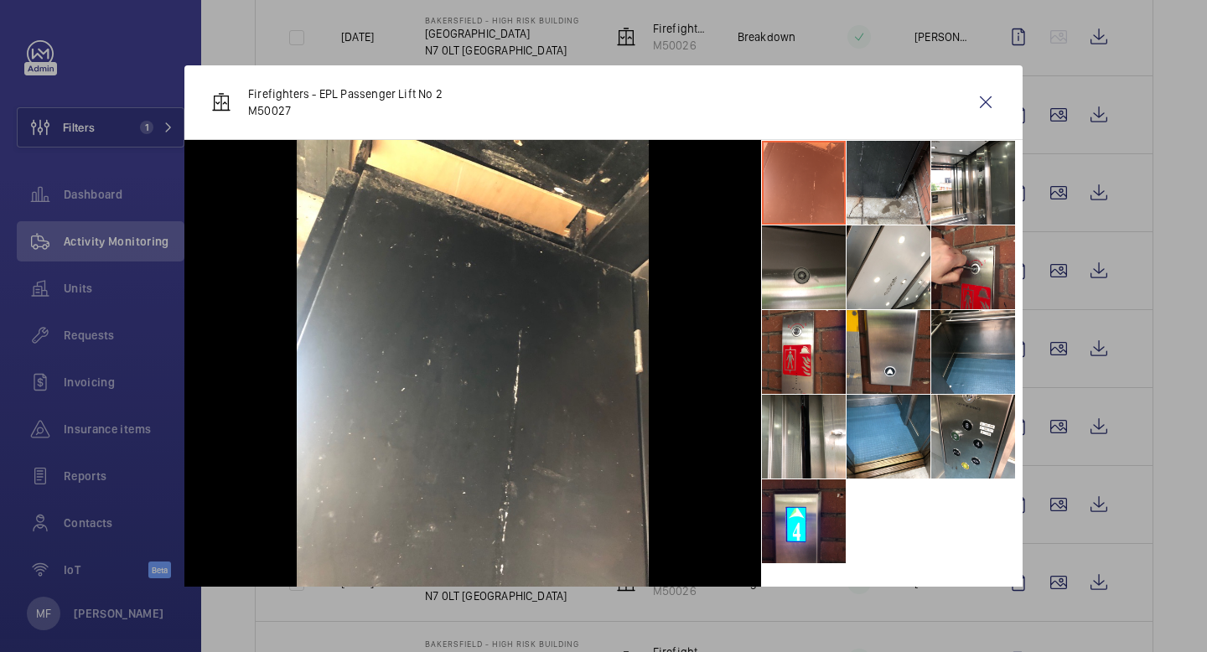
click at [900, 182] on li at bounding box center [889, 183] width 84 height 84
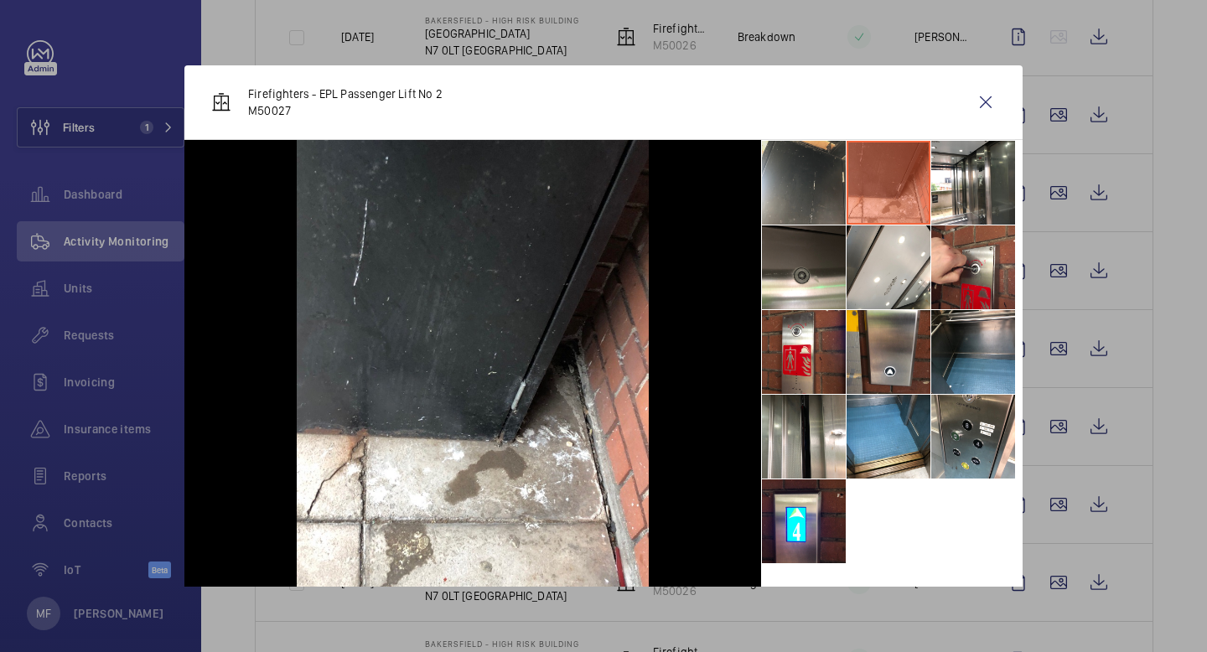
click at [811, 194] on li at bounding box center [804, 183] width 84 height 84
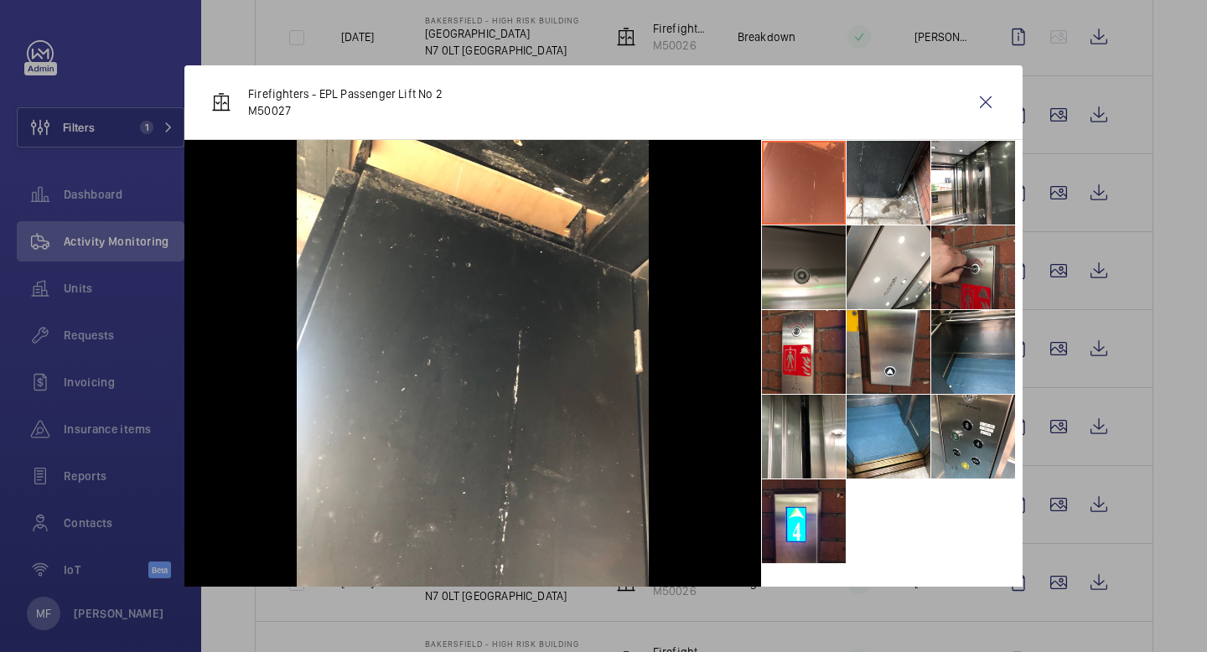
click at [987, 276] on li at bounding box center [973, 268] width 84 height 84
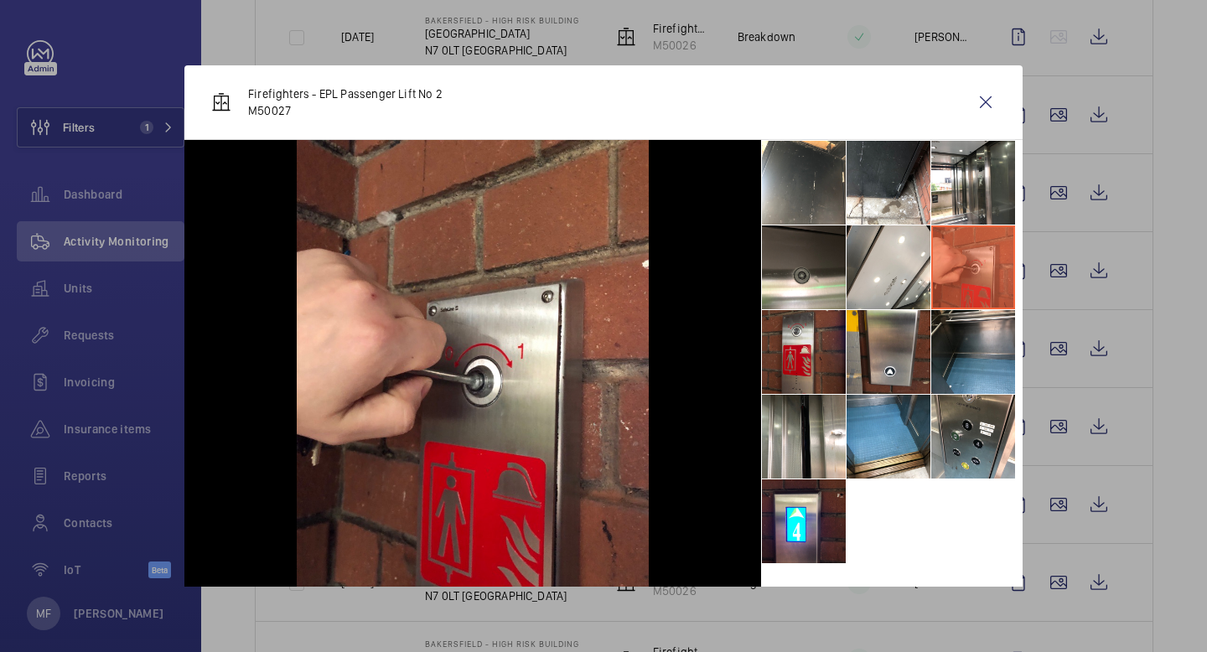
click at [804, 366] on li at bounding box center [804, 352] width 84 height 84
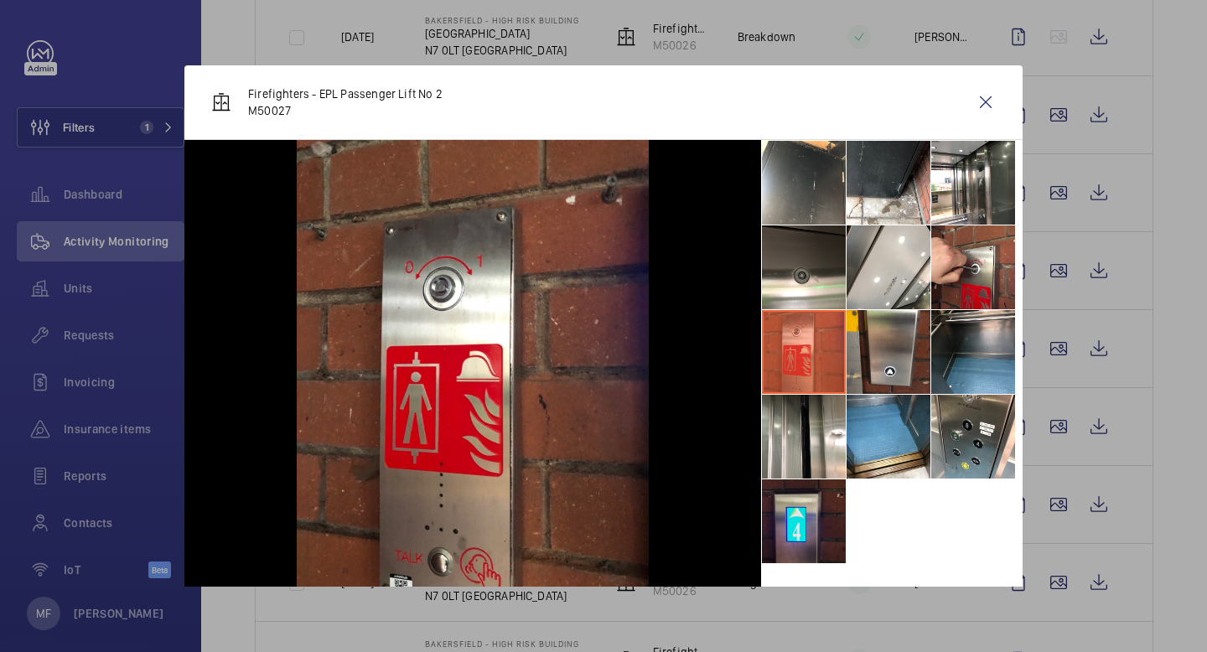
click at [796, 537] on li at bounding box center [804, 522] width 84 height 84
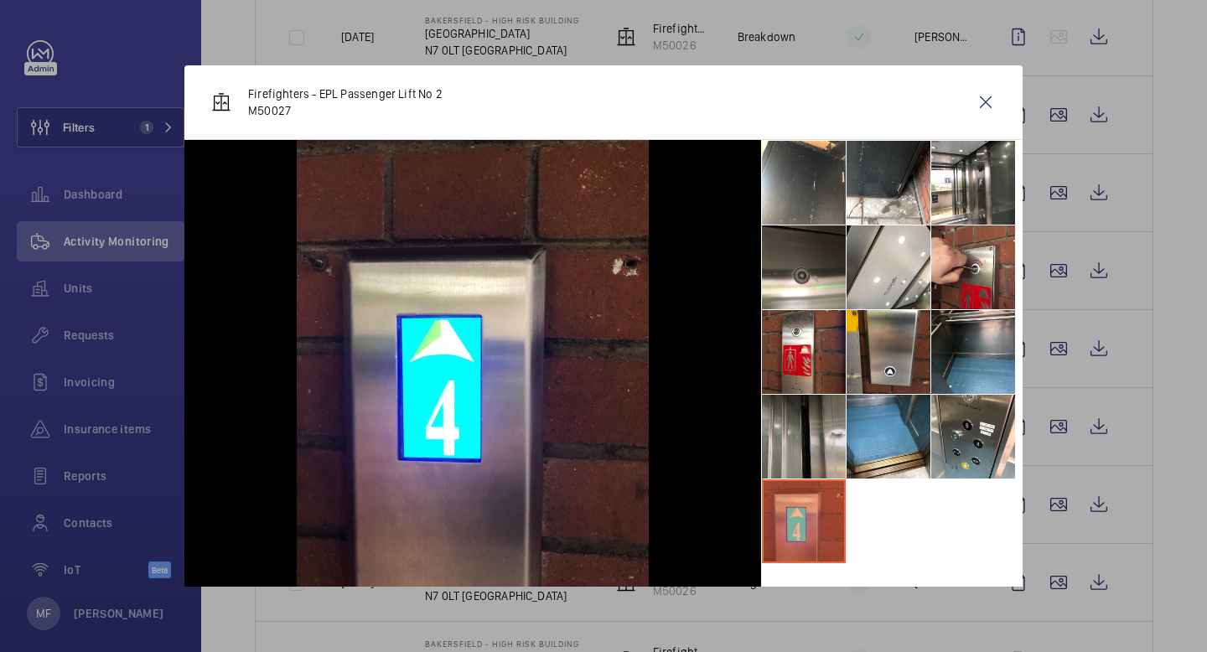
click at [805, 397] on li at bounding box center [804, 437] width 84 height 84
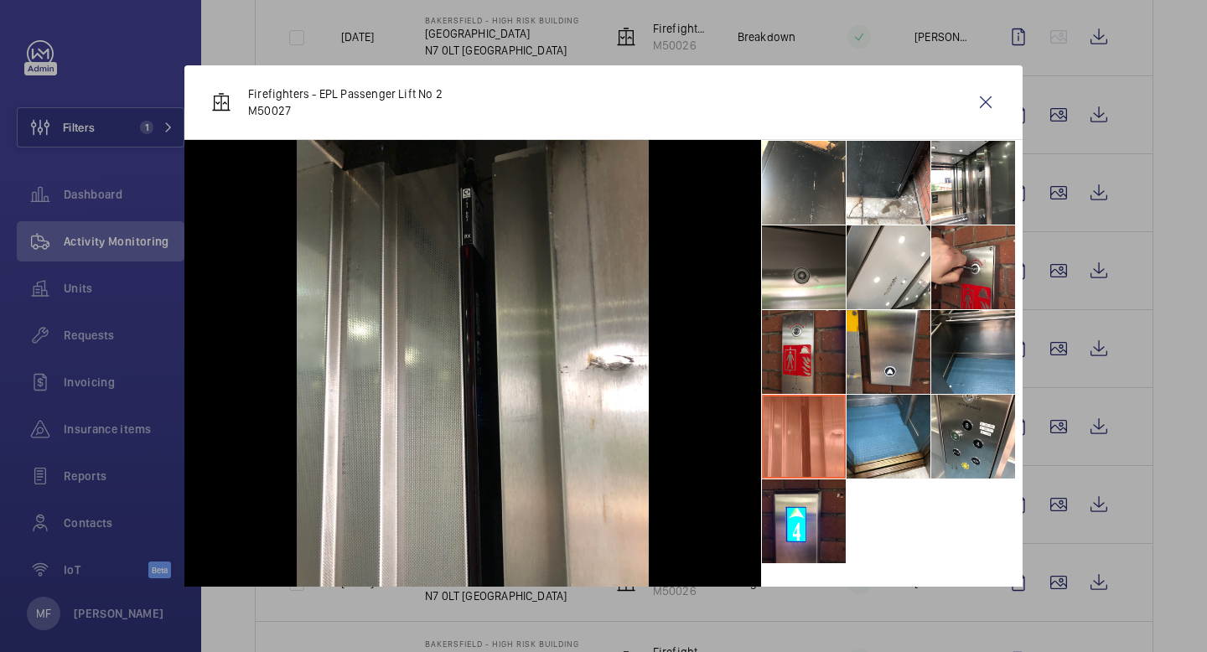
click at [805, 361] on li at bounding box center [804, 352] width 84 height 84
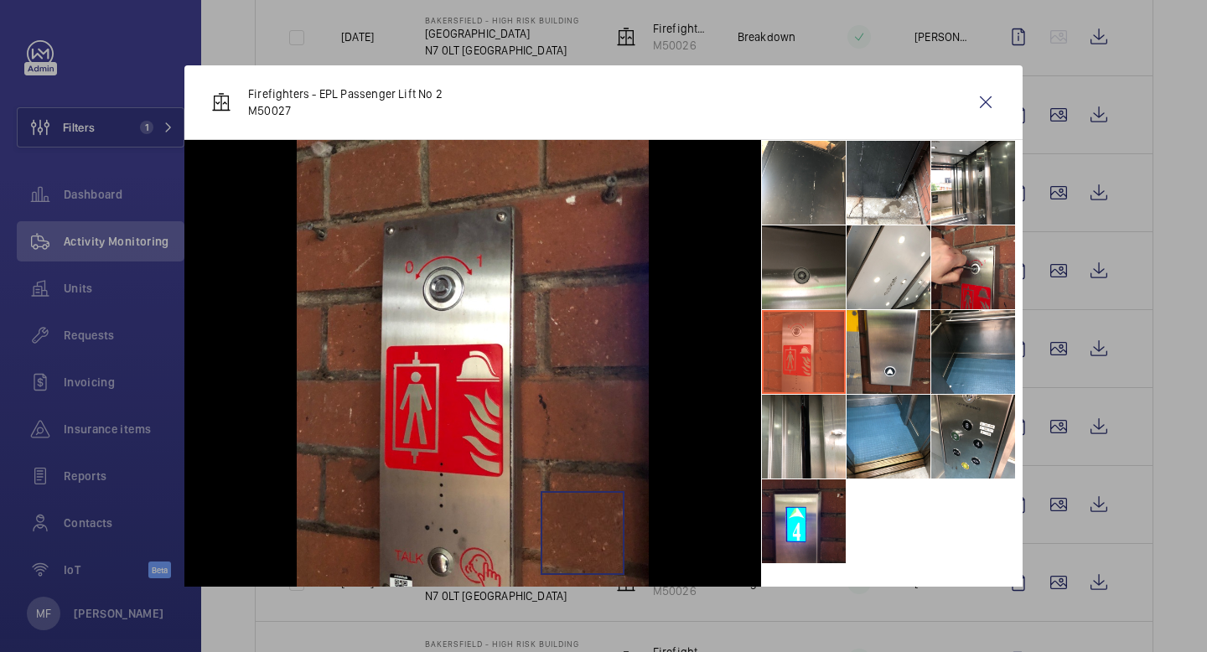
scroll to position [22, 0]
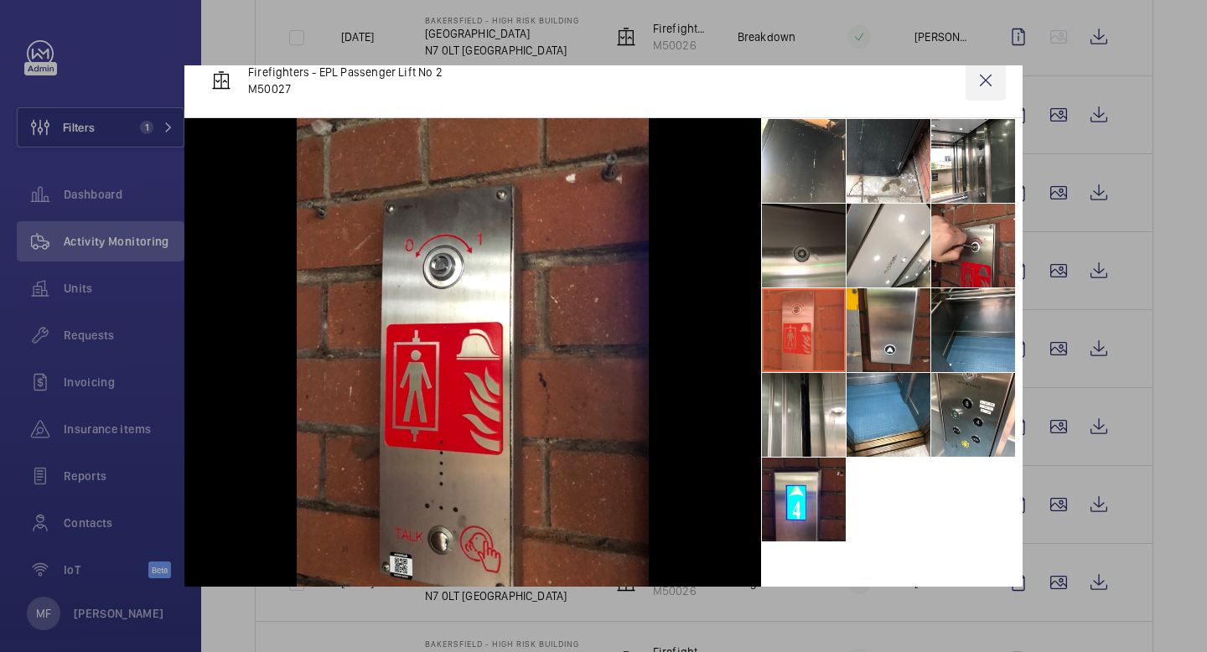
click at [987, 86] on wm-front-icon-button at bounding box center [986, 80] width 40 height 40
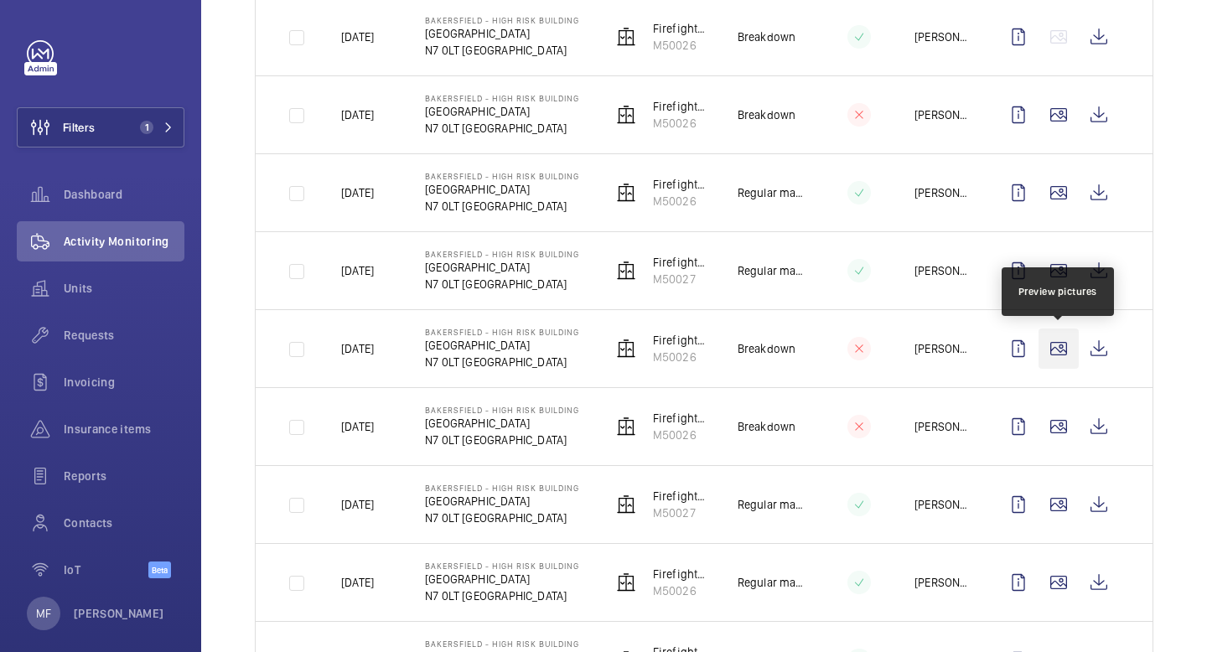
click at [1063, 349] on wm-front-icon-button at bounding box center [1059, 349] width 40 height 40
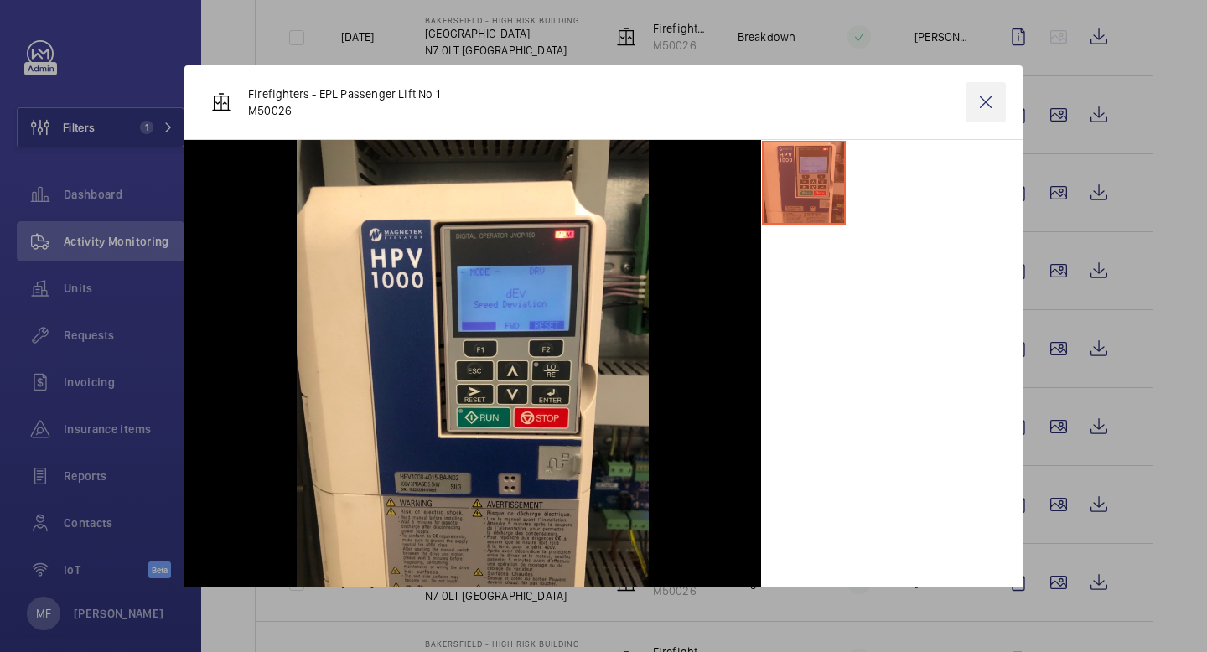
click at [993, 102] on wm-front-icon-button at bounding box center [986, 102] width 40 height 40
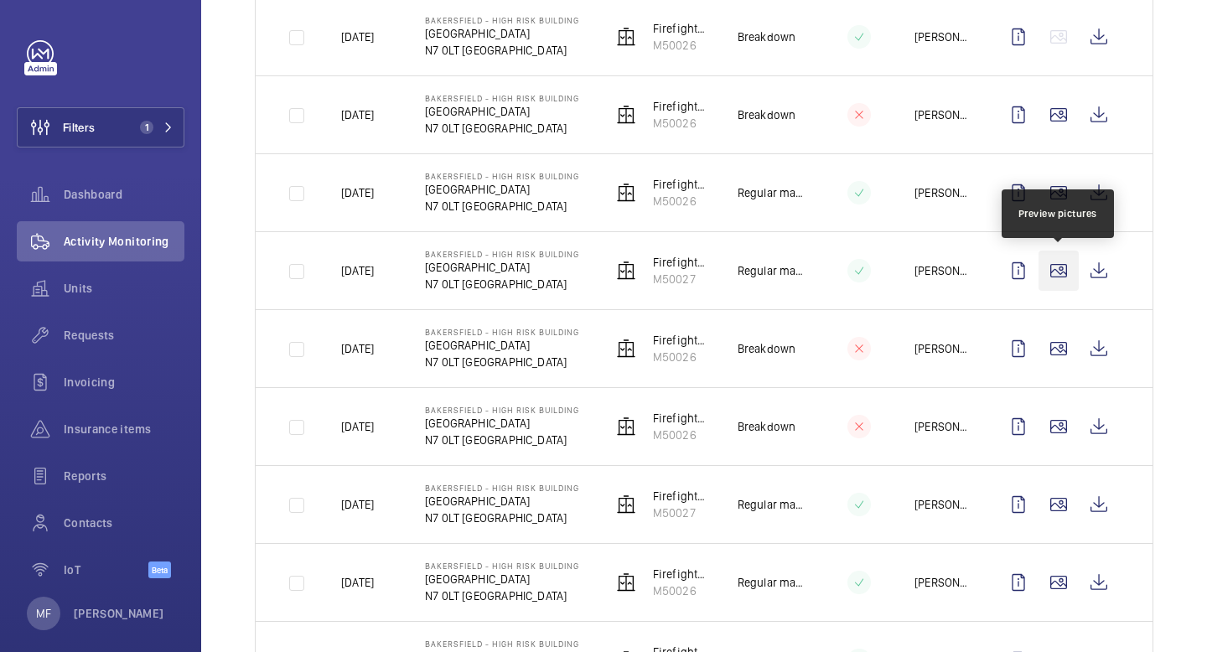
click at [1063, 275] on wm-front-icon-button at bounding box center [1059, 271] width 40 height 40
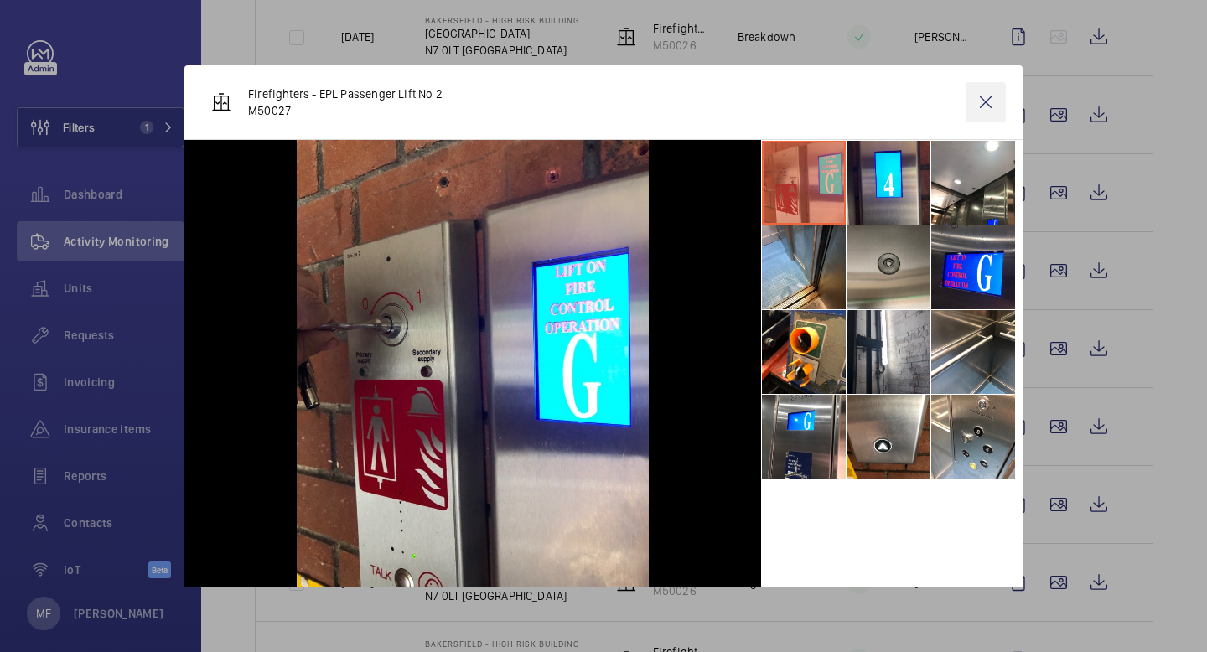
click at [985, 99] on wm-front-icon-button at bounding box center [986, 102] width 40 height 40
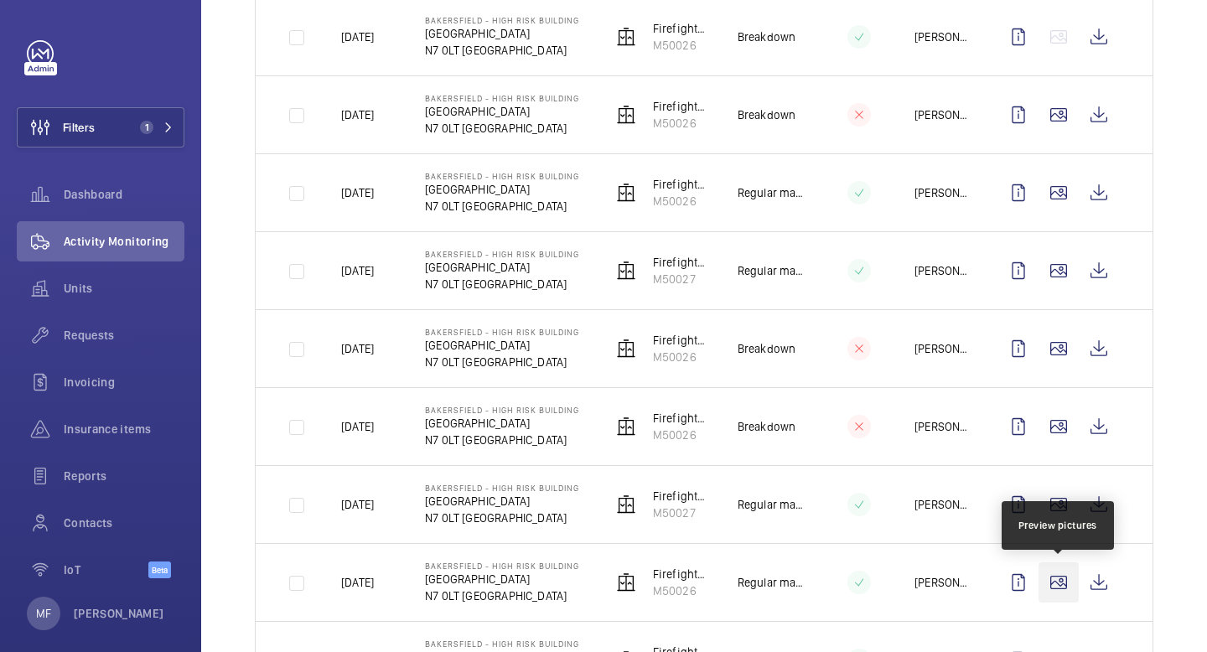
click at [1062, 588] on wm-front-icon-button at bounding box center [1059, 583] width 40 height 40
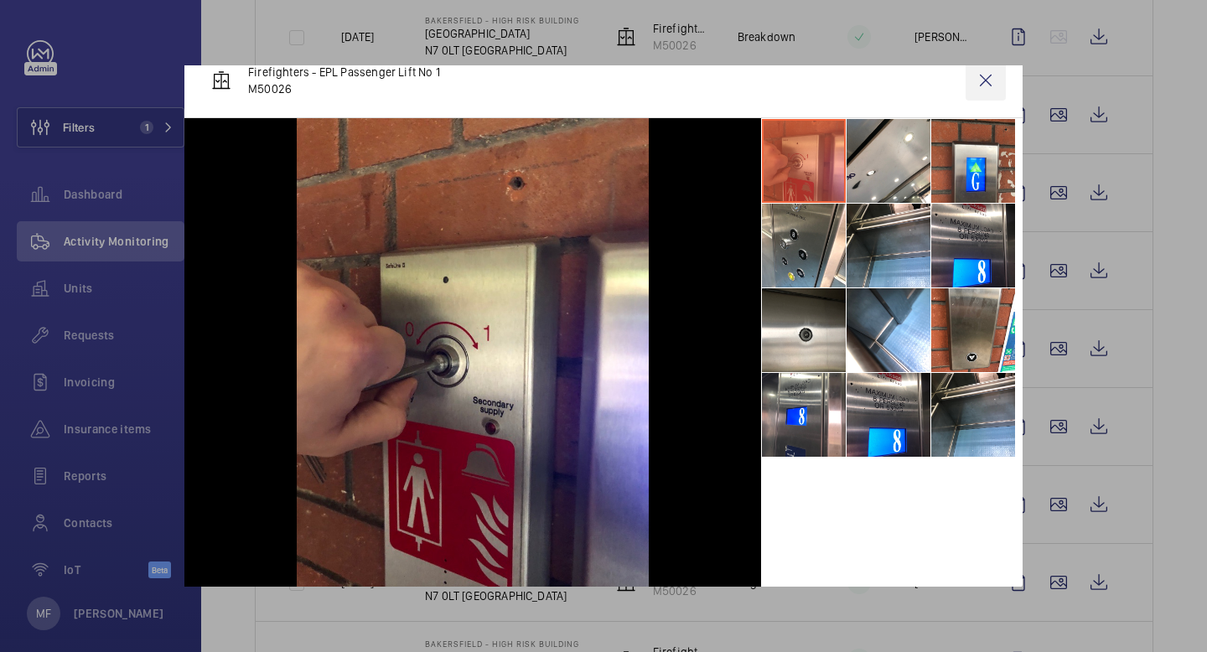
click at [993, 75] on wm-front-icon-button at bounding box center [986, 80] width 40 height 40
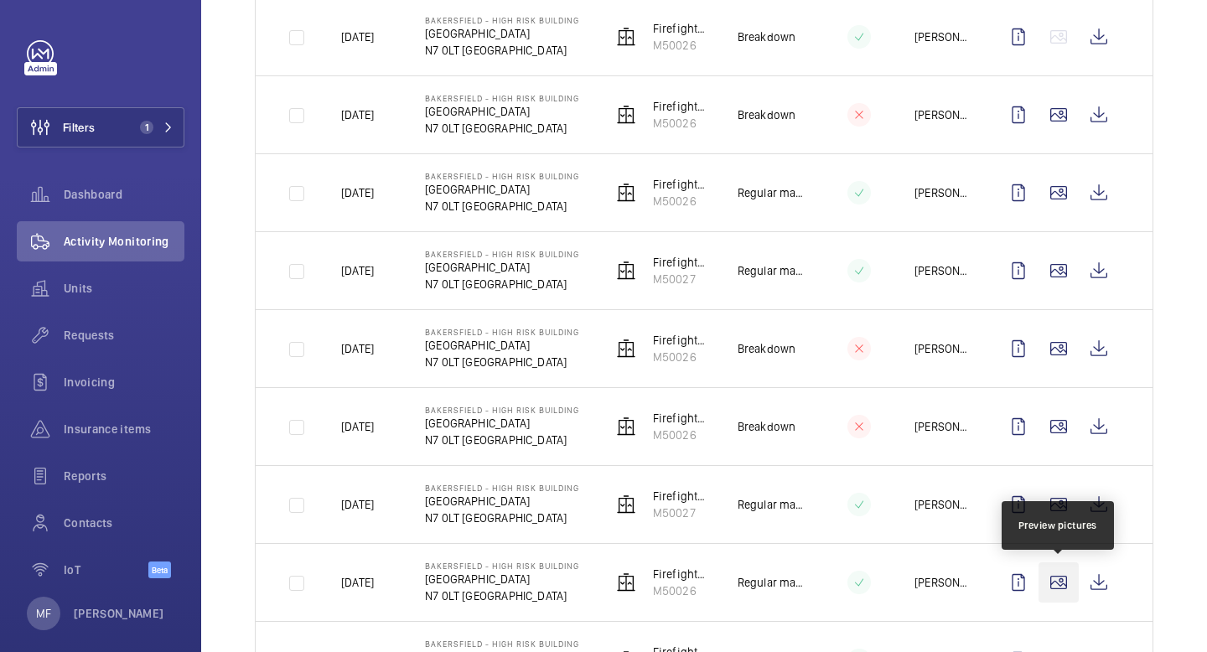
click at [1062, 590] on wm-front-icon-button at bounding box center [1059, 583] width 40 height 40
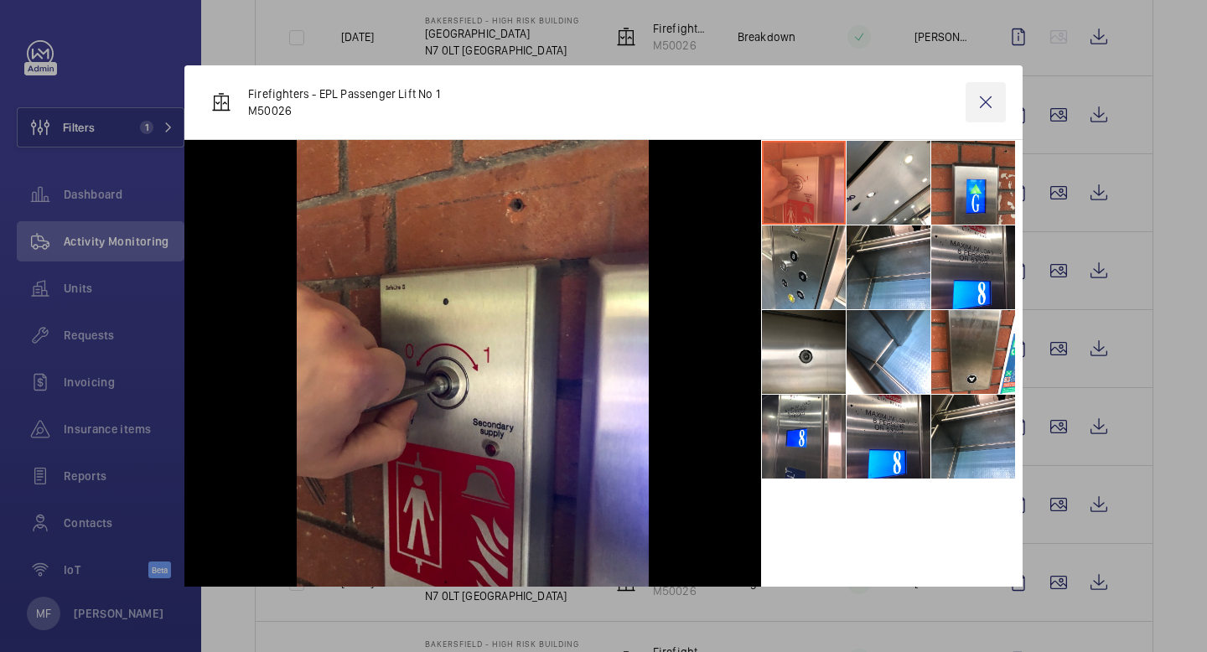
click at [988, 106] on wm-front-icon-button at bounding box center [986, 102] width 40 height 40
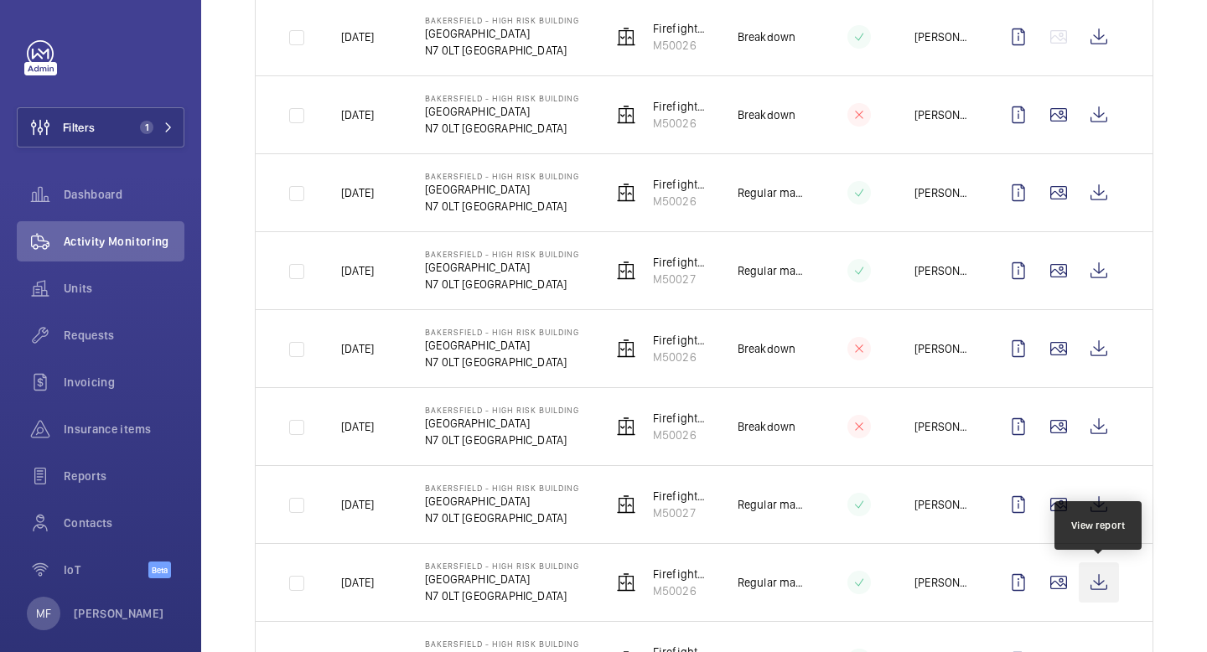
click at [1097, 581] on wm-front-icon-button at bounding box center [1099, 583] width 40 height 40
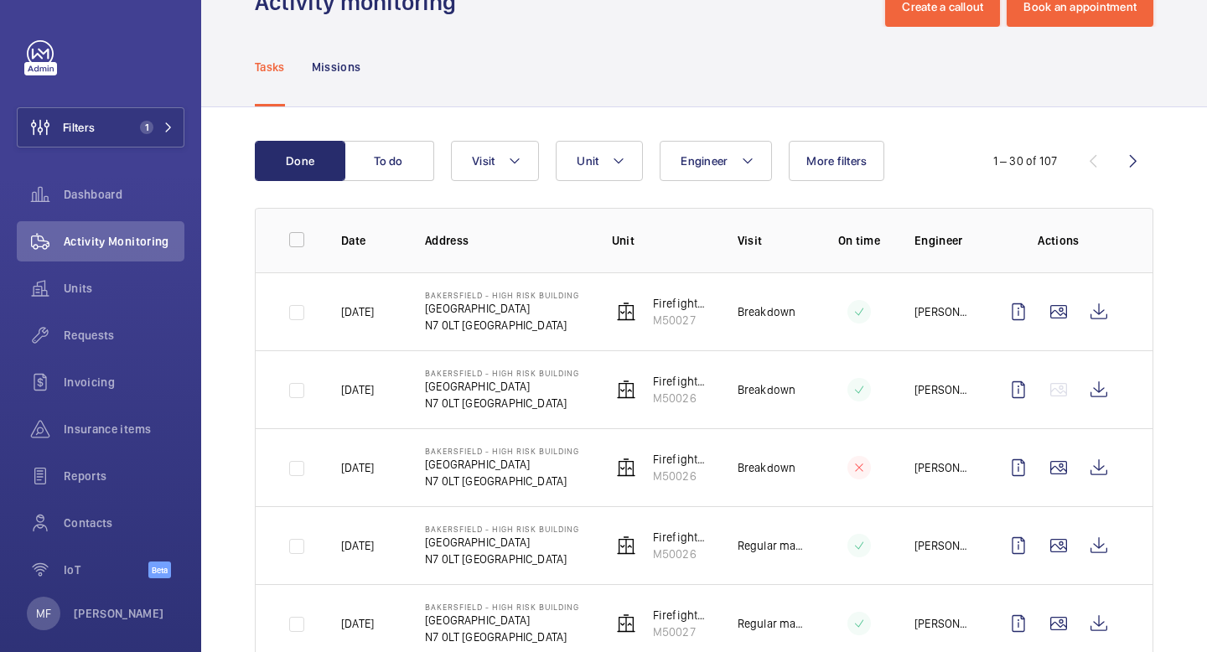
scroll to position [0, 0]
